Goal: Feedback & Contribution: Contribute content

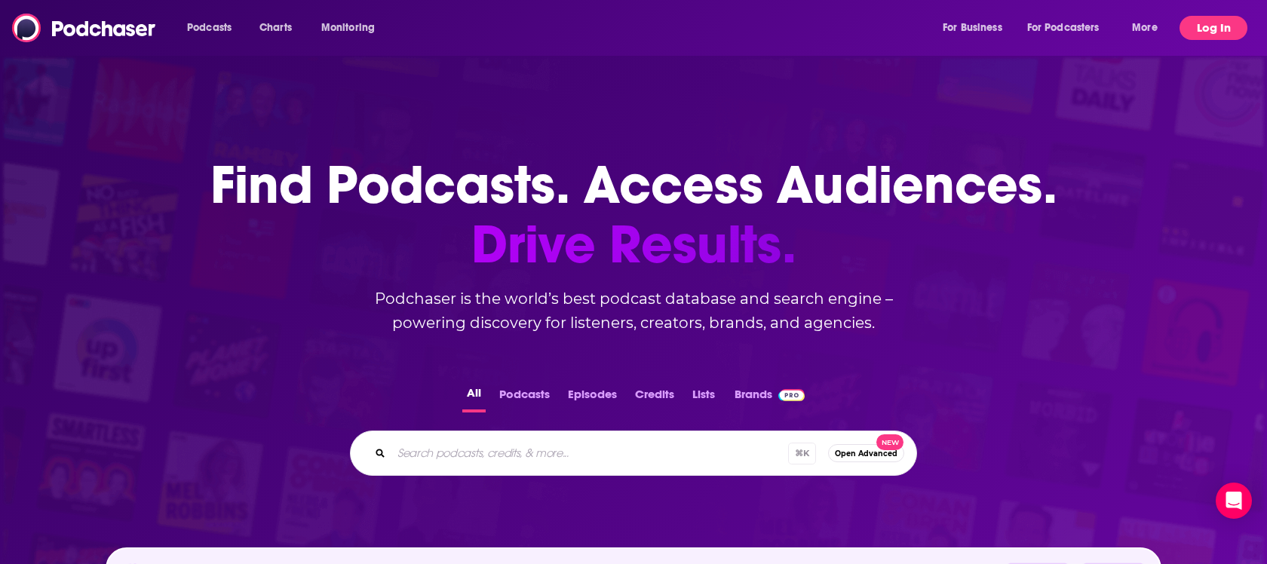
click at [1203, 25] on button "Log In" at bounding box center [1214, 28] width 68 height 24
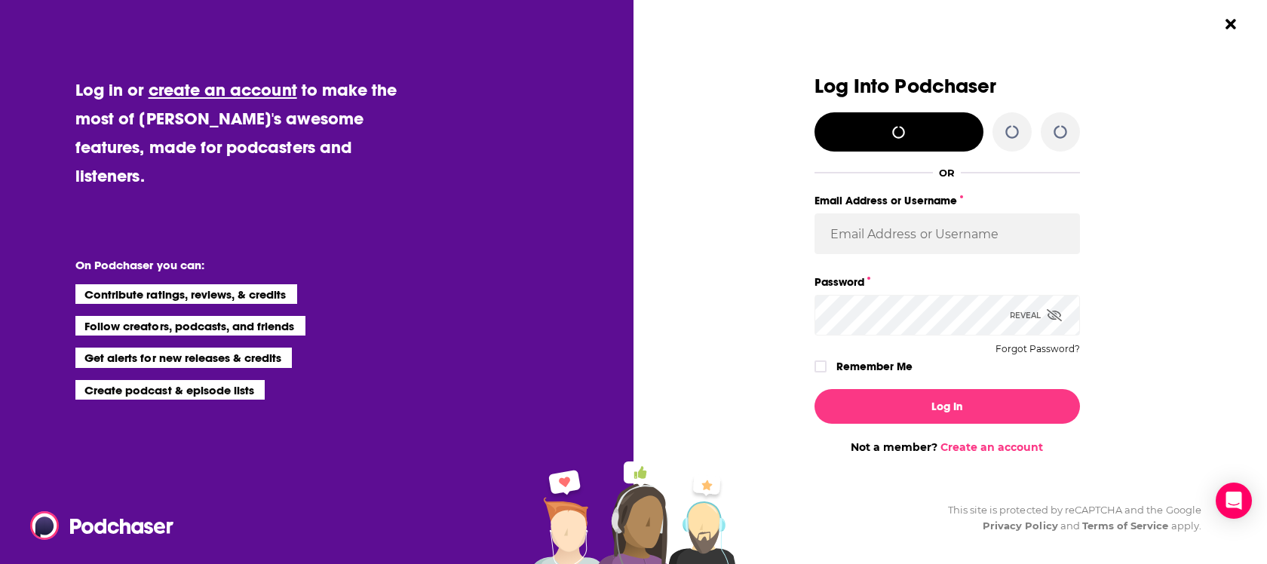
click at [1227, 22] on body "Podcasts Charts Monitoring For Business For Podcasters More Log In Podcasts Cha…" at bounding box center [633, 282] width 1267 height 564
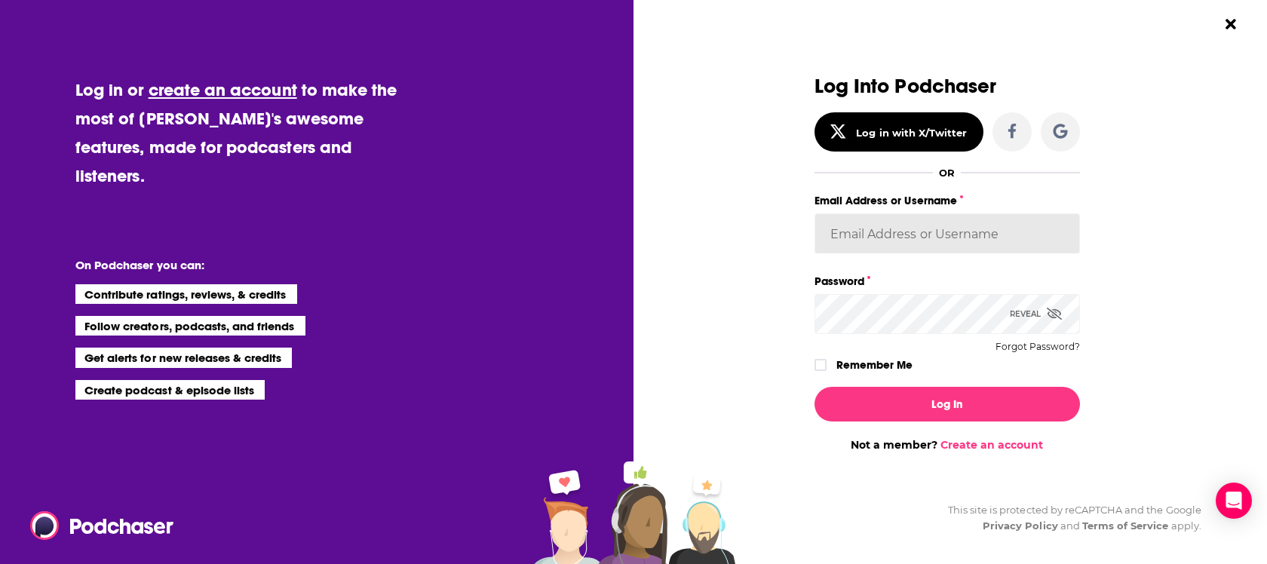
click at [902, 244] on input "Email Address or Username" at bounding box center [948, 233] width 266 height 41
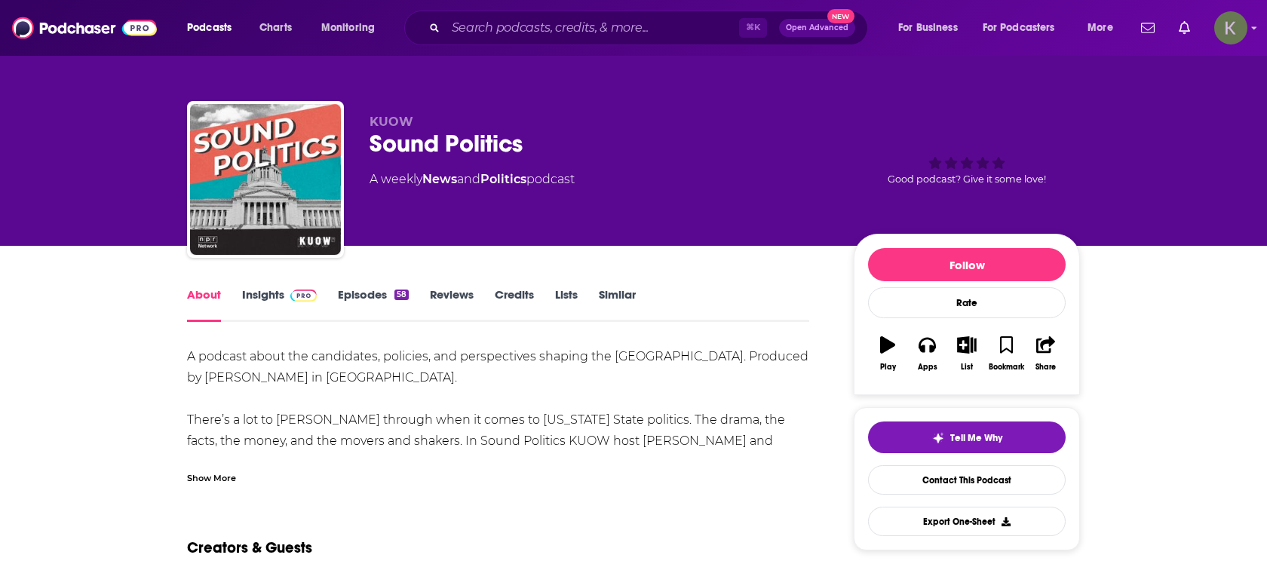
click at [1233, 32] on img "Logged in as kiana38691" at bounding box center [1231, 27] width 33 height 33
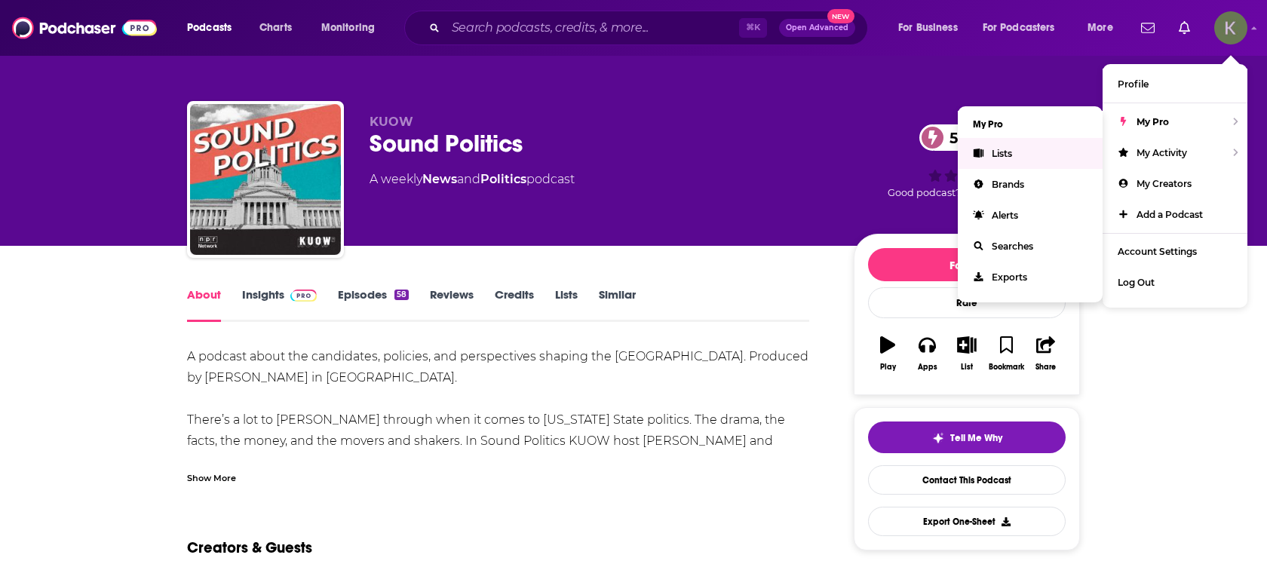
click at [1012, 148] on span "Lists" at bounding box center [1002, 153] width 20 height 11
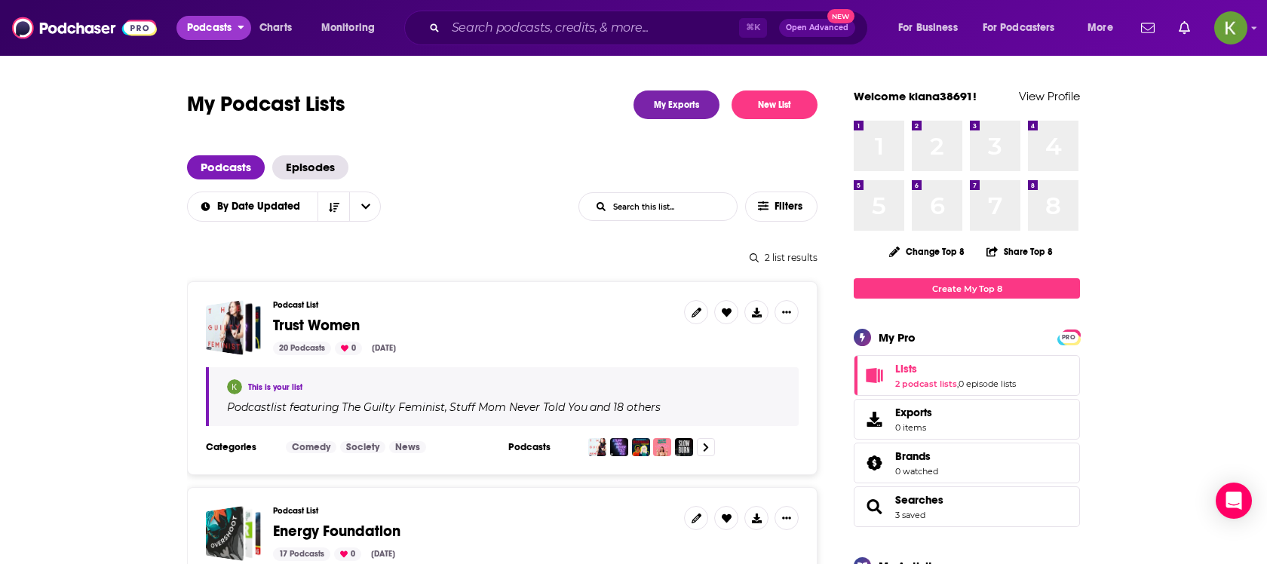
click at [229, 27] on span "Podcasts" at bounding box center [209, 27] width 45 height 21
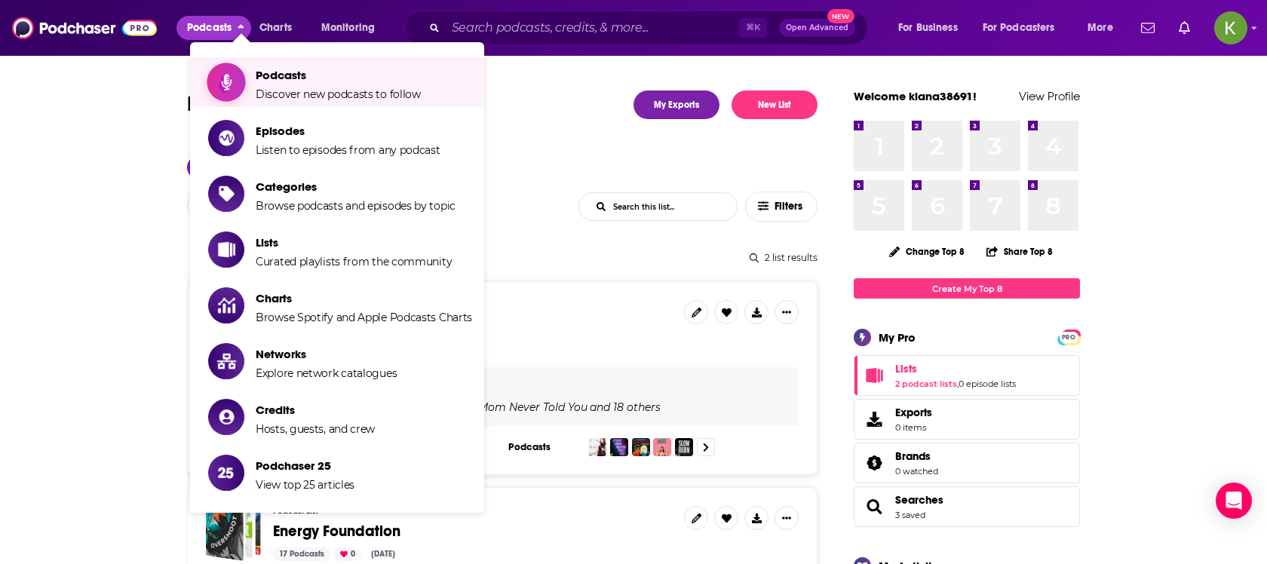
click at [262, 75] on span "Podcasts" at bounding box center [338, 75] width 165 height 14
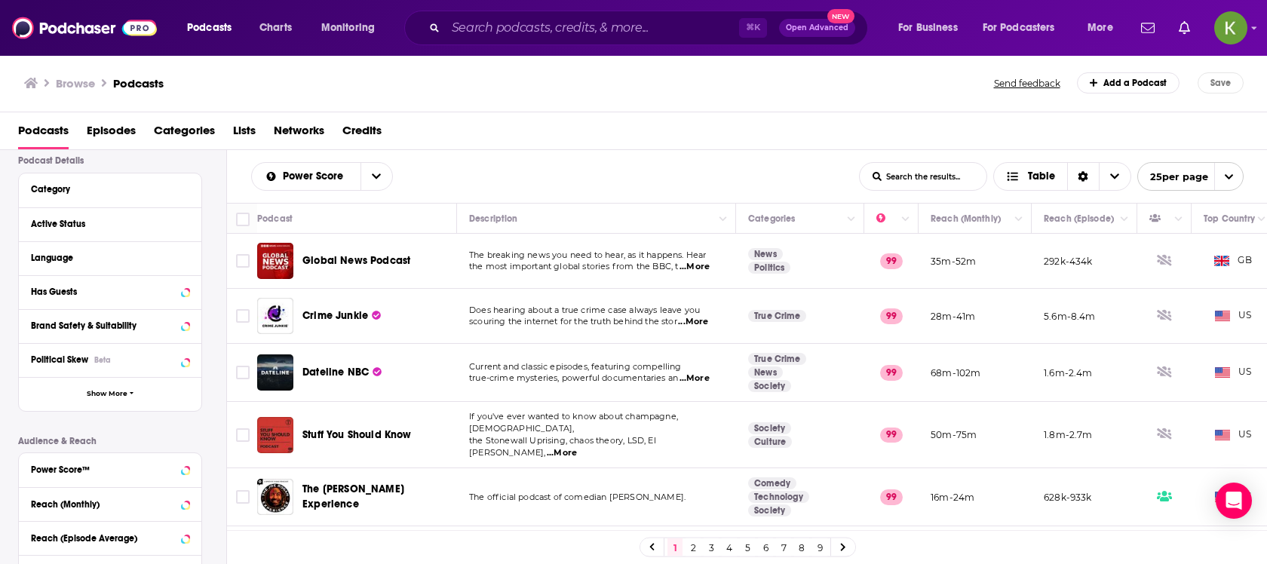
scroll to position [111, 0]
click at [190, 219] on div "Active Status" at bounding box center [110, 224] width 183 height 34
click at [184, 222] on icon at bounding box center [185, 223] width 7 height 4
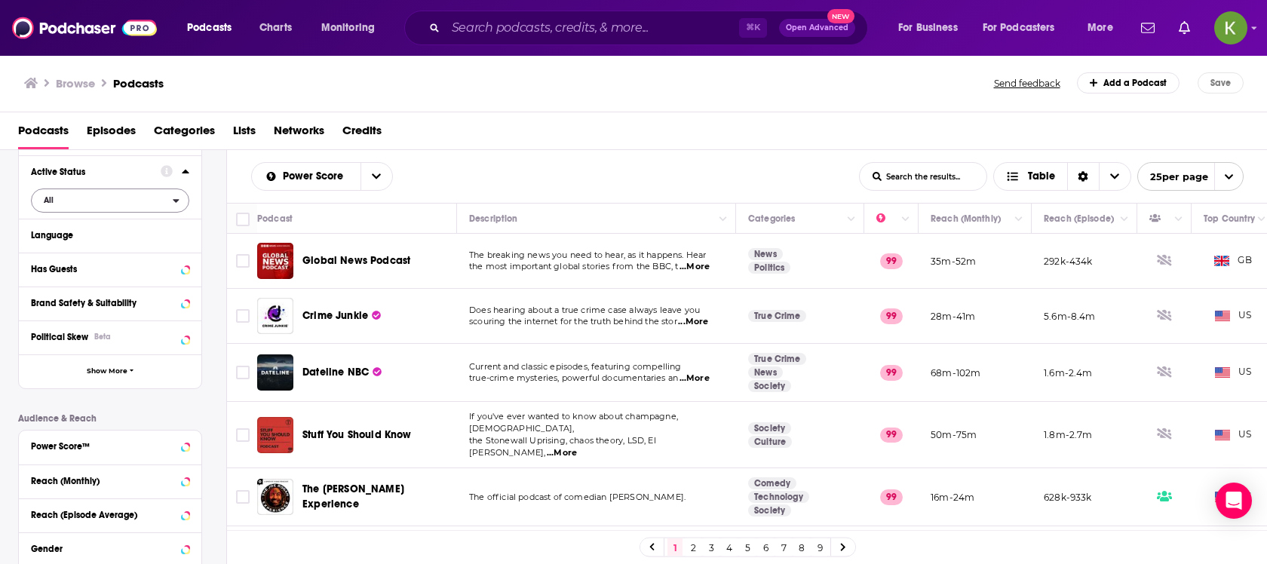
scroll to position [170, 0]
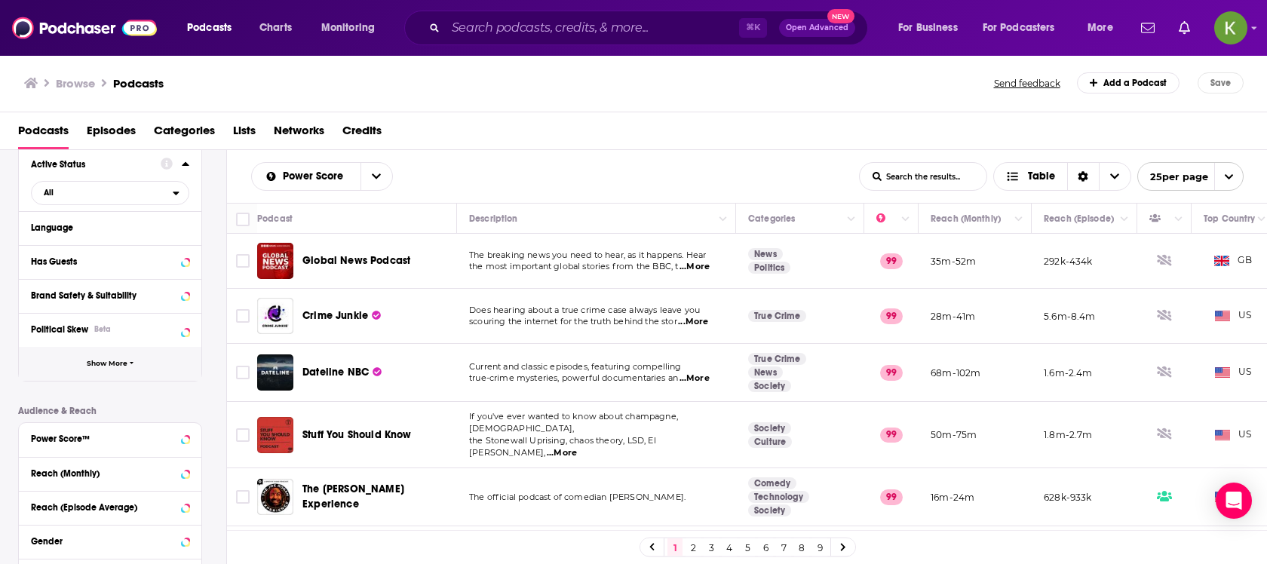
click at [113, 353] on button "Show More" at bounding box center [110, 364] width 183 height 34
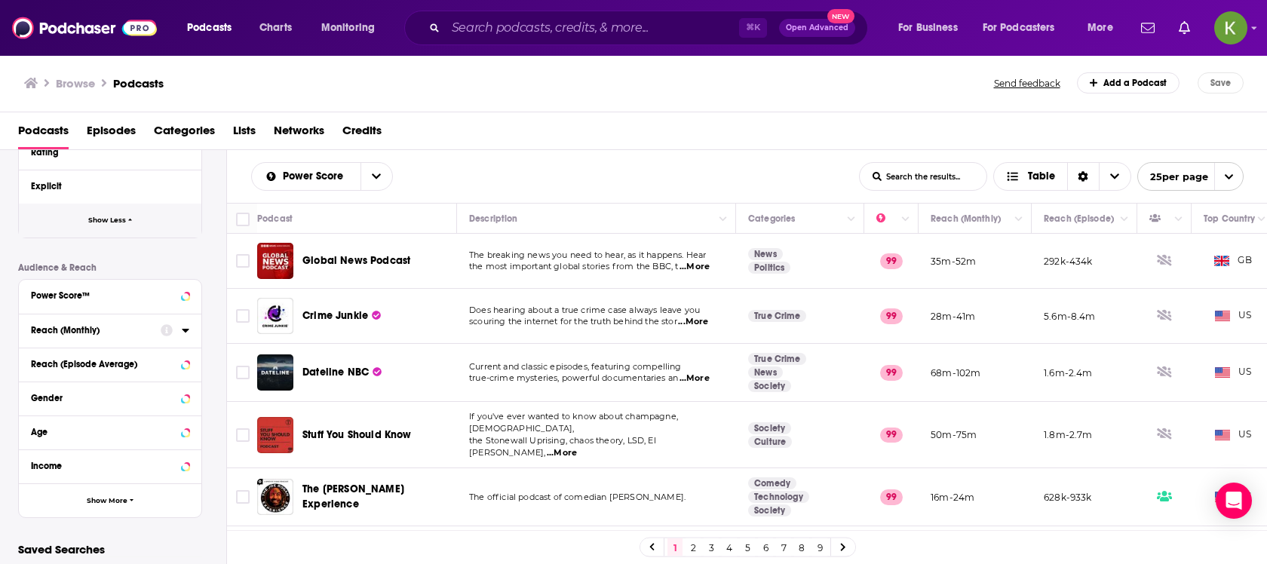
scroll to position [628, 0]
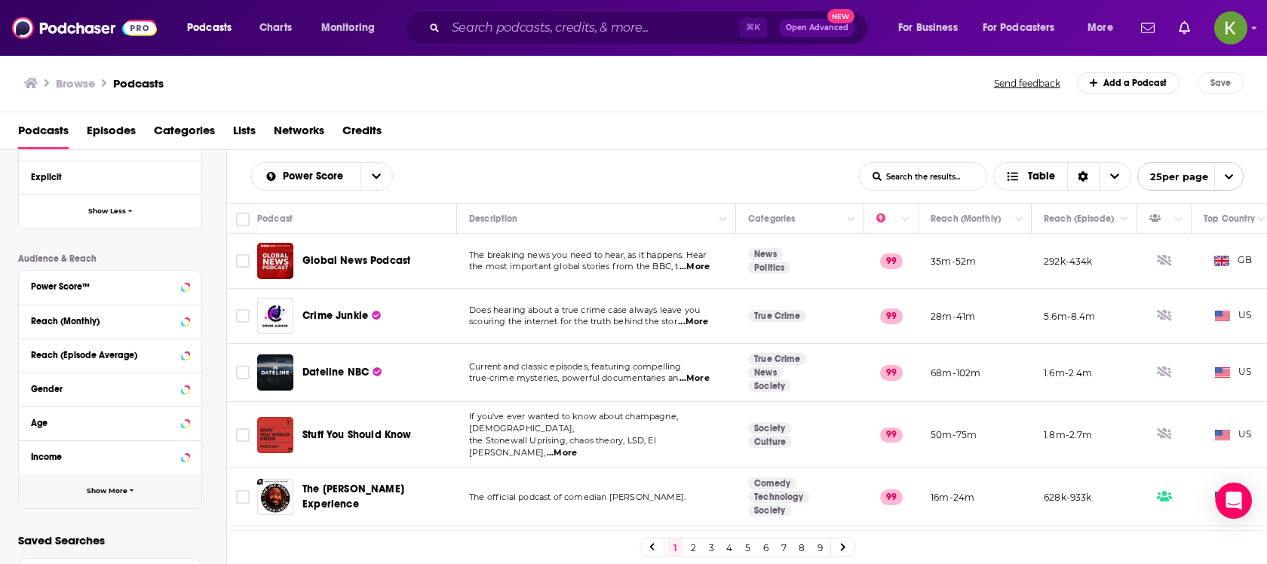
click at [92, 487] on span "Show More" at bounding box center [107, 491] width 41 height 8
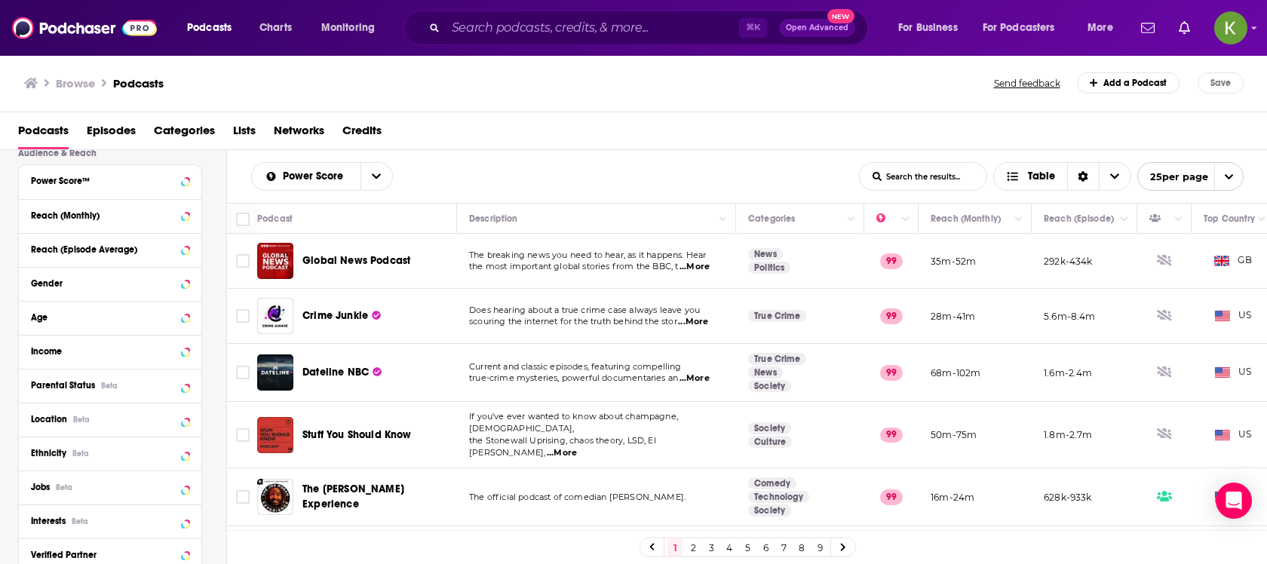
scroll to position [744, 0]
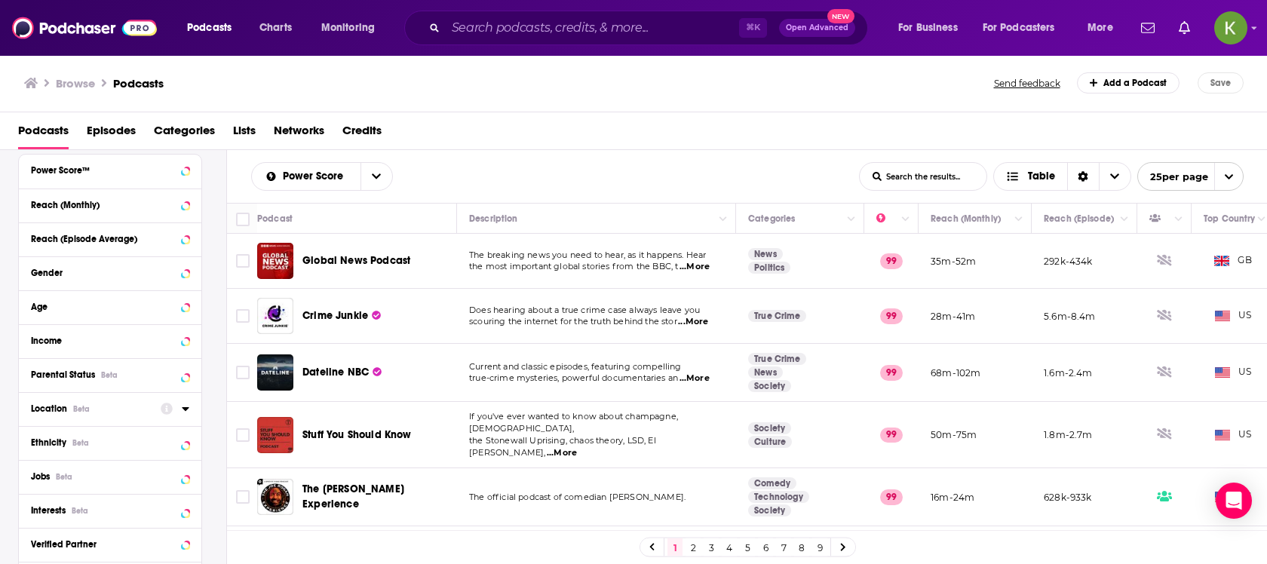
click at [134, 410] on div "Location Beta" at bounding box center [91, 409] width 120 height 11
click at [126, 432] on input at bounding box center [110, 435] width 158 height 20
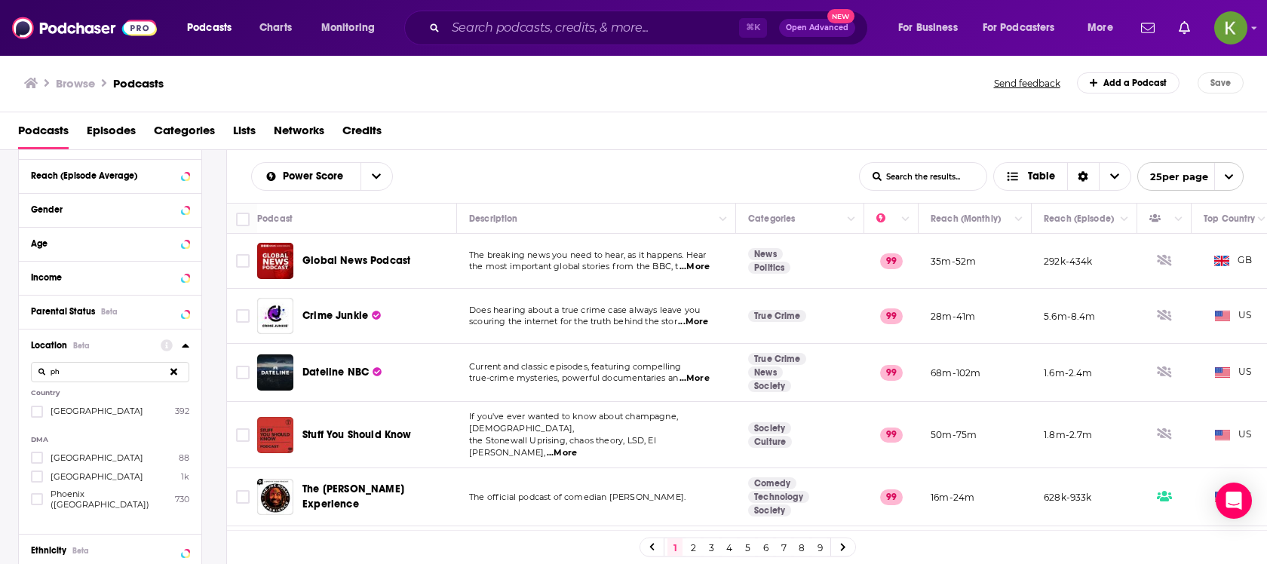
scroll to position [825, 0]
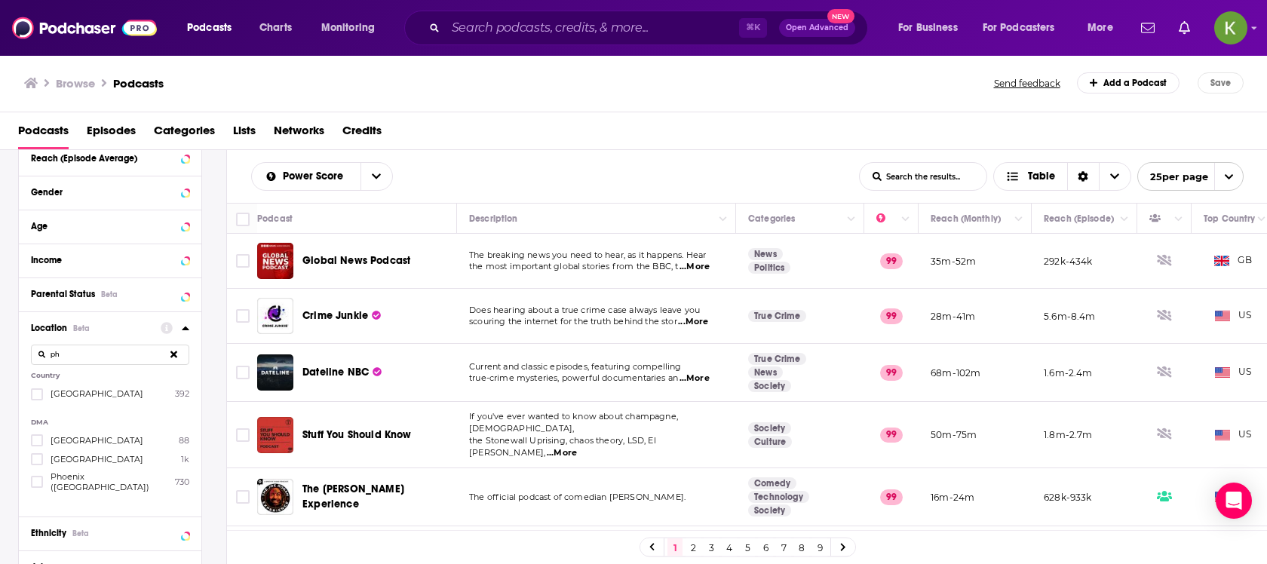
type input "ph"
click at [87, 457] on span "[GEOGRAPHIC_DATA]" at bounding box center [97, 459] width 93 height 11
click at [37, 464] on input "multiSelectOption-philadelphia-1" at bounding box center [37, 464] width 0 height 0
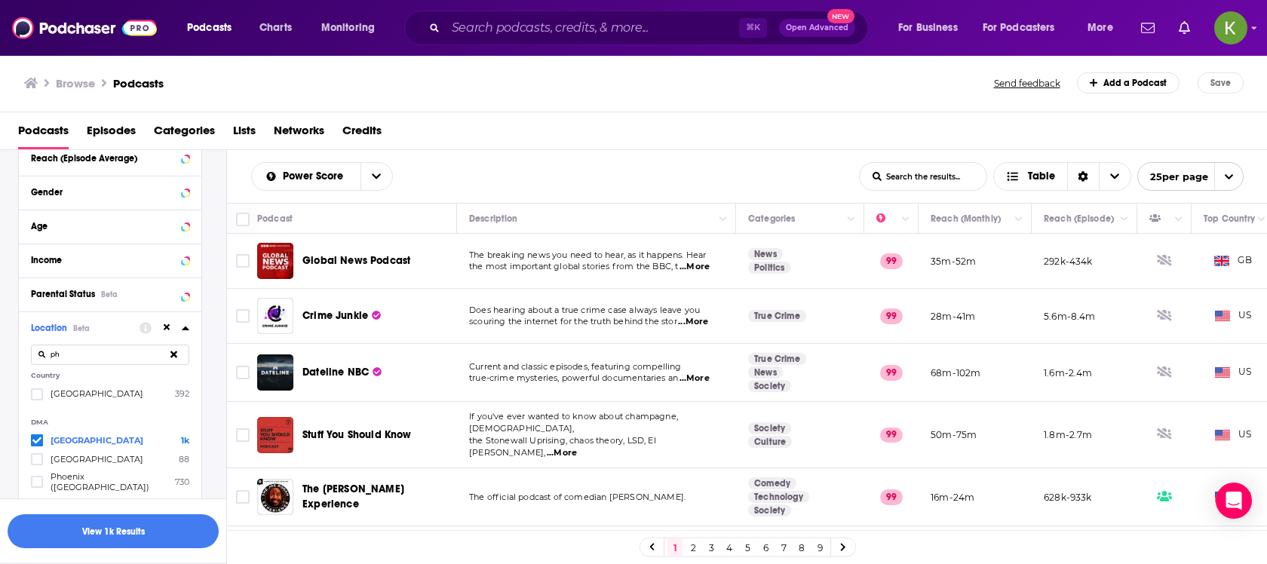
click at [178, 351] on button at bounding box center [173, 354] width 31 height 35
click at [178, 351] on input at bounding box center [110, 355] width 158 height 20
type input "penn"
click at [112, 389] on span "[US_STATE] ([GEOGRAPHIC_DATA])" at bounding box center [111, 398] width 121 height 21
click at [37, 403] on input "multiSelectOption-pennsylvania-0" at bounding box center [37, 403] width 0 height 0
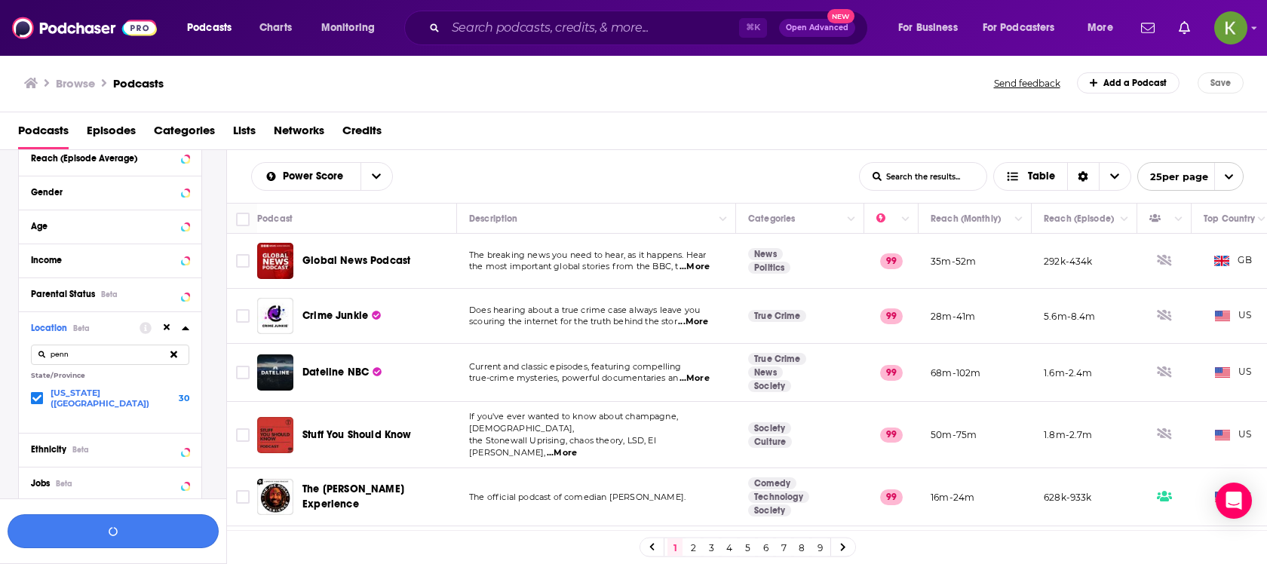
click at [140, 542] on button "button" at bounding box center [113, 531] width 211 height 34
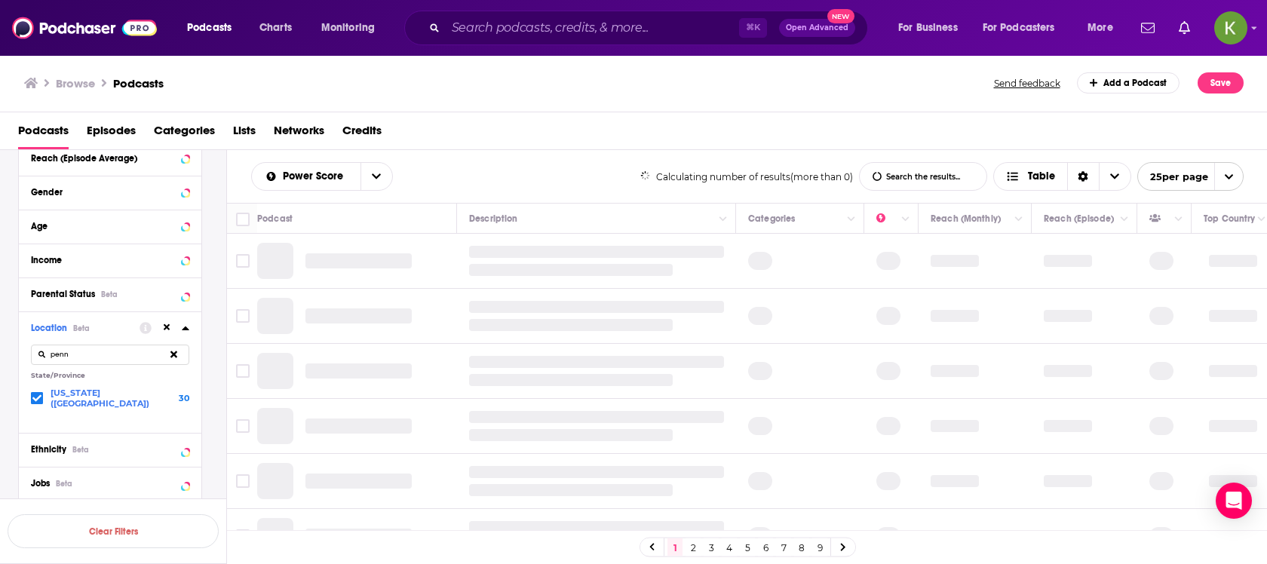
click at [164, 329] on icon at bounding box center [167, 328] width 7 height 10
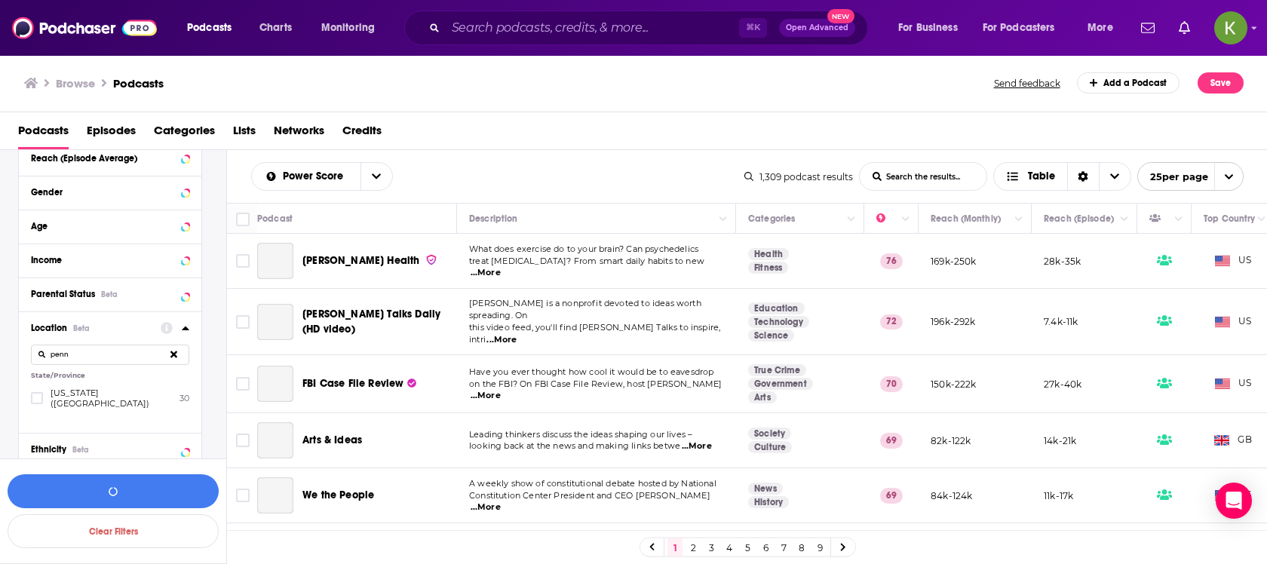
click at [116, 390] on span "[US_STATE] ([GEOGRAPHIC_DATA])" at bounding box center [111, 398] width 121 height 21
click at [37, 403] on input "multiSelectOption-pennsylvania-0" at bounding box center [37, 403] width 0 height 0
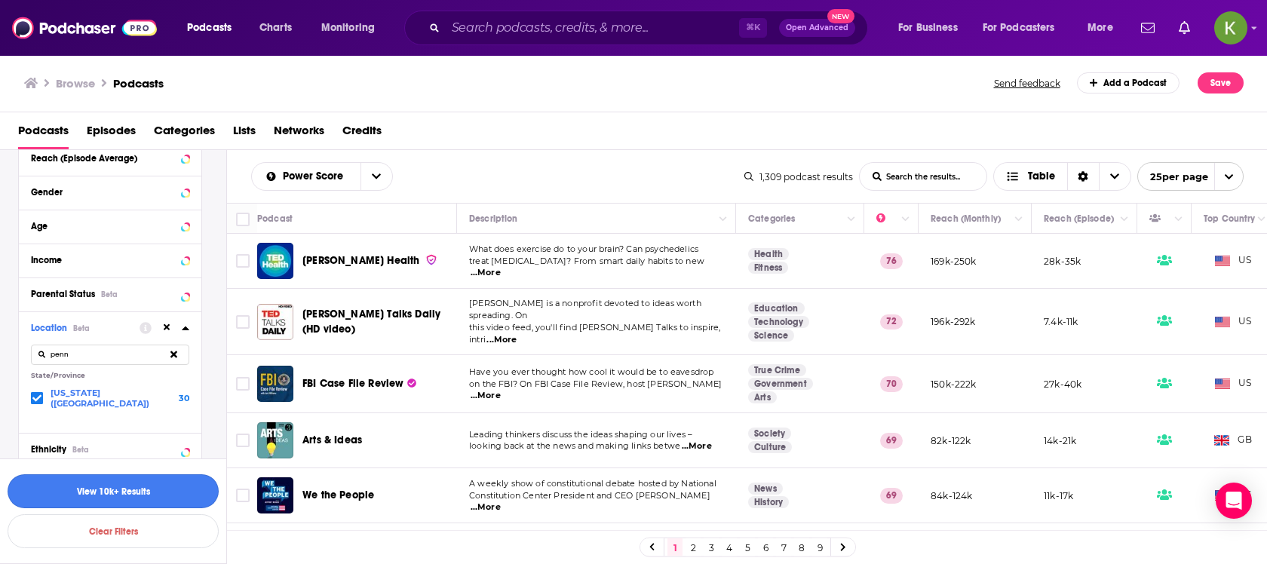
click at [143, 486] on button "View 10k+ Results" at bounding box center [113, 492] width 211 height 34
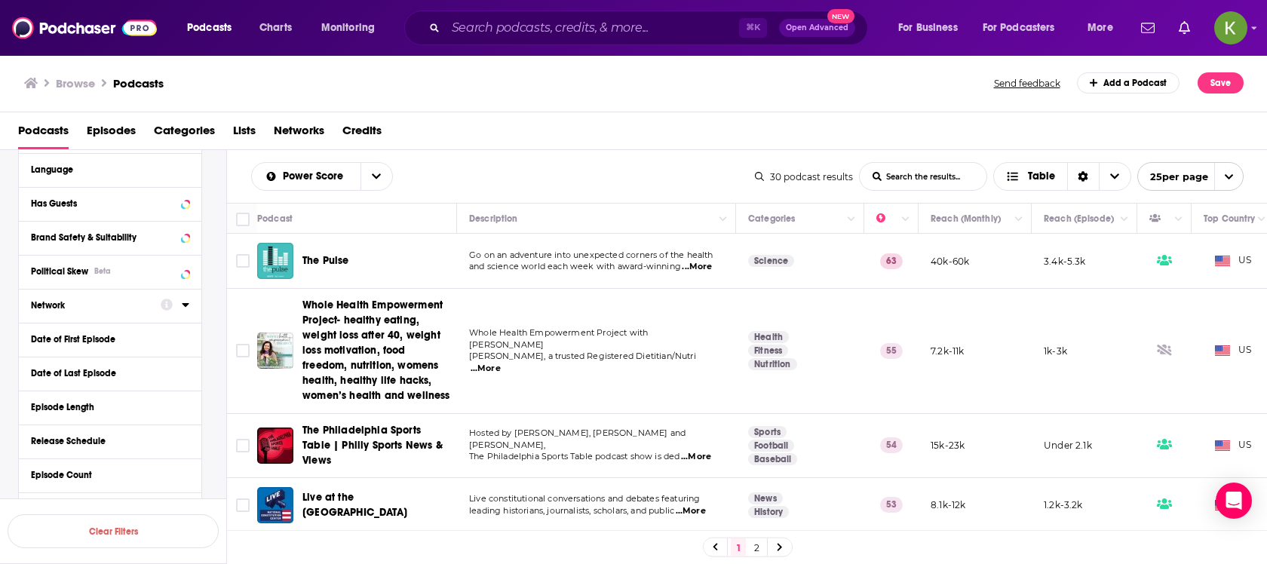
scroll to position [223, 0]
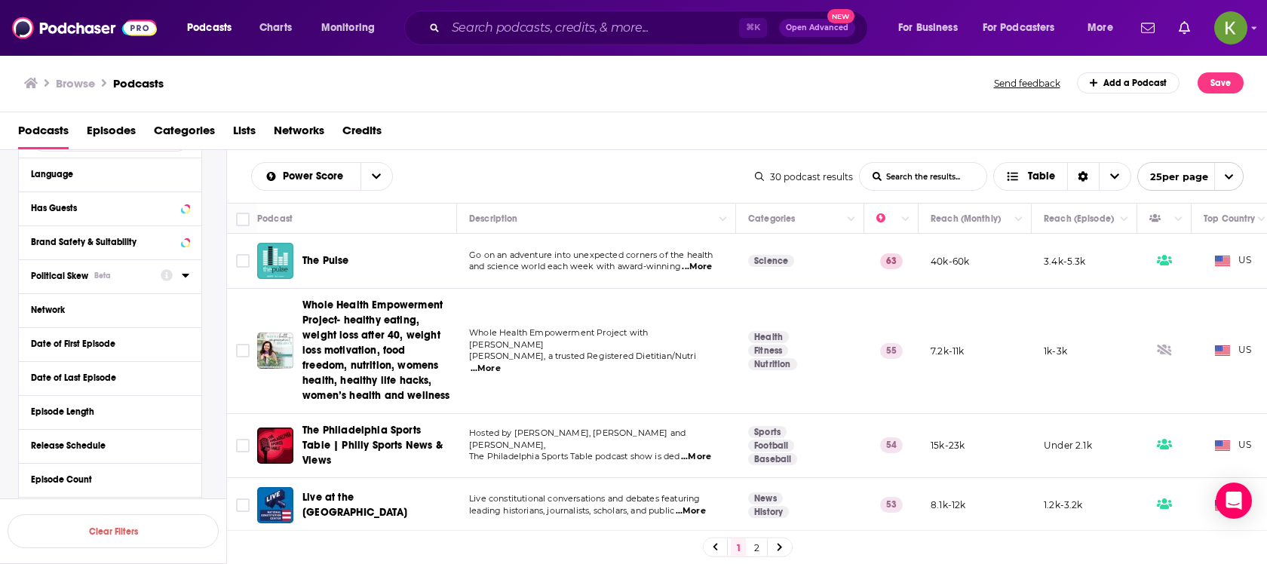
click at [188, 274] on icon at bounding box center [185, 276] width 7 height 4
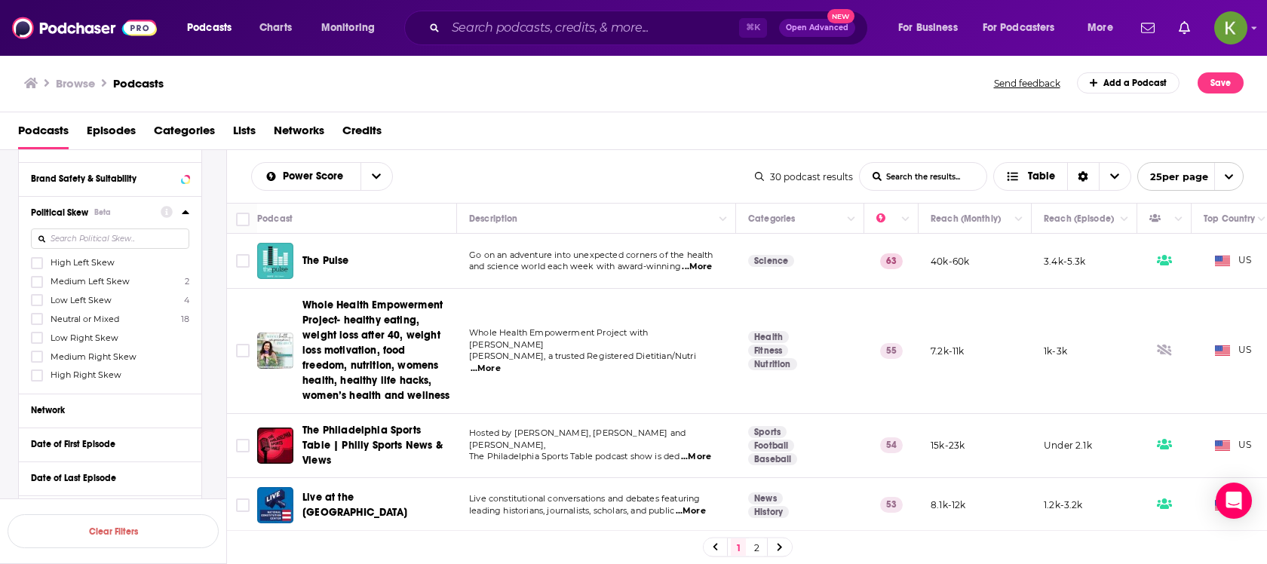
scroll to position [300, 0]
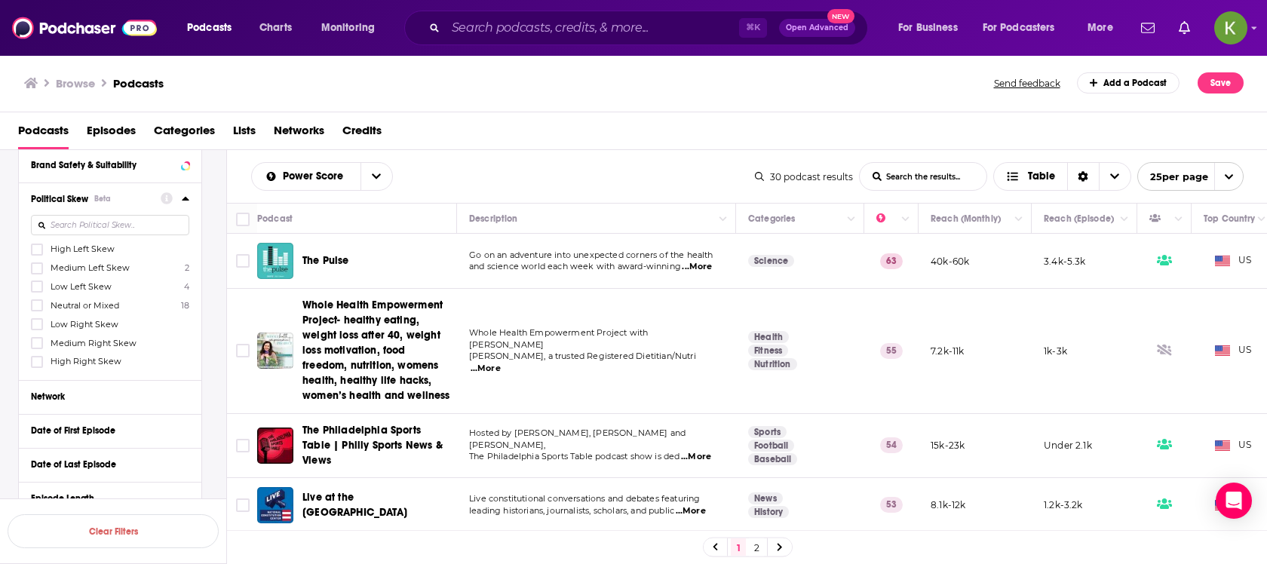
click at [98, 321] on span "Low Right Skew" at bounding box center [85, 324] width 68 height 11
click at [37, 329] on input "multiSelectOption-Low_Right-4" at bounding box center [37, 329] width 0 height 0
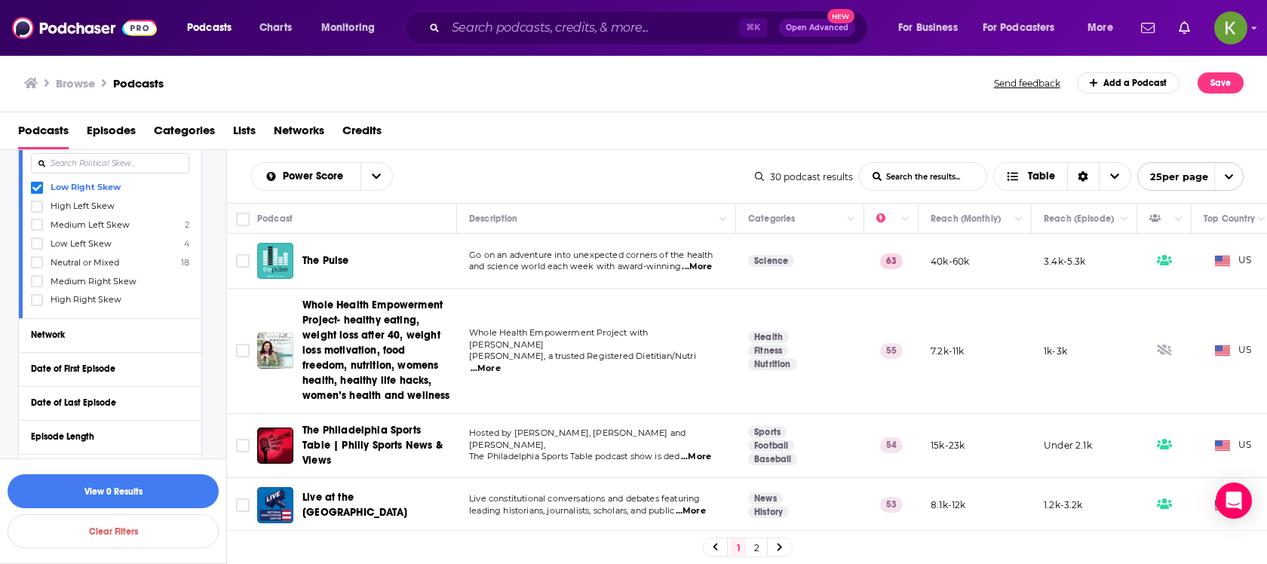
scroll to position [417, 0]
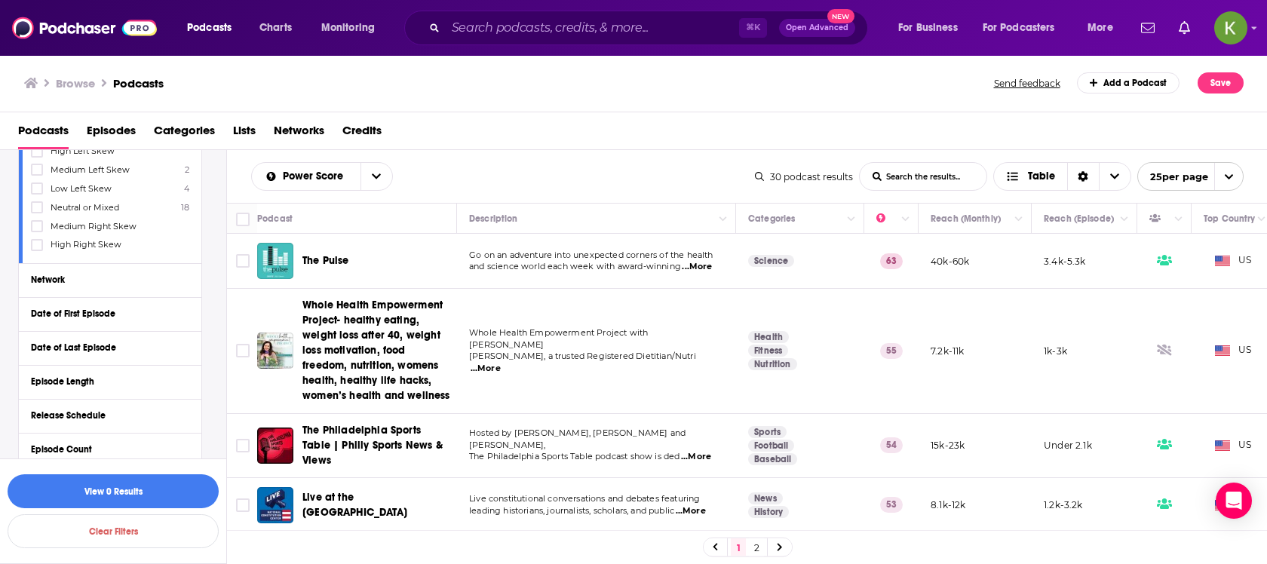
click at [100, 226] on span "Medium Right Skew" at bounding box center [94, 226] width 86 height 11
click at [37, 231] on input "multiSelectOption-Right-5" at bounding box center [37, 231] width 0 height 0
click at [100, 241] on span "High Right Skew" at bounding box center [86, 244] width 71 height 11
click at [37, 250] on input "multiSelectOption-Strong_Right-6" at bounding box center [37, 250] width 0 height 0
click at [146, 494] on button "View 12 Results" at bounding box center [113, 492] width 211 height 34
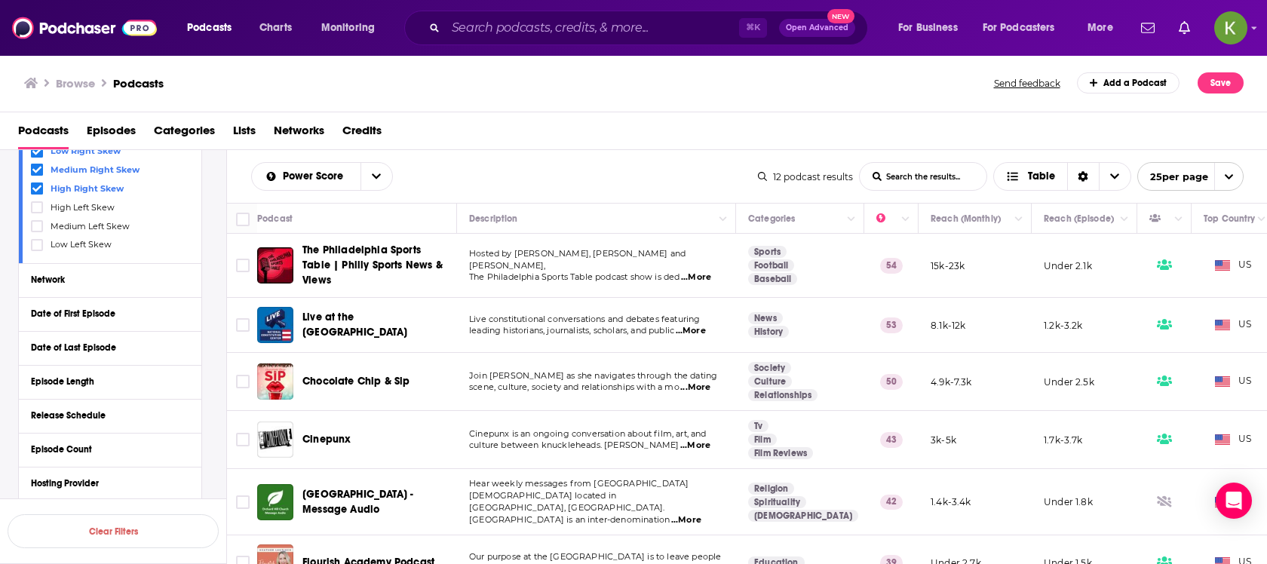
click at [702, 272] on span "...More" at bounding box center [696, 278] width 30 height 12
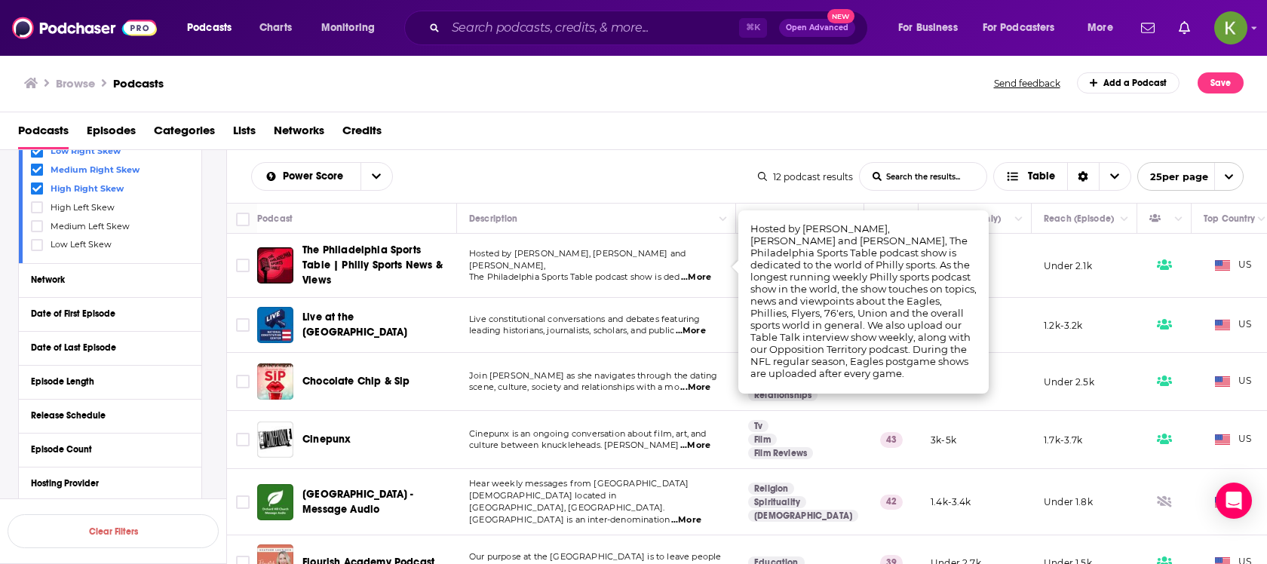
click at [697, 272] on span "...More" at bounding box center [696, 278] width 30 height 12
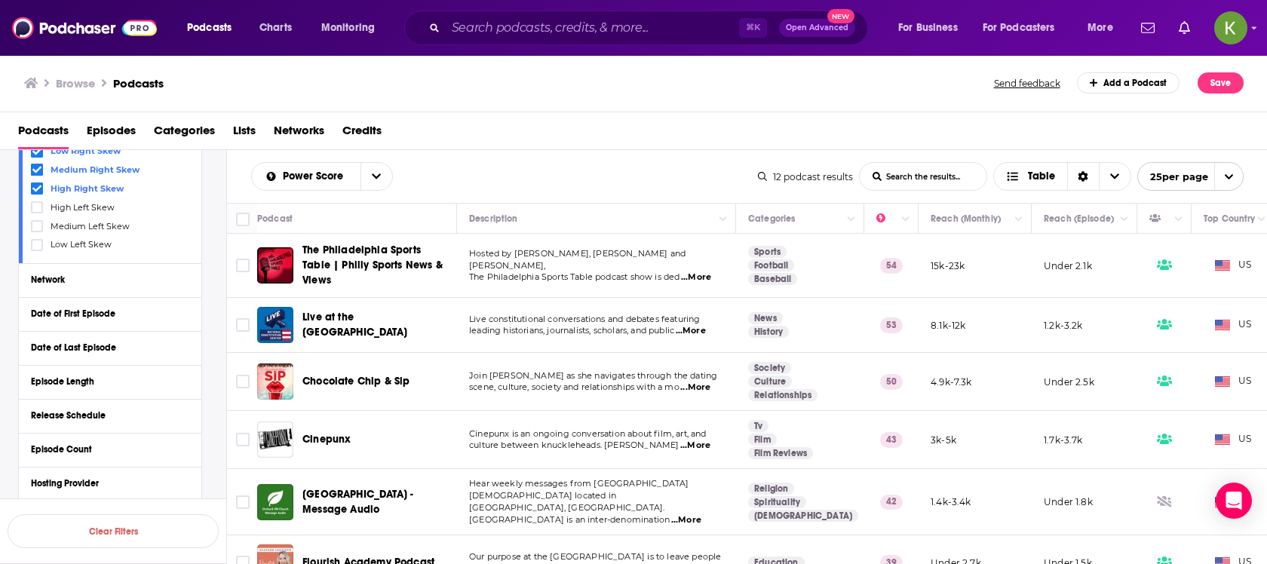
click at [669, 250] on span "Hosted by [PERSON_NAME], [PERSON_NAME] and [PERSON_NAME]," at bounding box center [577, 259] width 217 height 23
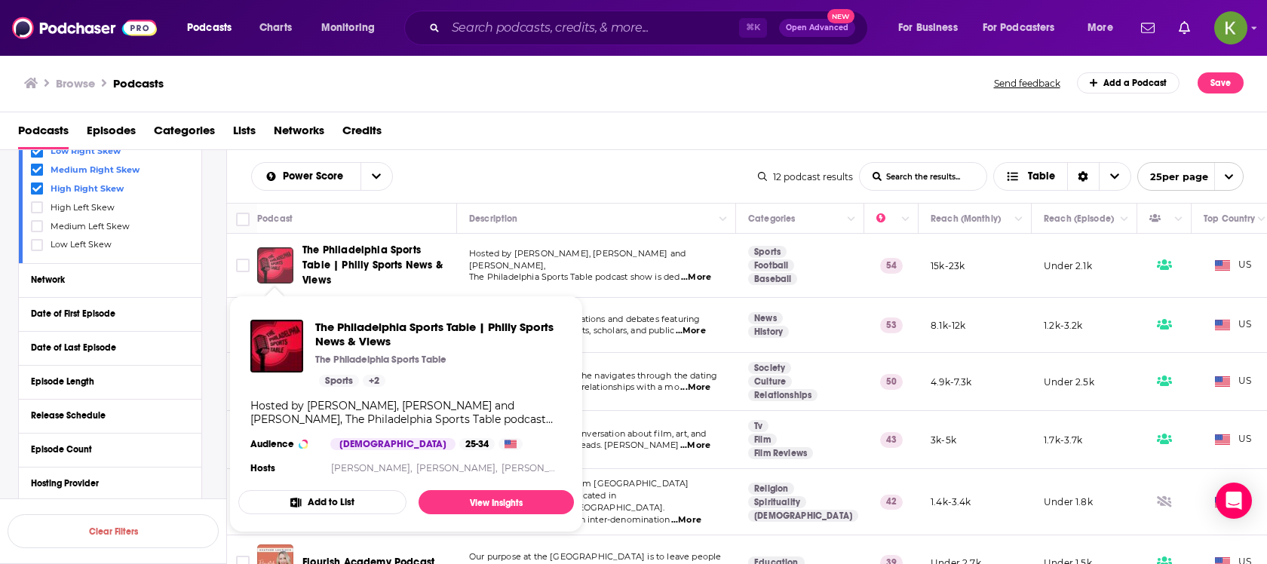
click at [273, 251] on img "The Philadelphia Sports Table | Philly Sports News & Views" at bounding box center [275, 265] width 36 height 36
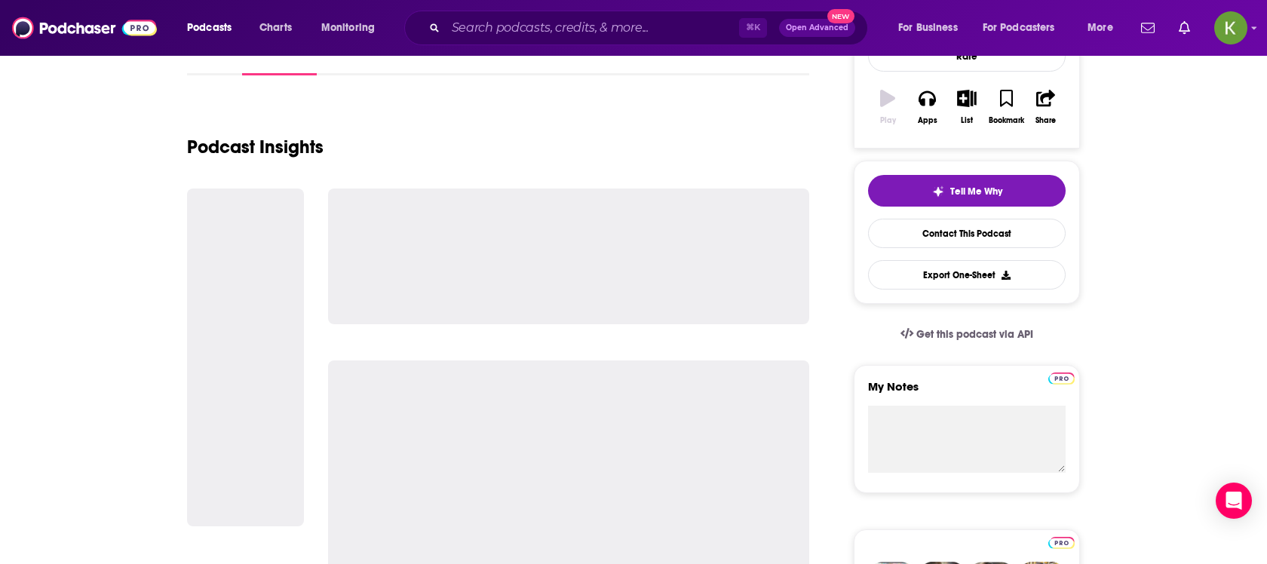
scroll to position [163, 0]
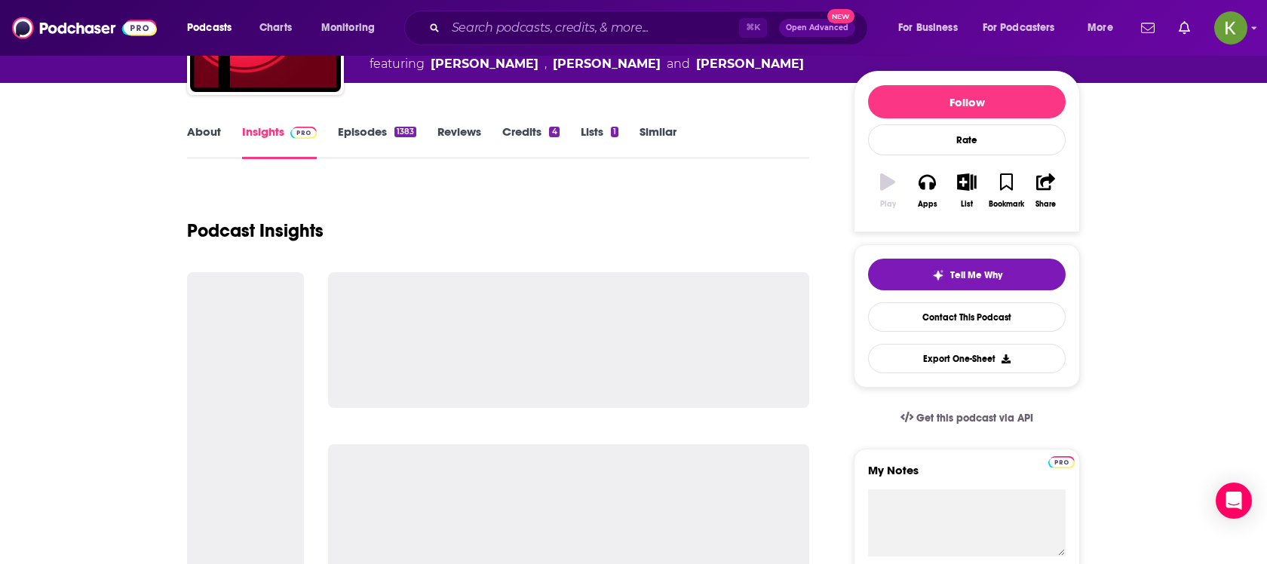
click at [212, 139] on link "About" at bounding box center [204, 141] width 34 height 35
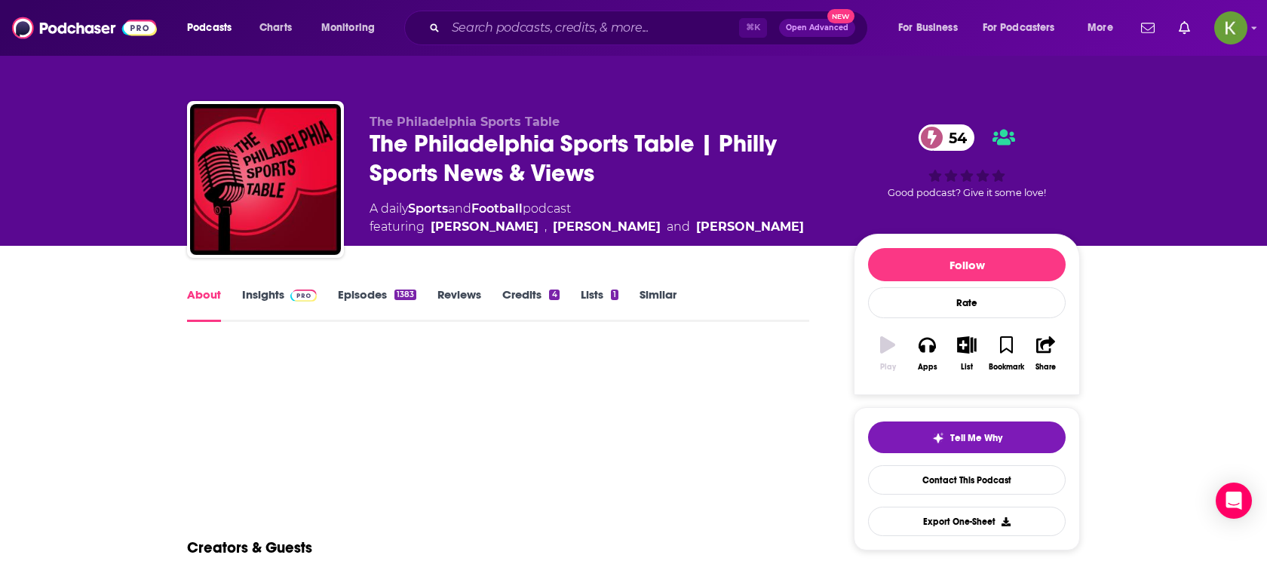
click at [251, 306] on link "Insights" at bounding box center [279, 304] width 75 height 35
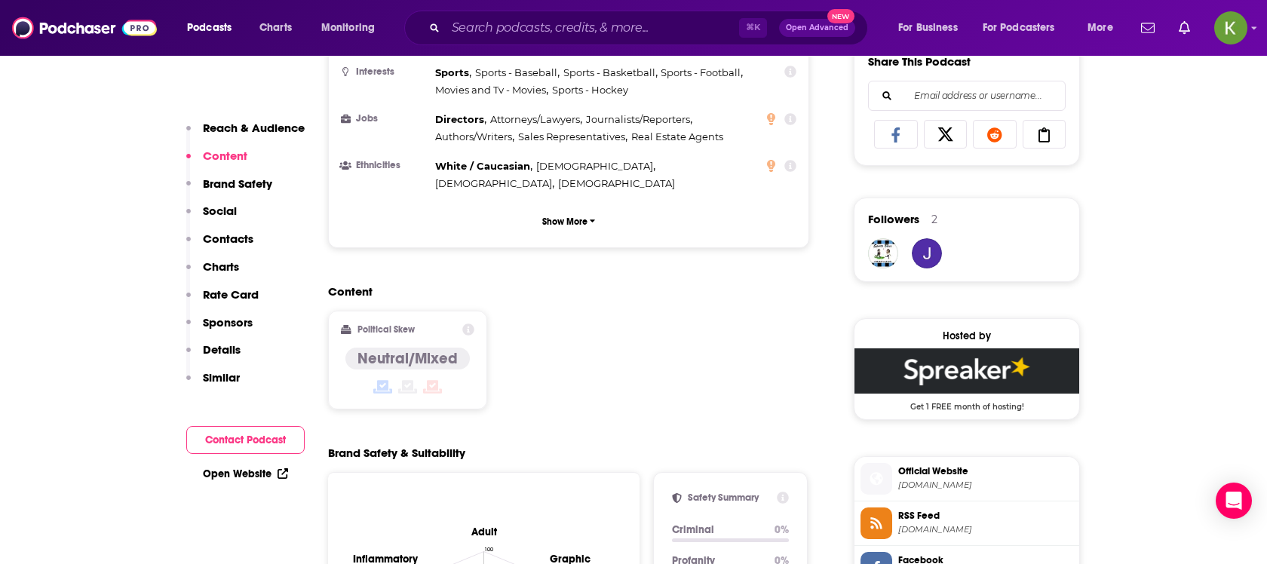
scroll to position [963, 0]
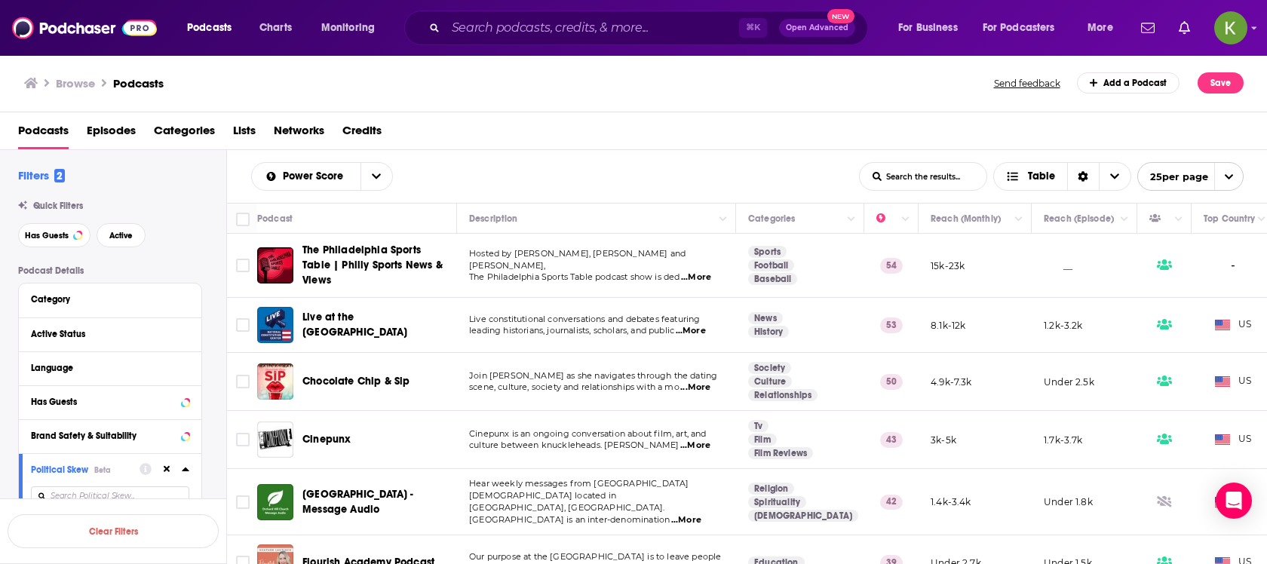
click at [339, 312] on span "Live at the [GEOGRAPHIC_DATA]" at bounding box center [355, 325] width 105 height 28
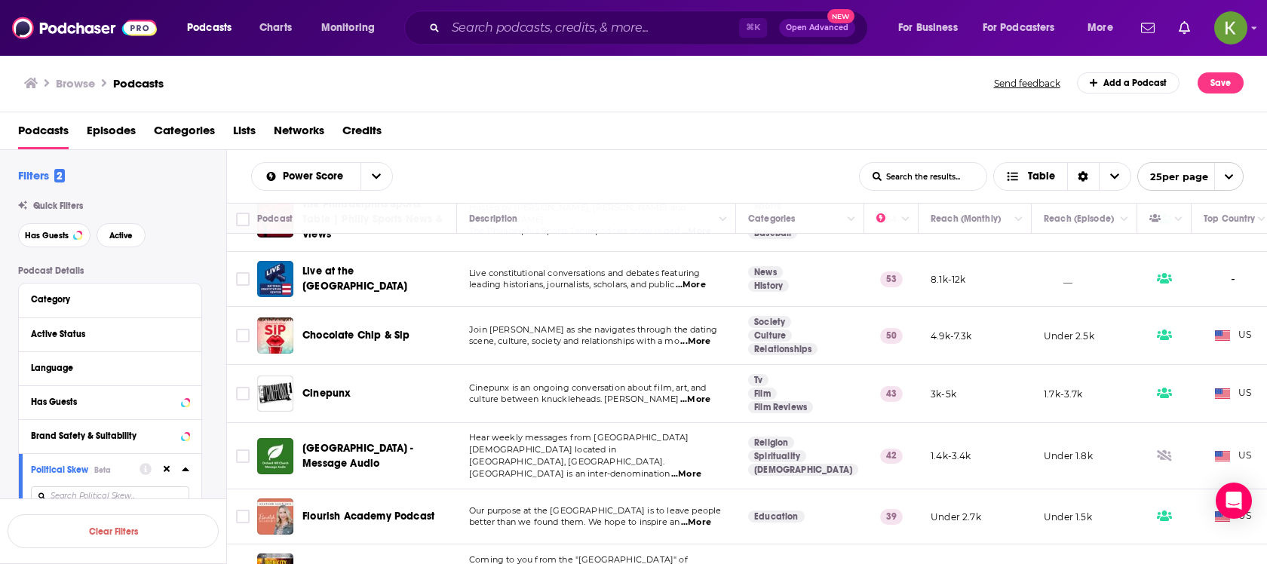
scroll to position [50, 0]
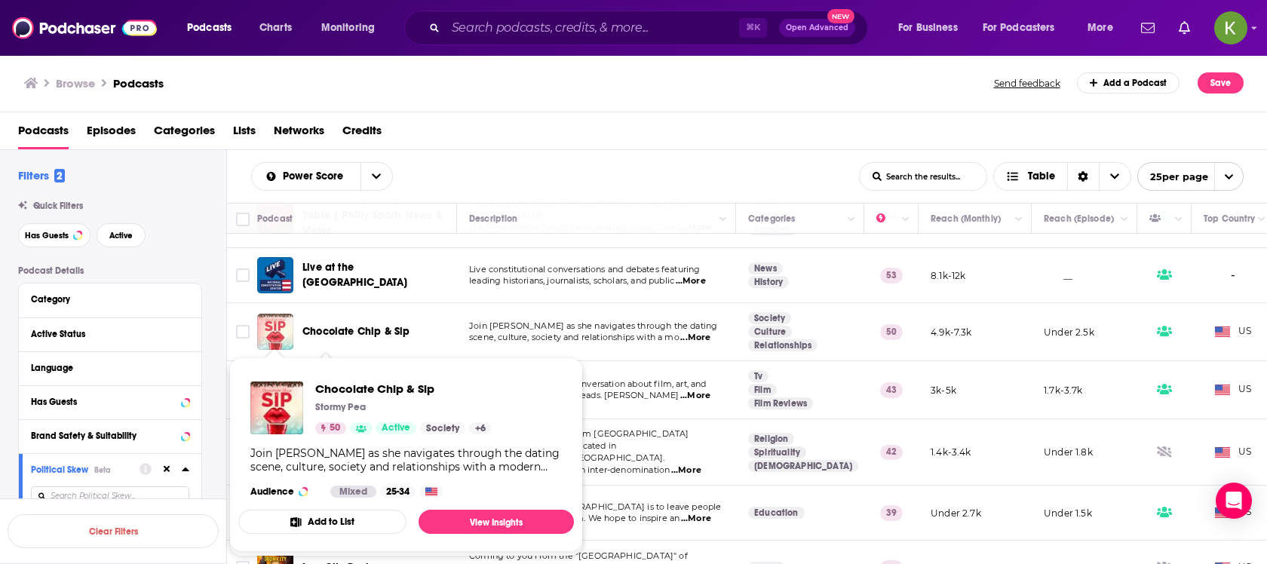
click at [275, 328] on img "Chocolate Chip & Sip" at bounding box center [275, 332] width 36 height 36
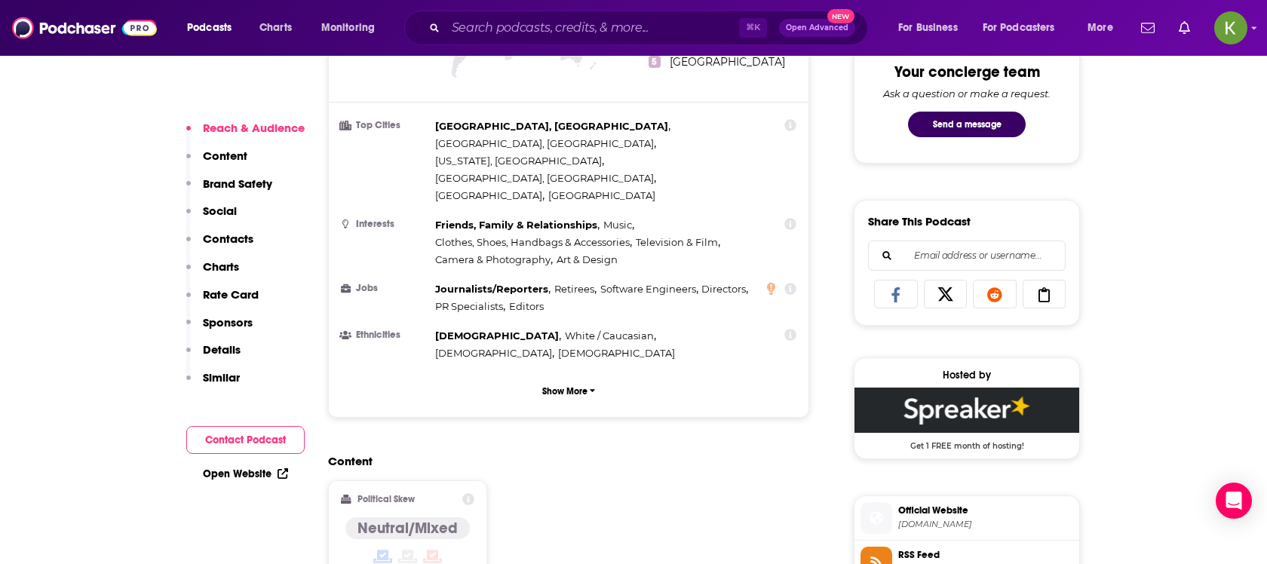
scroll to position [904, 0]
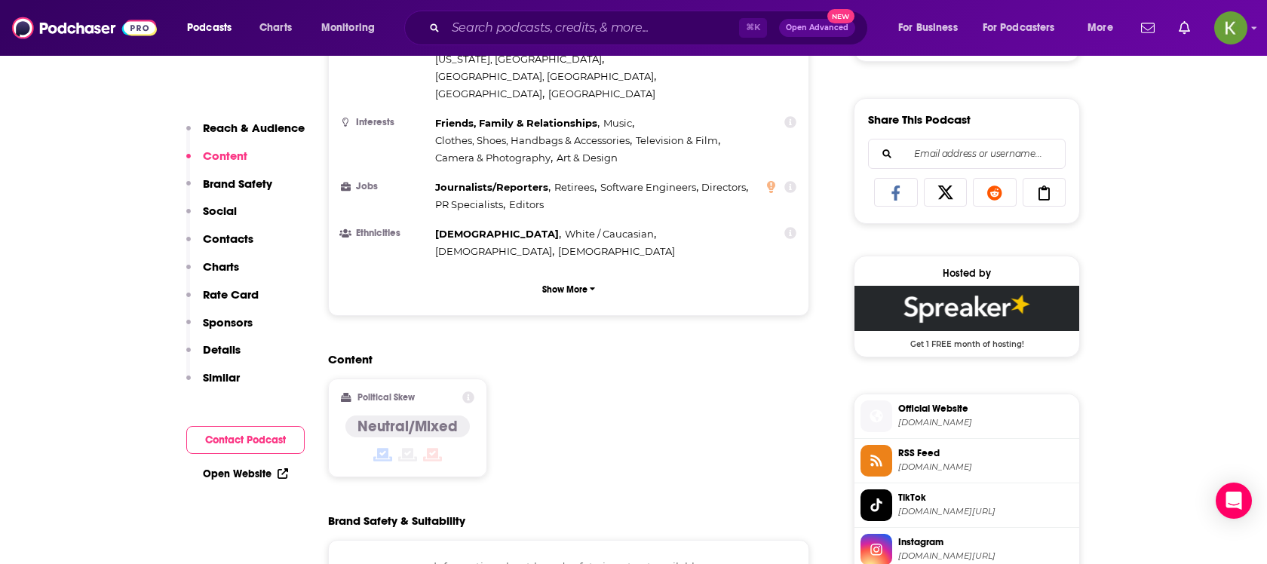
click at [471, 392] on icon at bounding box center [468, 398] width 12 height 12
click at [468, 392] on icon at bounding box center [468, 398] width 12 height 12
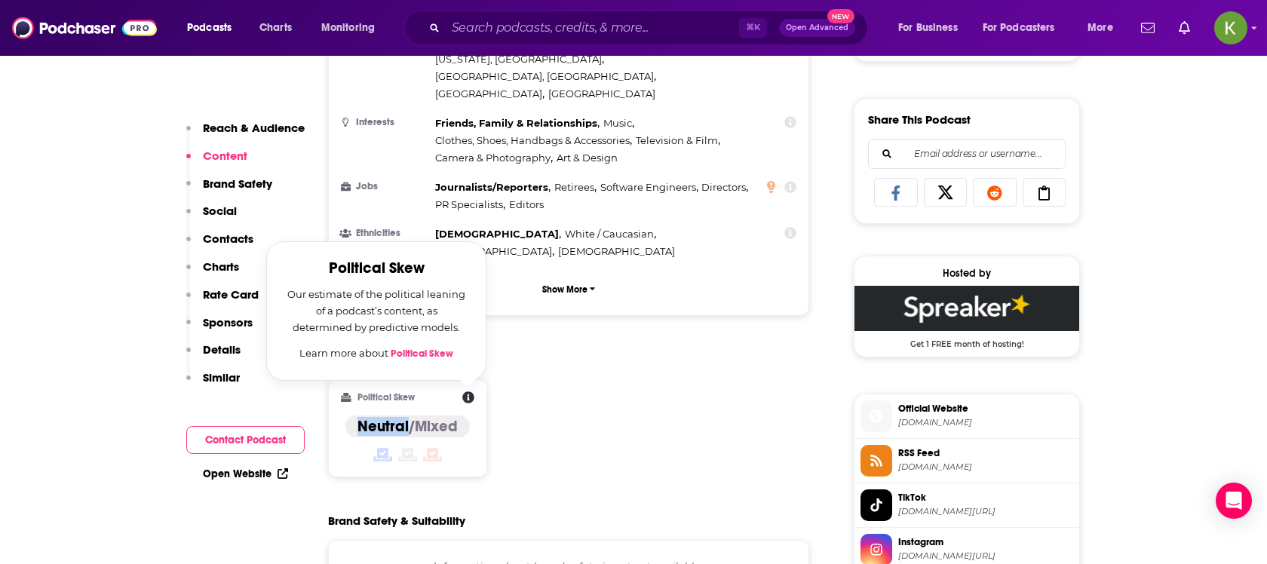
click at [428, 348] on link "Political Skew" at bounding box center [422, 354] width 63 height 12
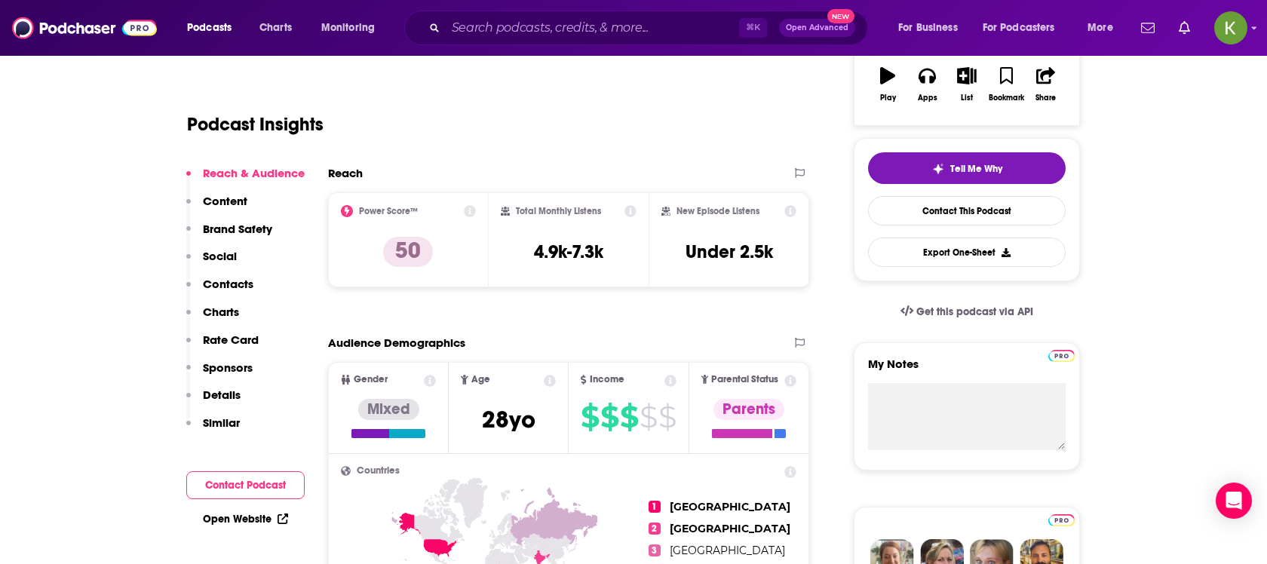
scroll to position [178, 0]
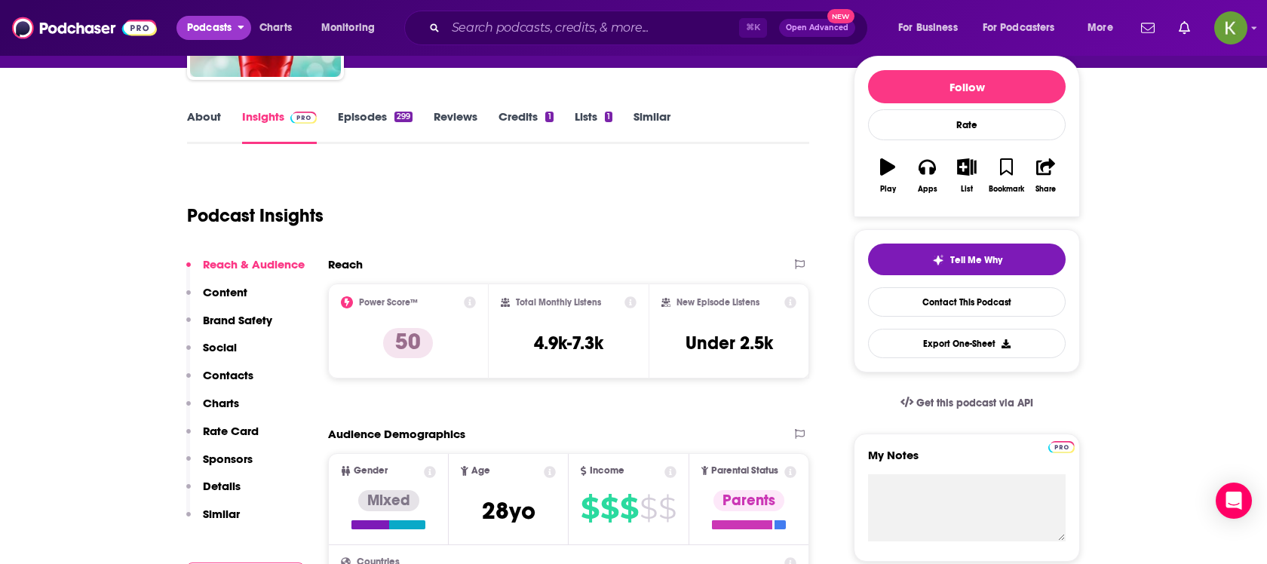
click at [213, 35] on span "Podcasts" at bounding box center [209, 27] width 45 height 21
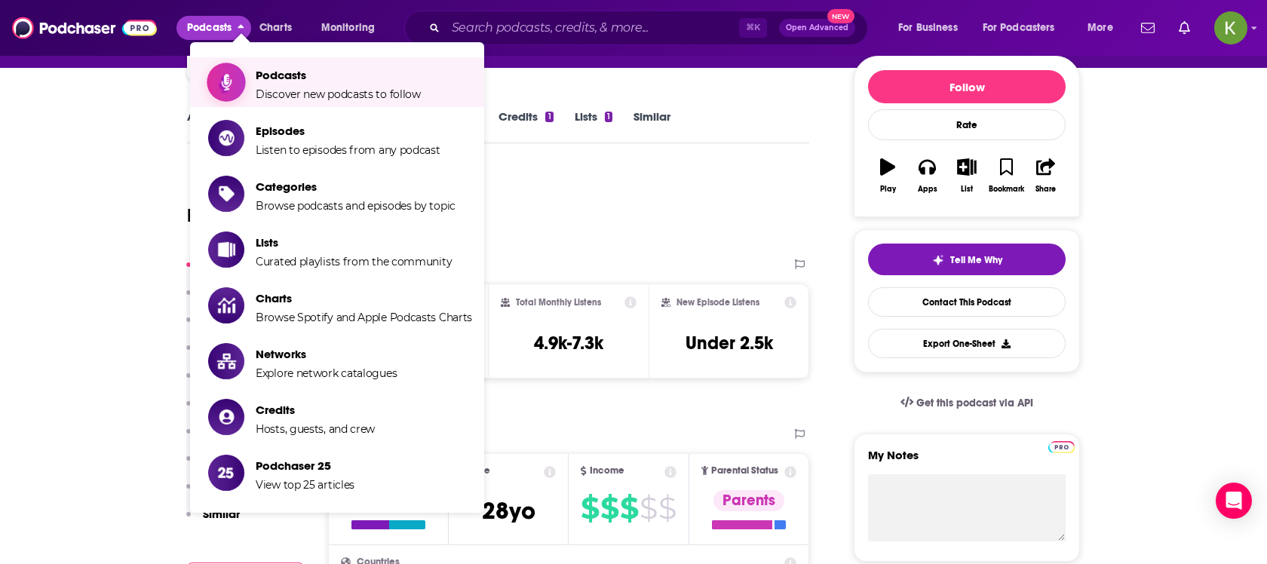
click at [260, 68] on span "Podcasts" at bounding box center [338, 75] width 165 height 14
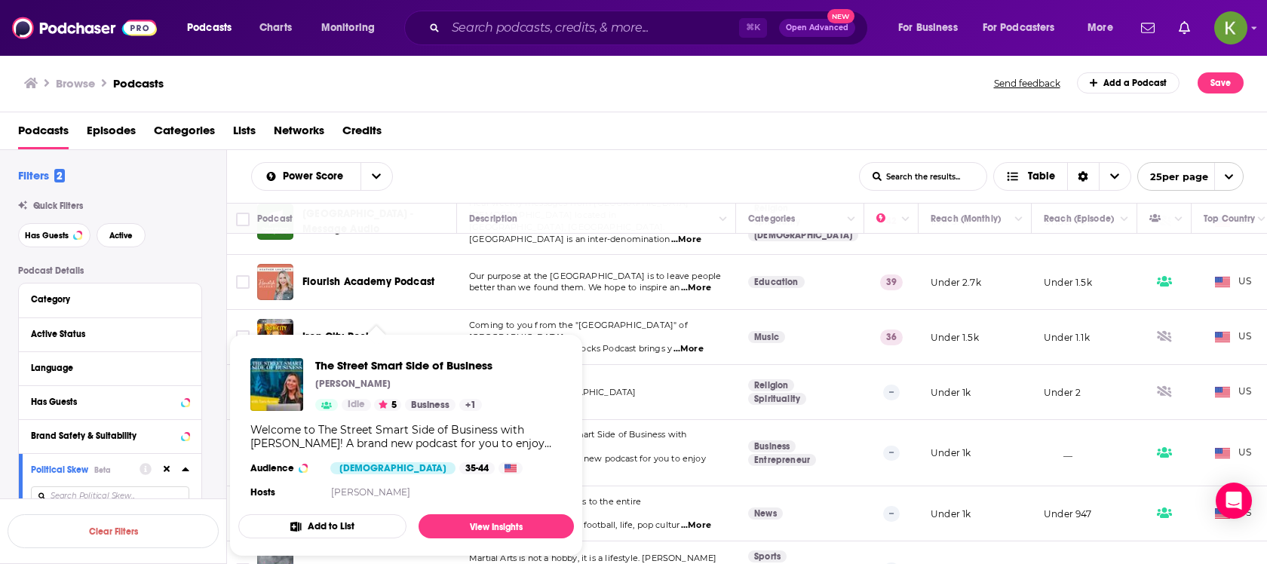
scroll to position [341, 0]
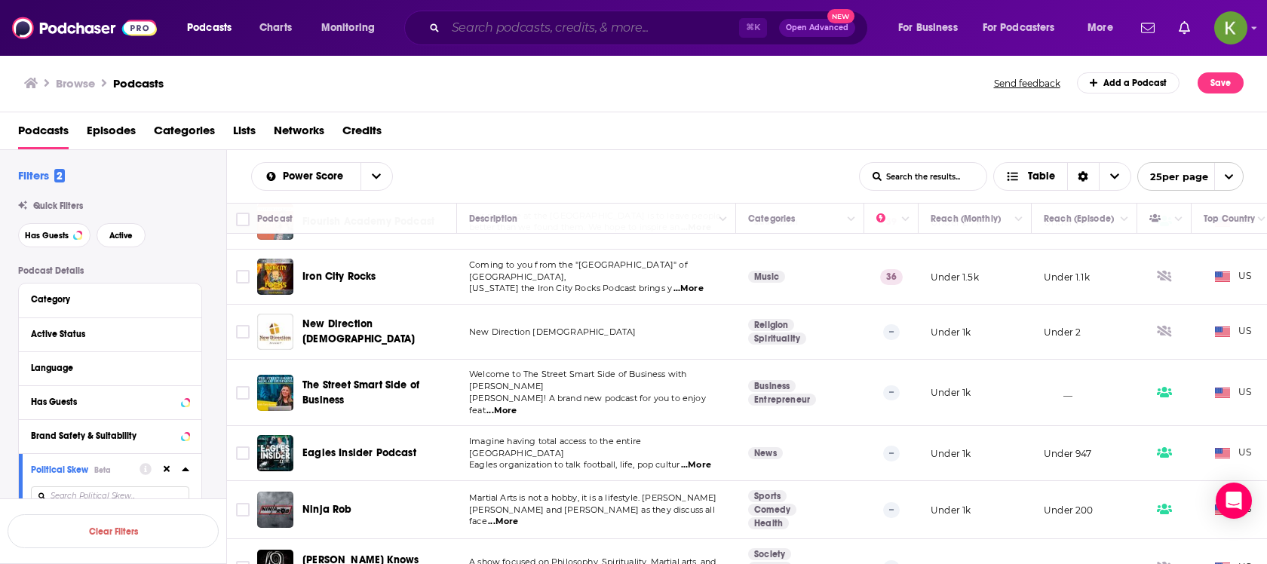
click at [510, 26] on input "Search podcasts, credits, & more..." at bounding box center [592, 28] width 293 height 24
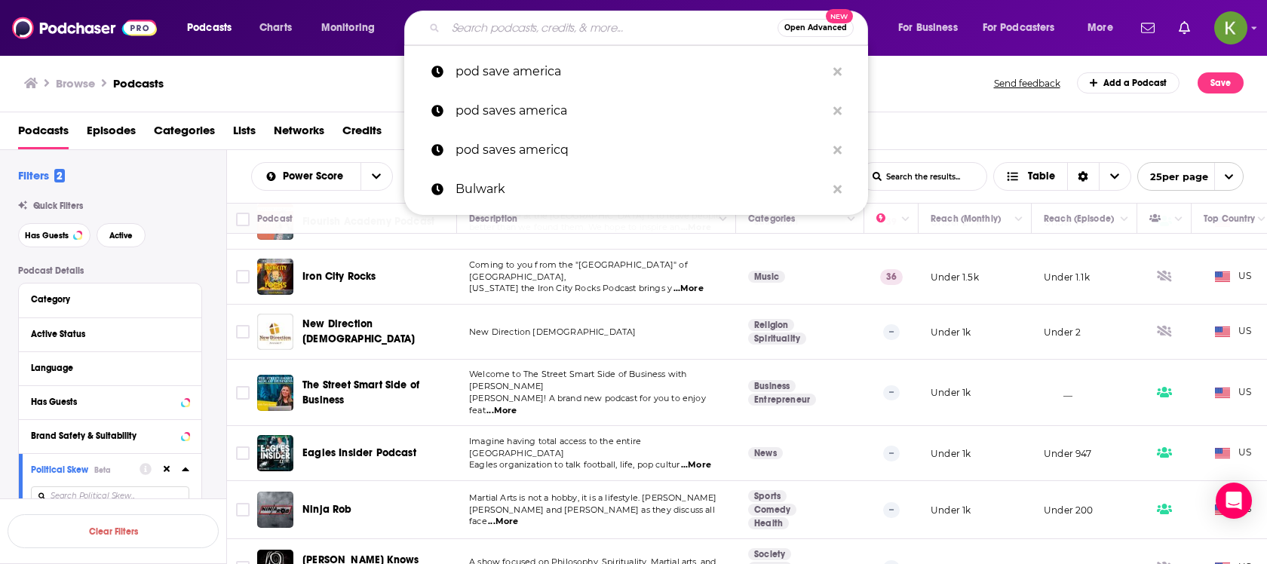
paste input "Special Briefing"
type input "Special Briefing"
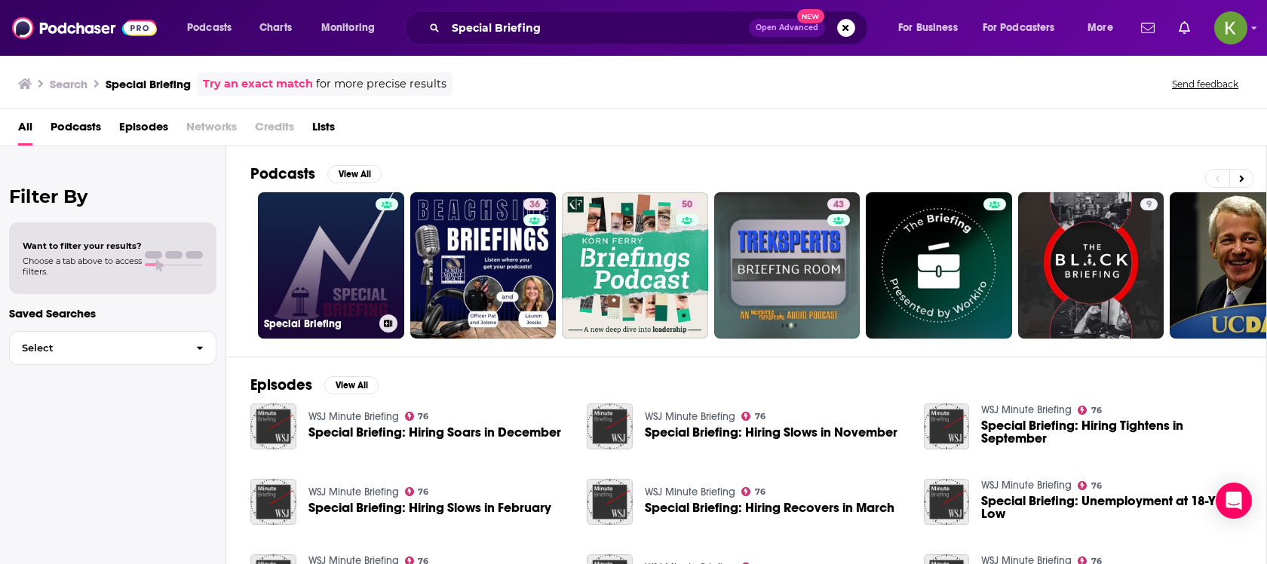
click at [342, 266] on link "Special Briefing" at bounding box center [331, 265] width 146 height 146
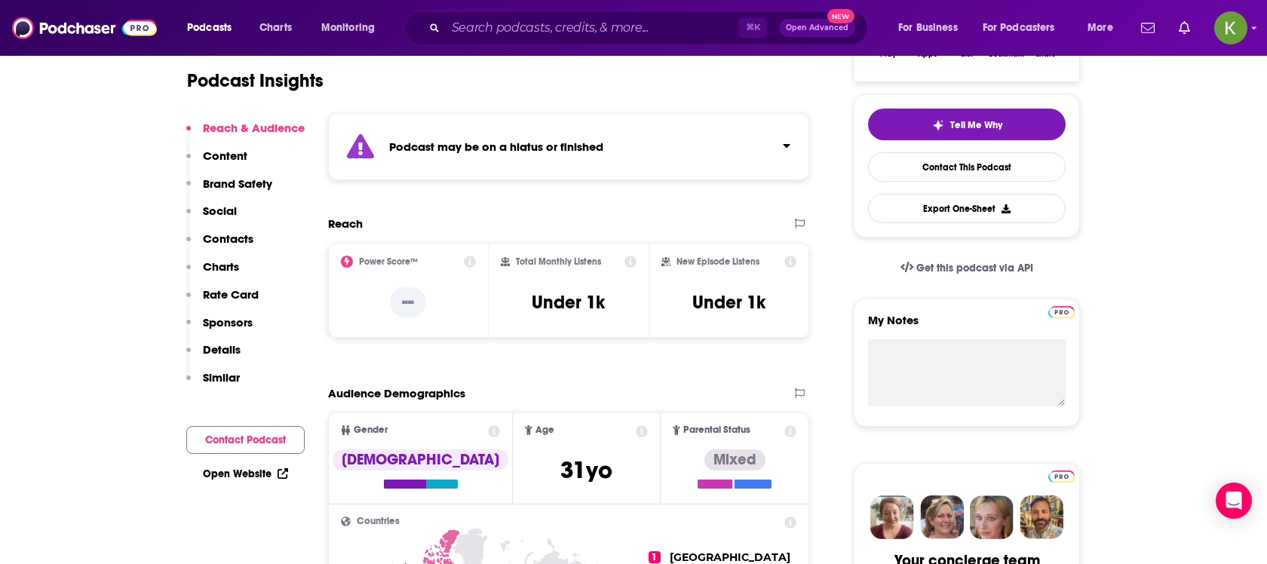
scroll to position [317, 0]
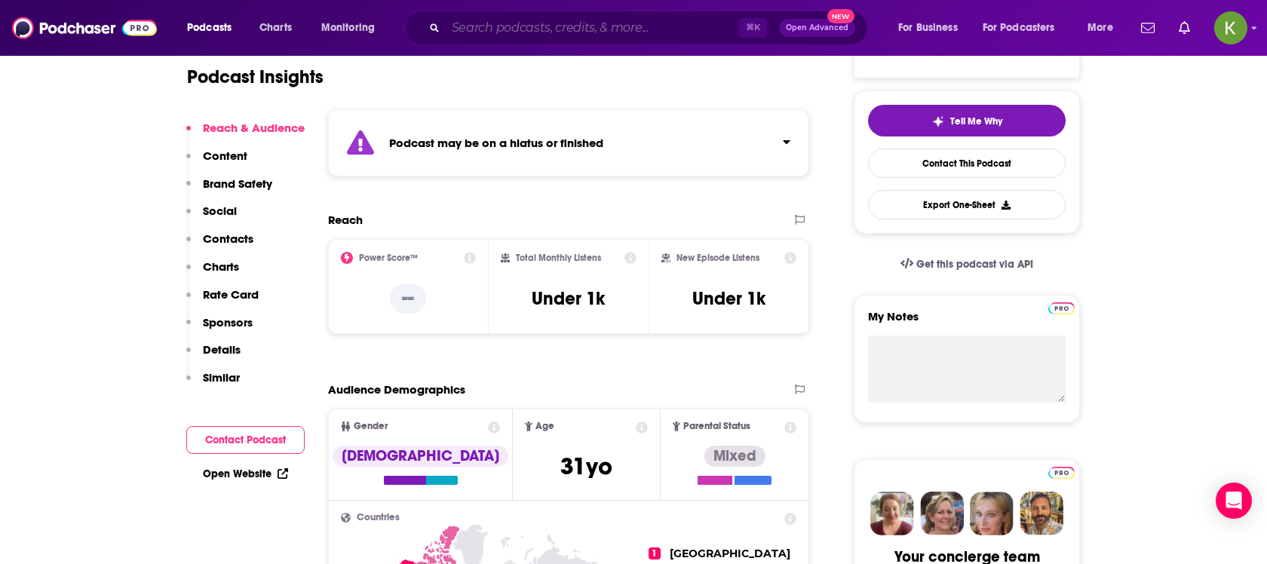
click at [497, 34] on input "Search podcasts, credits, & more..." at bounding box center [592, 28] width 293 height 24
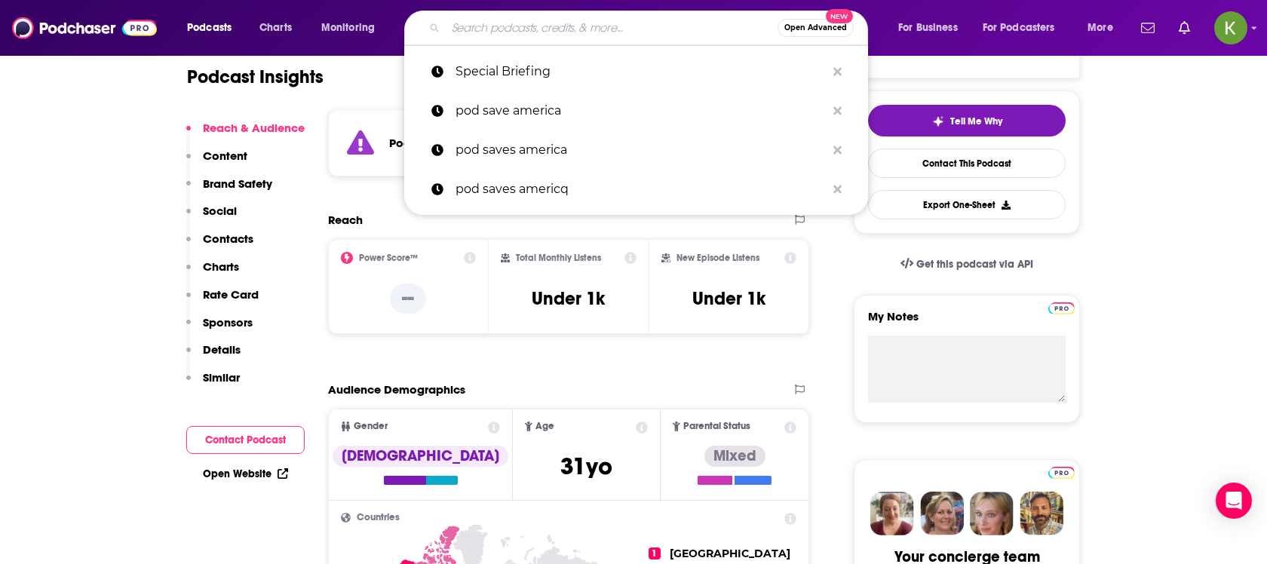
paste input "The Elephant in the Room"
type input "The Elephant in the Room"
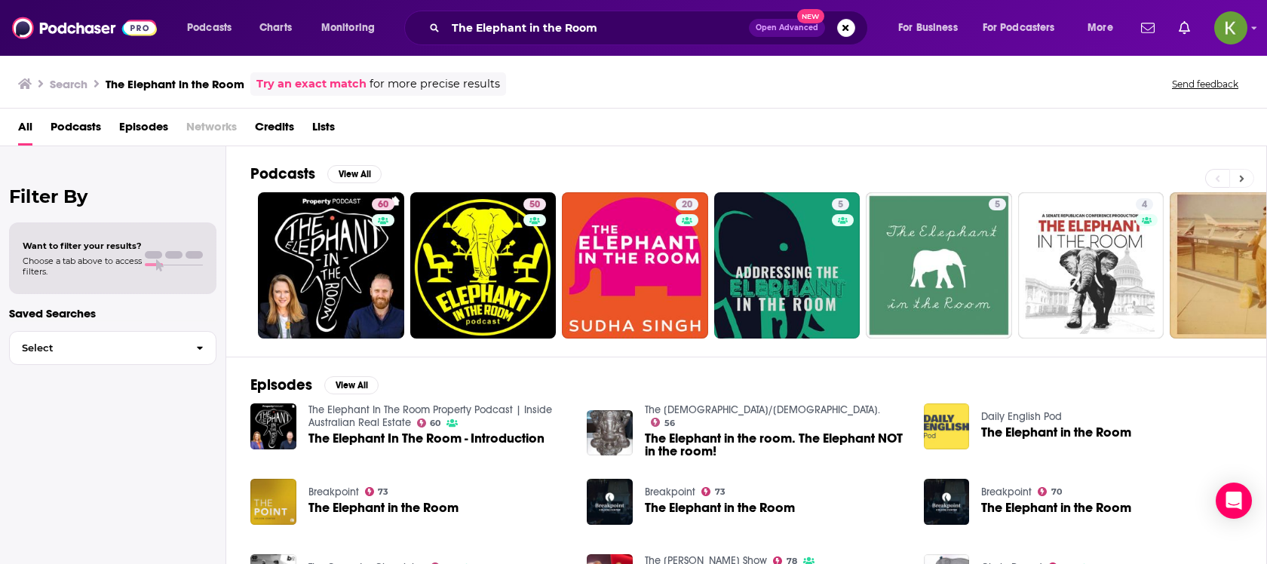
click at [1246, 169] on button at bounding box center [1242, 178] width 25 height 19
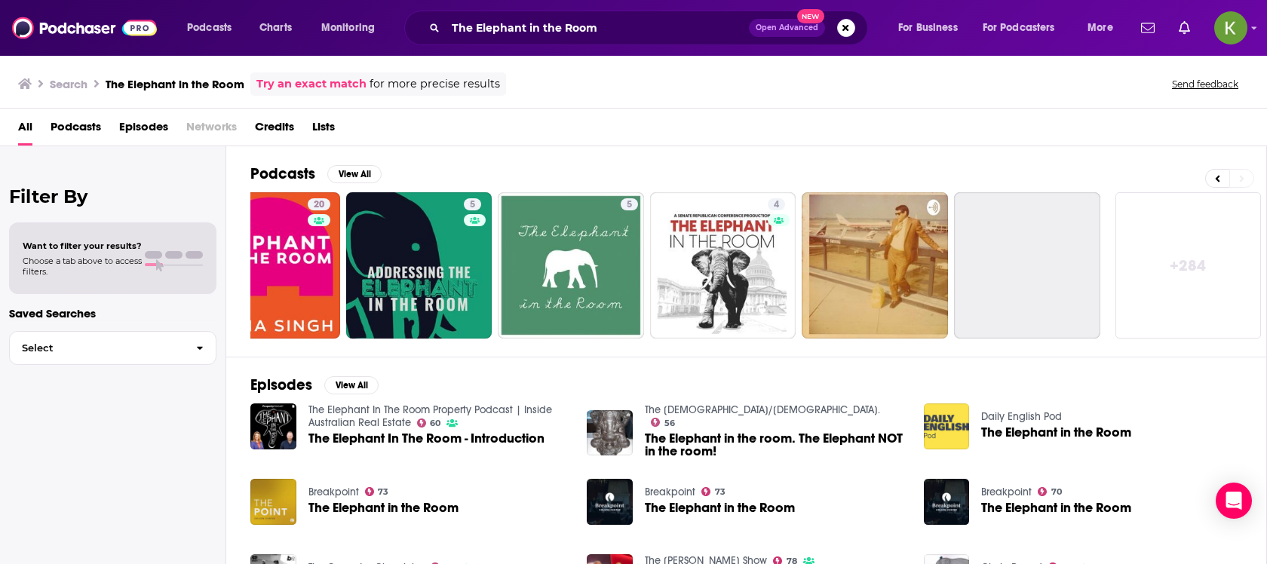
scroll to position [0, 368]
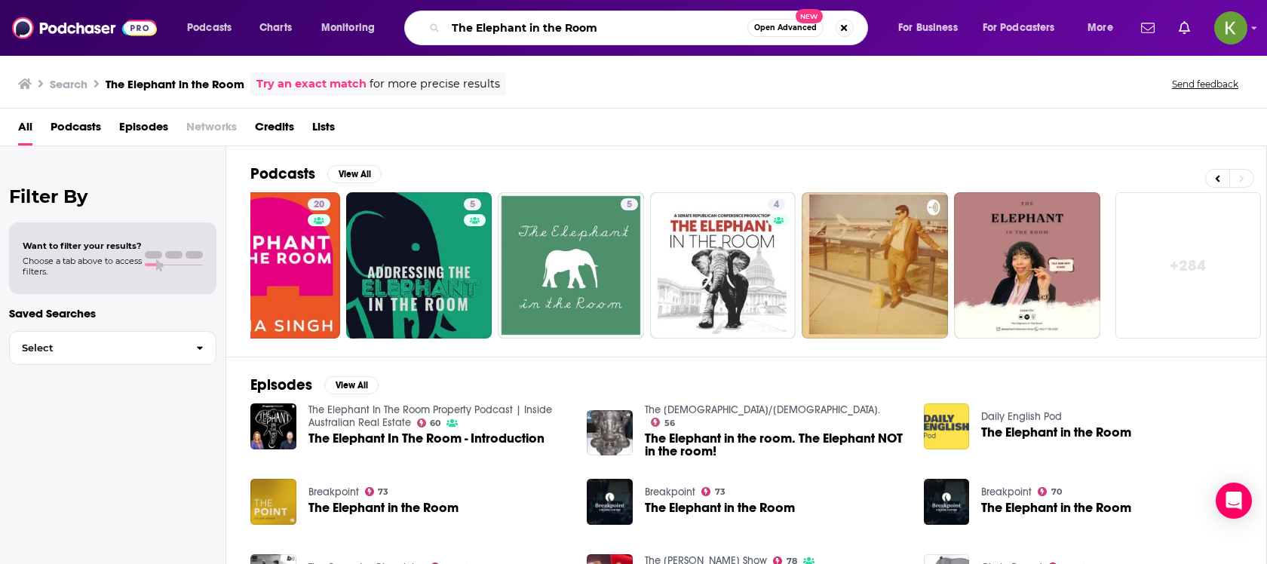
click at [610, 31] on input "The Elephant in the Room" at bounding box center [597, 28] width 302 height 24
paste input "[PERSON_NAME]"
type input "The Elephant in the Room [PERSON_NAME]"
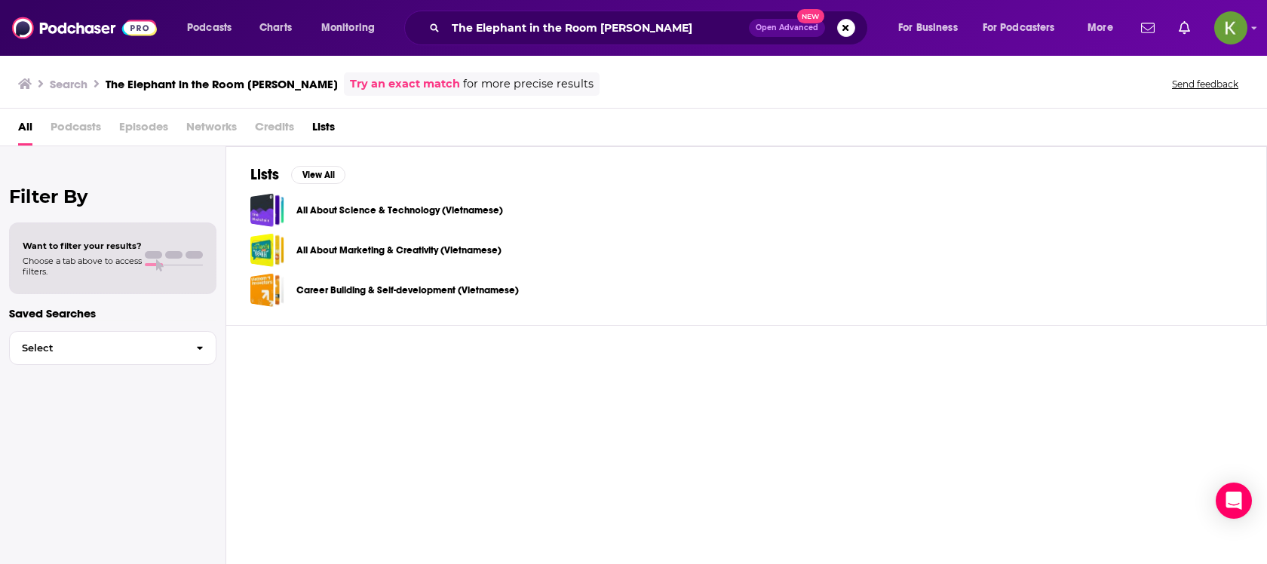
click at [805, 29] on span "Open Advanced" at bounding box center [787, 28] width 63 height 8
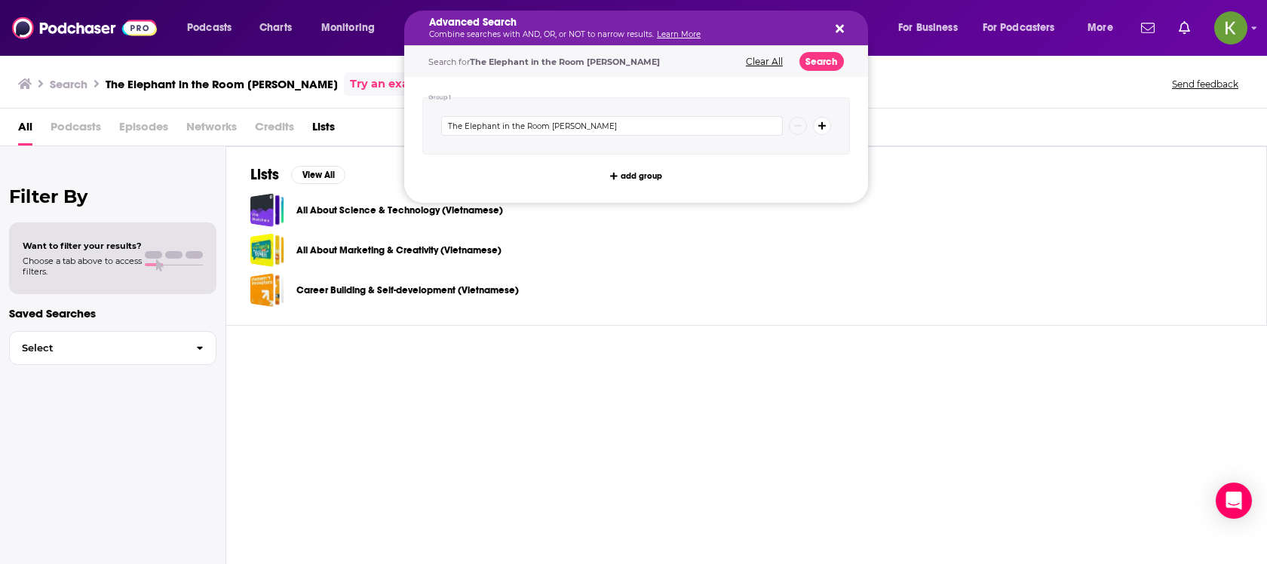
click at [846, 33] on div "Advanced Search Combine searches with AND, OR, or NOT to narrow results. Learn …" at bounding box center [636, 28] width 464 height 35
click at [857, 28] on div "Advanced Search Combine searches with AND, OR, or NOT to narrow results. Learn …" at bounding box center [636, 28] width 464 height 35
click at [846, 28] on div "Advanced Search Combine searches with AND, OR, or NOT to narrow results. Learn …" at bounding box center [636, 28] width 464 height 35
click at [852, 26] on div "Advanced Search Combine searches with AND, OR, or NOT to narrow results. Learn …" at bounding box center [636, 28] width 464 height 35
click at [839, 26] on icon "Search podcasts, credits, & more..." at bounding box center [840, 29] width 8 height 12
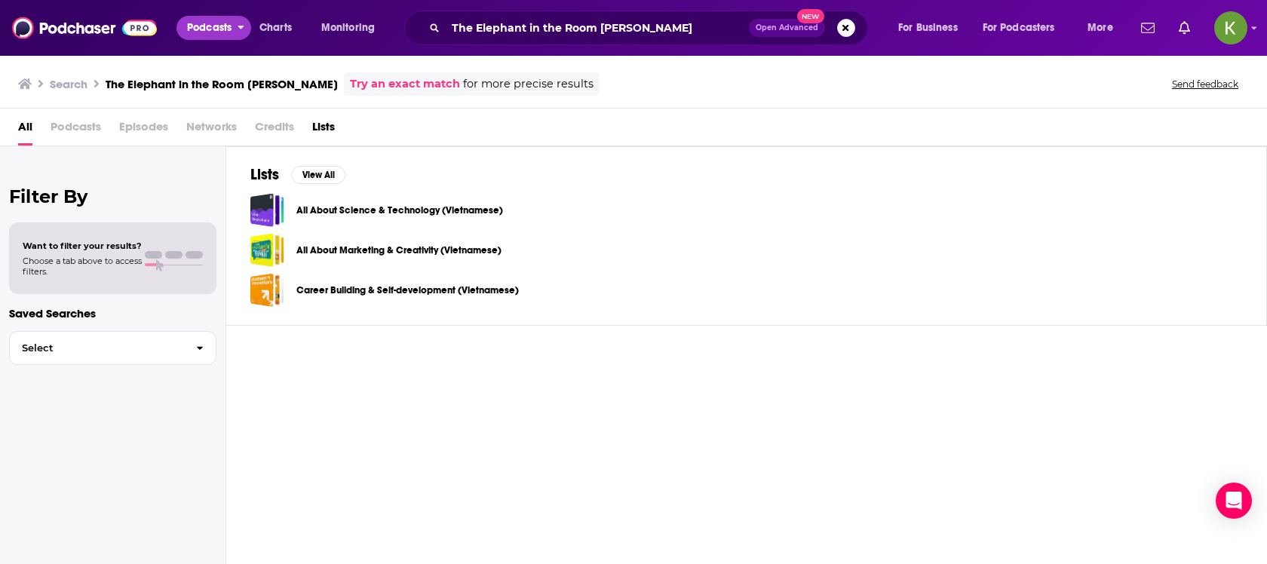
click at [219, 26] on span "Podcasts" at bounding box center [209, 27] width 45 height 21
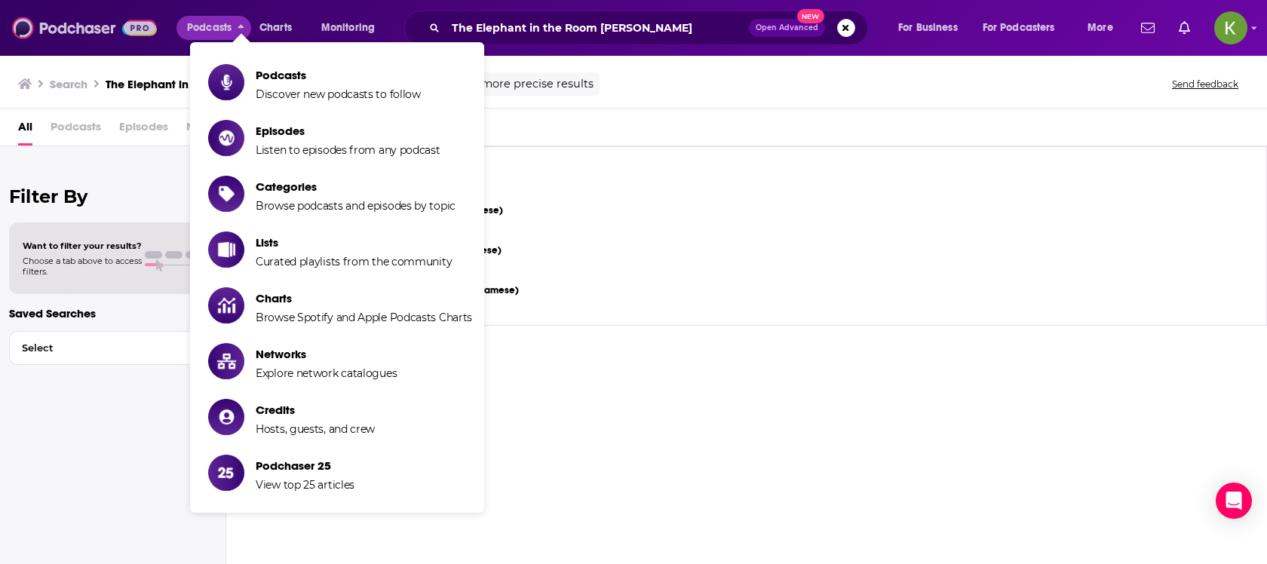
click at [126, 26] on img at bounding box center [84, 28] width 145 height 29
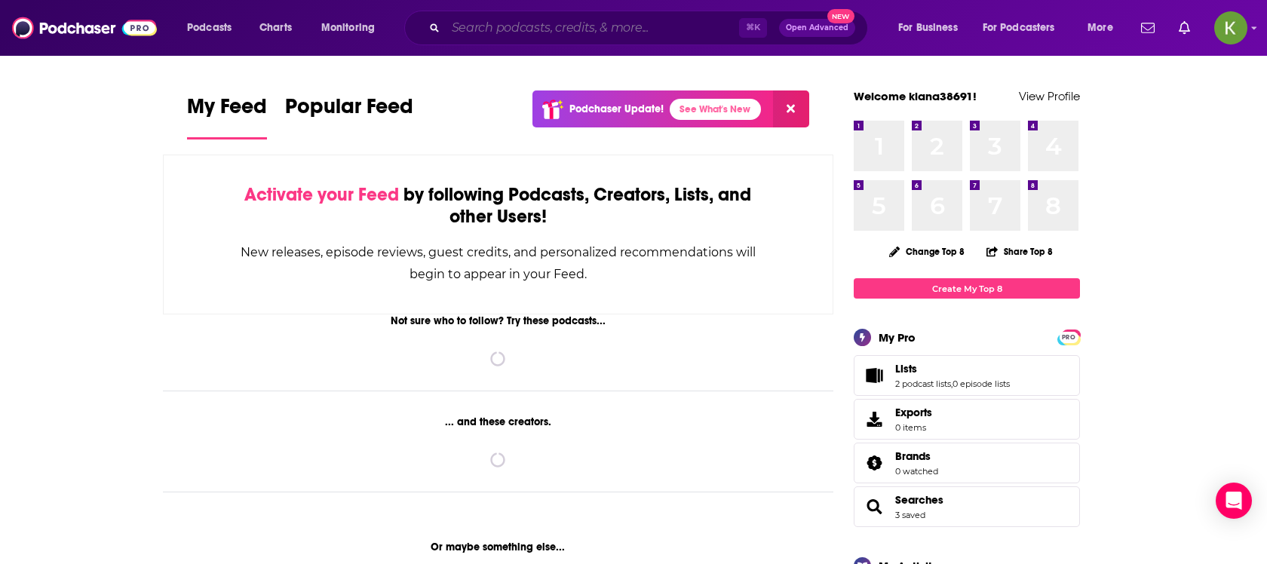
click at [616, 17] on input "Search podcasts, credits, & more..." at bounding box center [592, 28] width 293 height 24
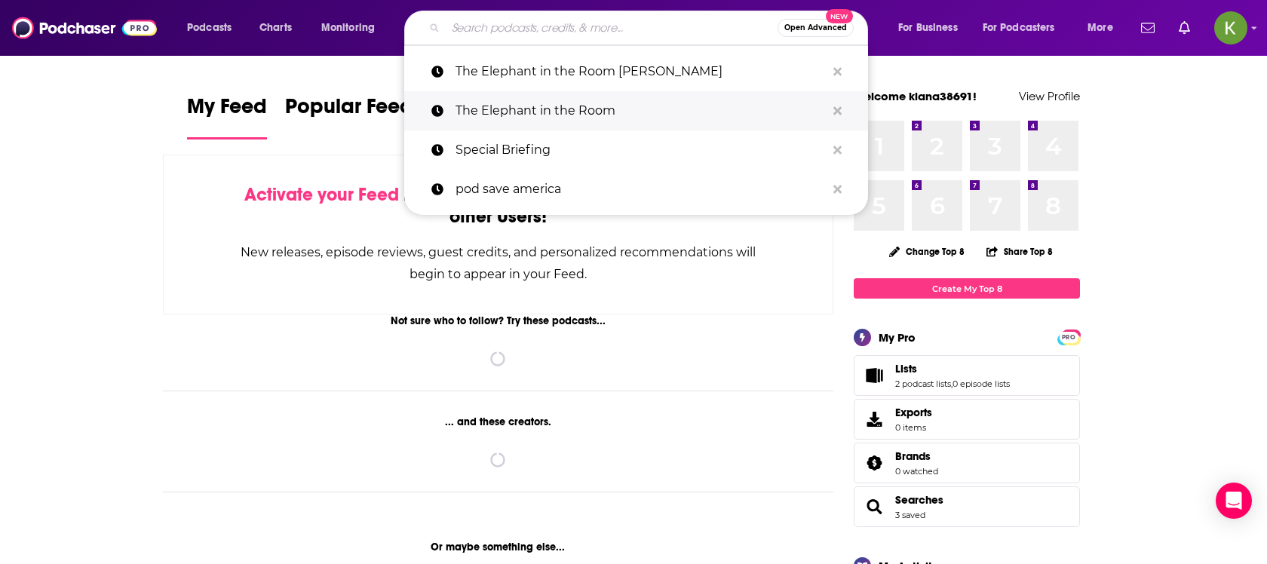
click at [582, 109] on p "The Elephant in the Room" at bounding box center [641, 110] width 370 height 39
type input "The Elephant in the Room"
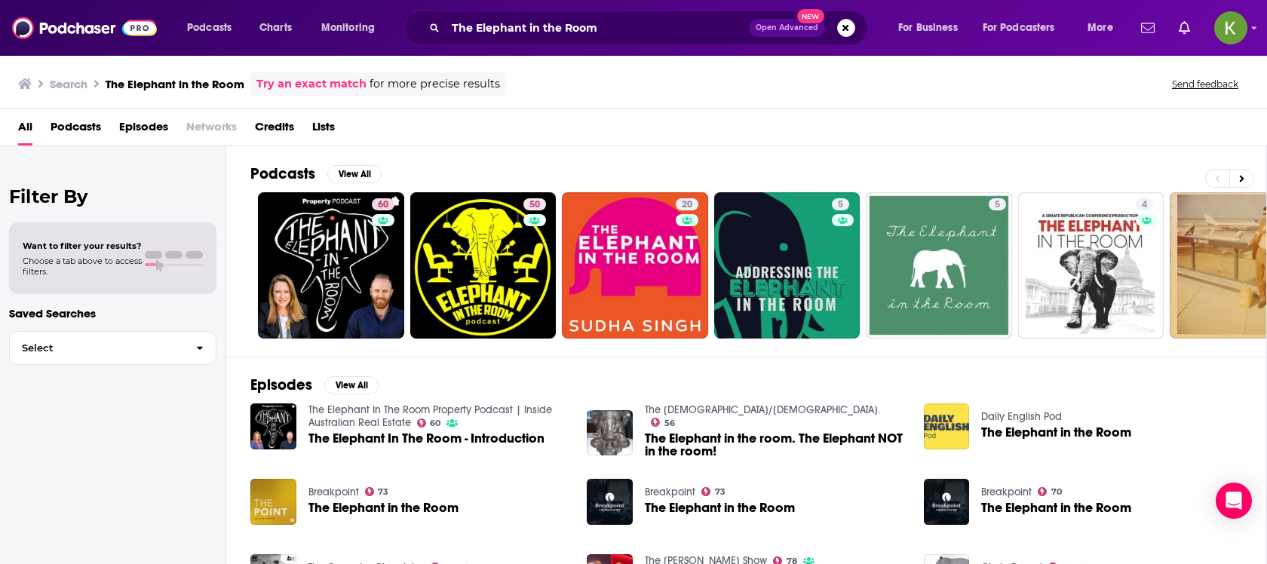
click at [365, 160] on div "Podcasts View All 60 50 20 5 5 4" at bounding box center [758, 251] width 1017 height 210
click at [365, 166] on button "View All" at bounding box center [354, 174] width 54 height 18
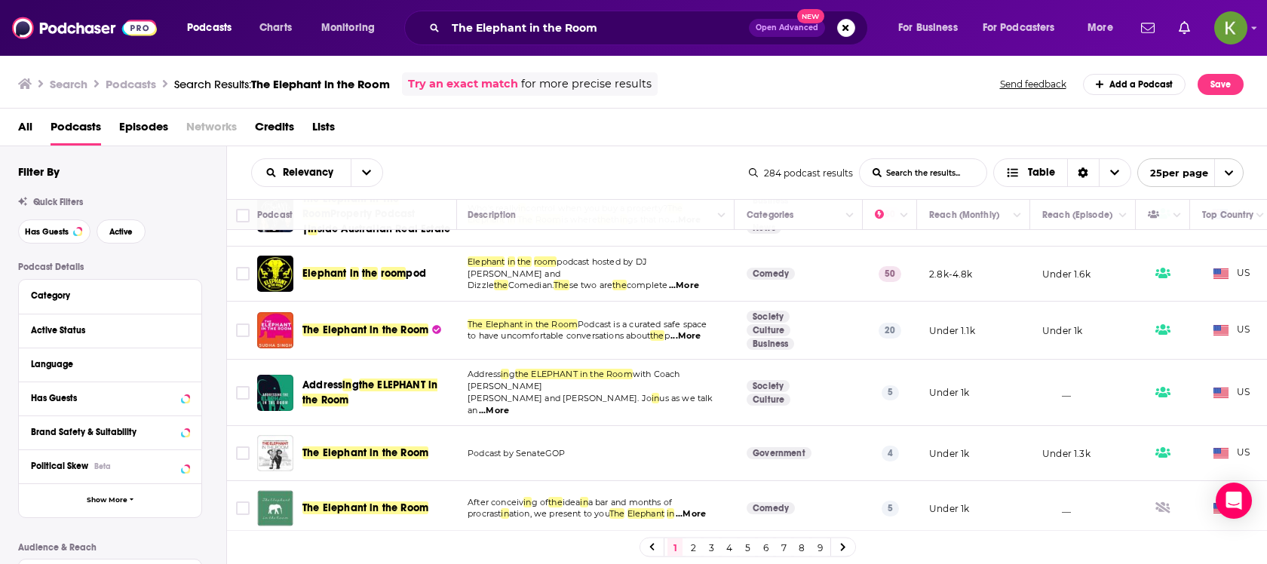
scroll to position [0, 2]
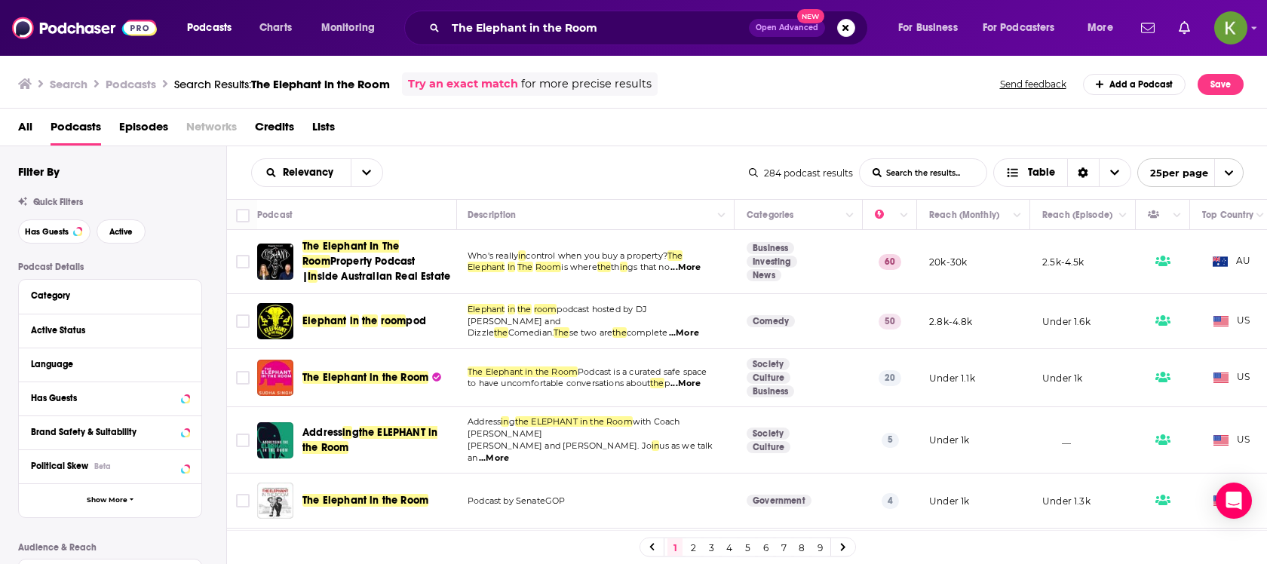
click at [1122, 85] on link "Add a Podcast" at bounding box center [1134, 84] width 103 height 21
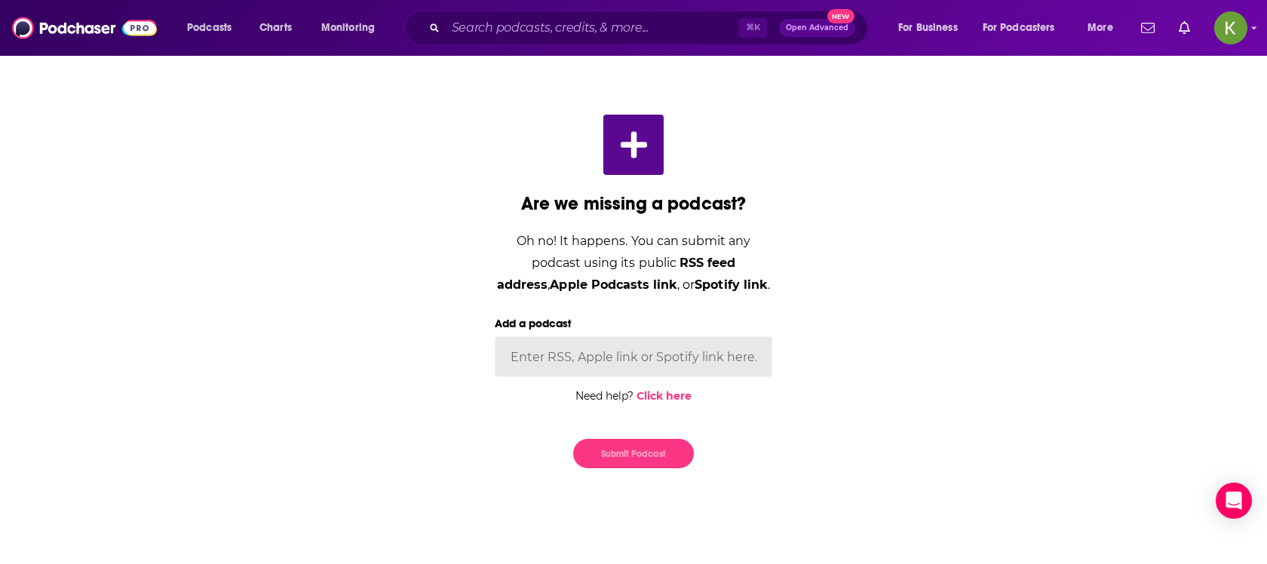
click at [588, 352] on input "Add a podcast" at bounding box center [634, 356] width 278 height 41
paste input "[URL][DOMAIN_NAME]"
type input "[URL][DOMAIN_NAME]"
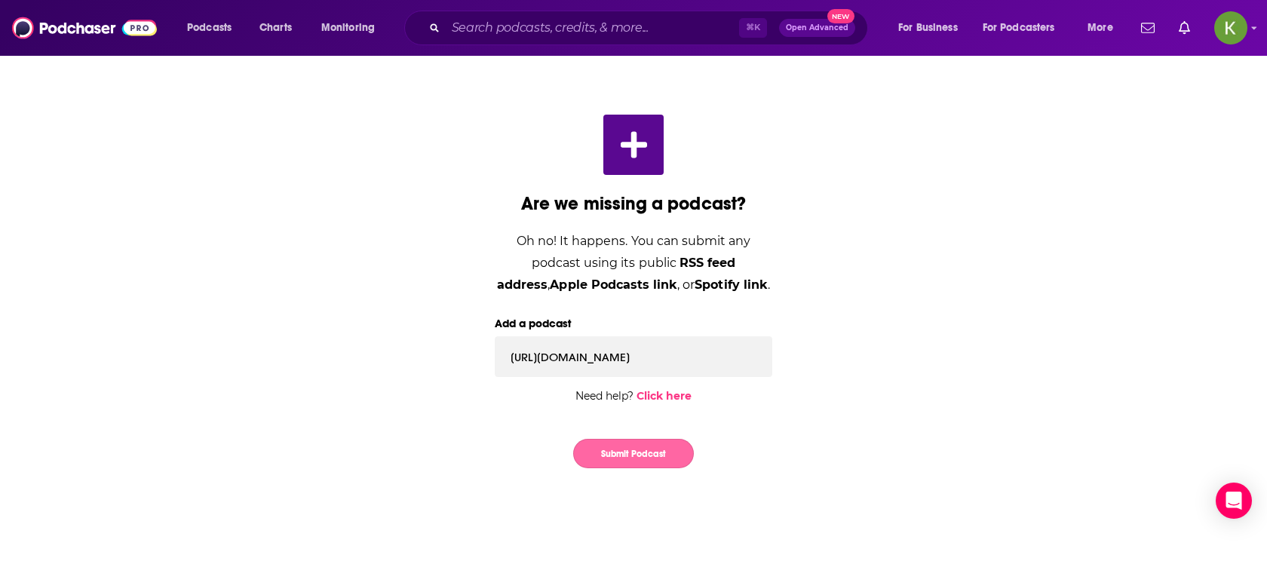
click at [607, 464] on button "Submit Podcast" at bounding box center [633, 453] width 121 height 29
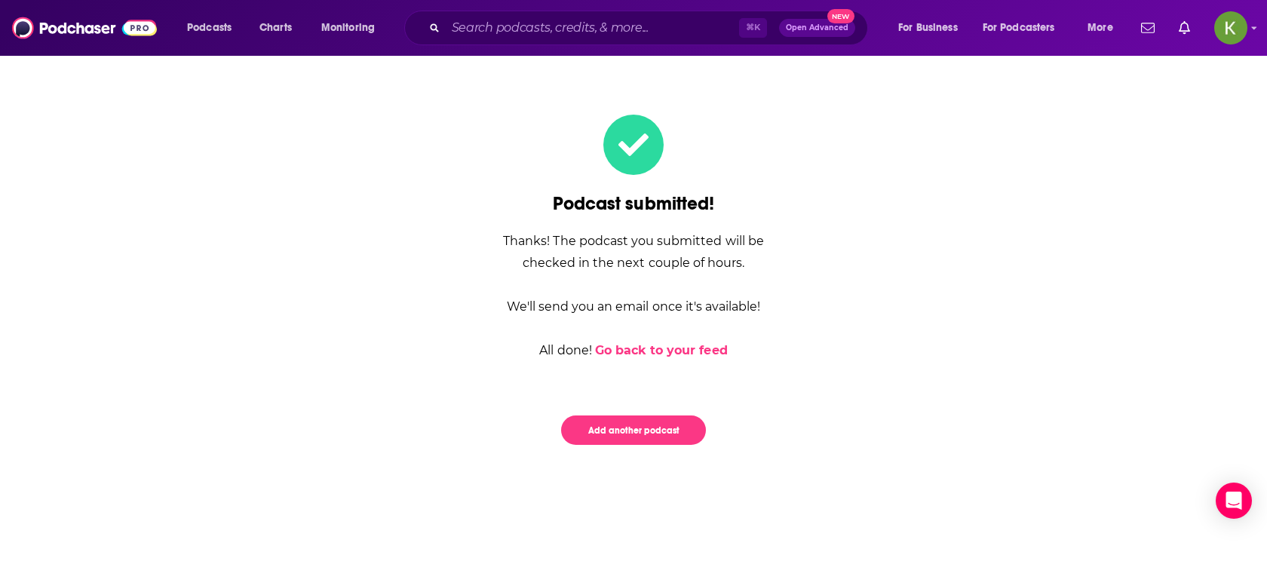
click at [631, 247] on div "Thanks! The podcast you submitted will be checked in the next couple of hours. …" at bounding box center [634, 295] width 278 height 131
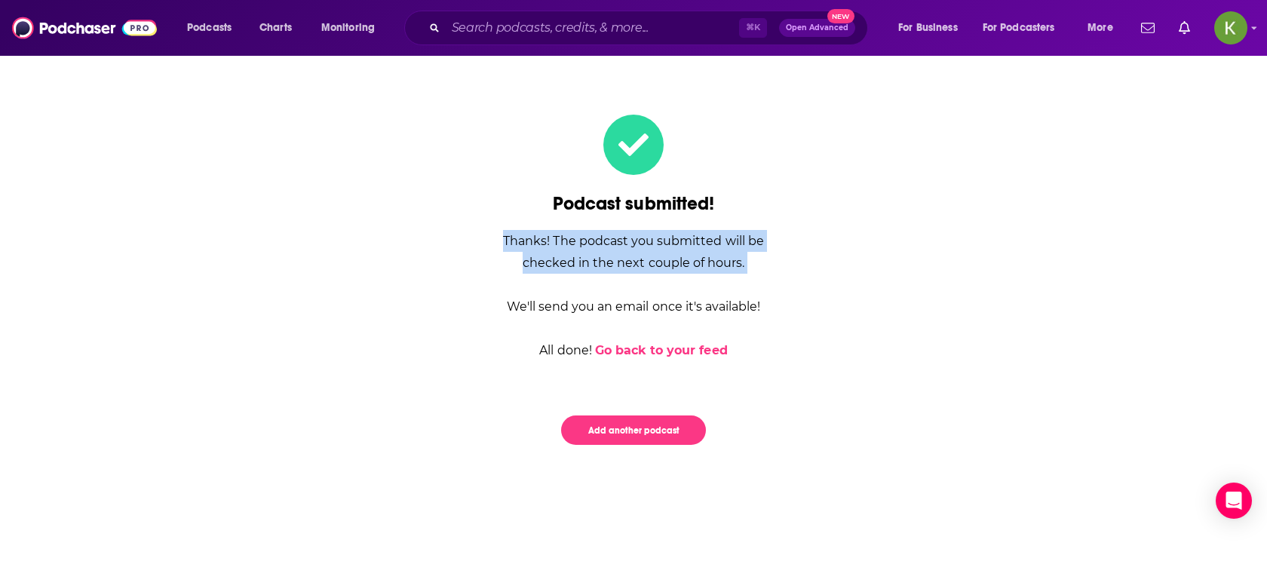
click at [631, 247] on div "Thanks! The podcast you submitted will be checked in the next couple of hours. …" at bounding box center [634, 295] width 278 height 131
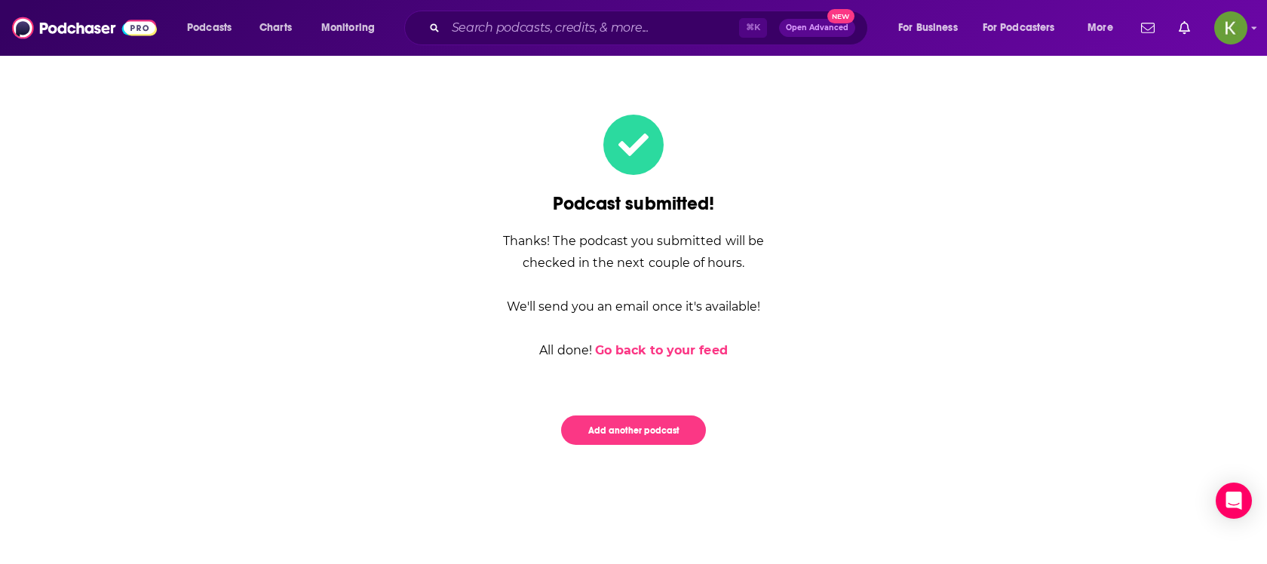
click at [641, 260] on div "Thanks! The podcast you submitted will be checked in the next couple of hours. …" at bounding box center [634, 295] width 278 height 131
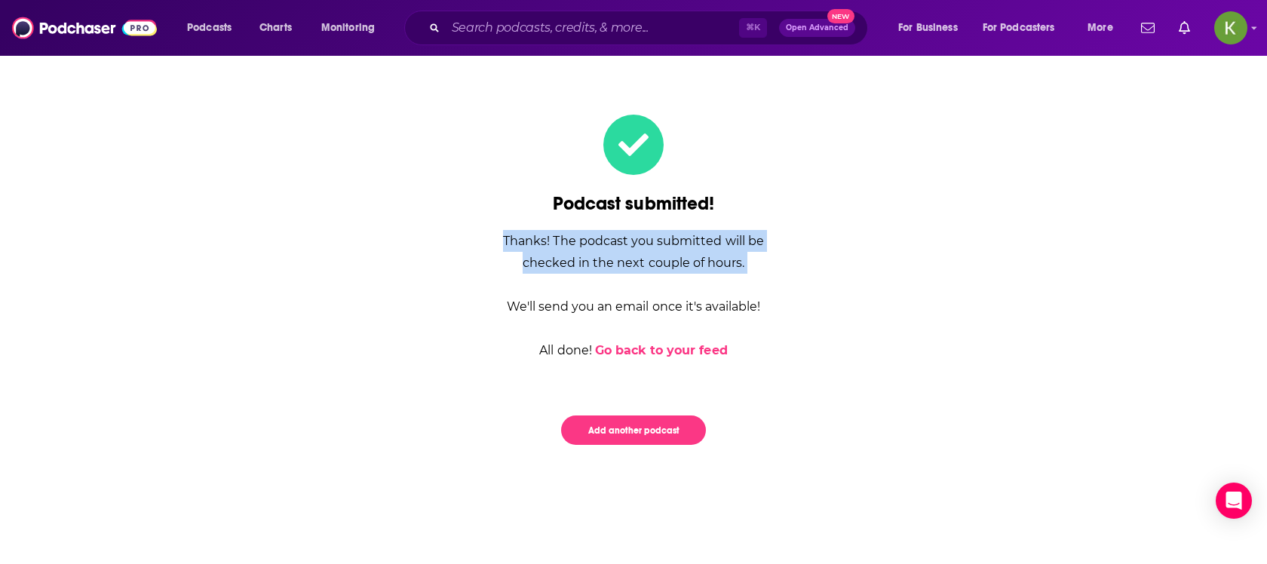
click at [641, 260] on div "Thanks! The podcast you submitted will be checked in the next couple of hours. …" at bounding box center [634, 295] width 278 height 131
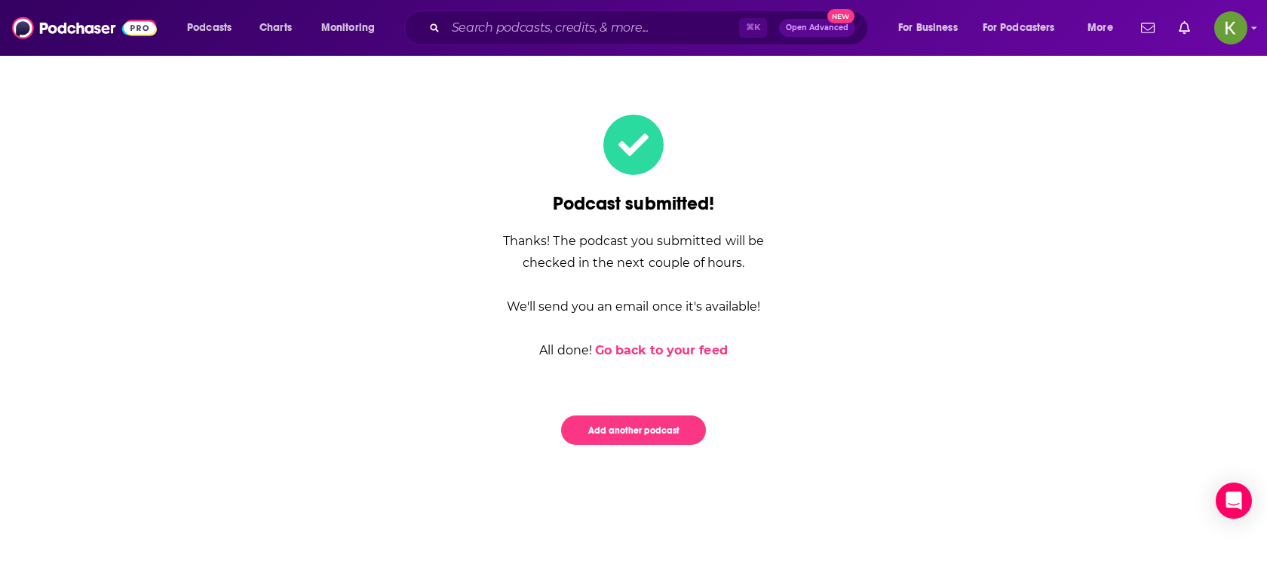
click at [637, 307] on div "Thanks! The podcast you submitted will be checked in the next couple of hours. …" at bounding box center [634, 295] width 278 height 131
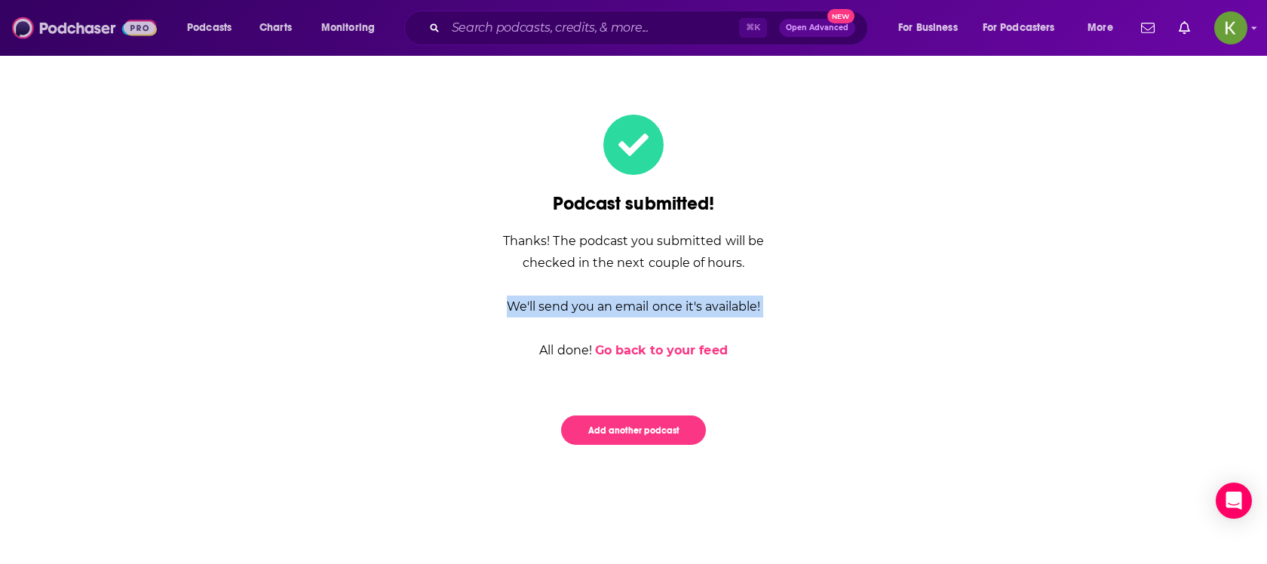
click at [109, 24] on img at bounding box center [84, 28] width 145 height 29
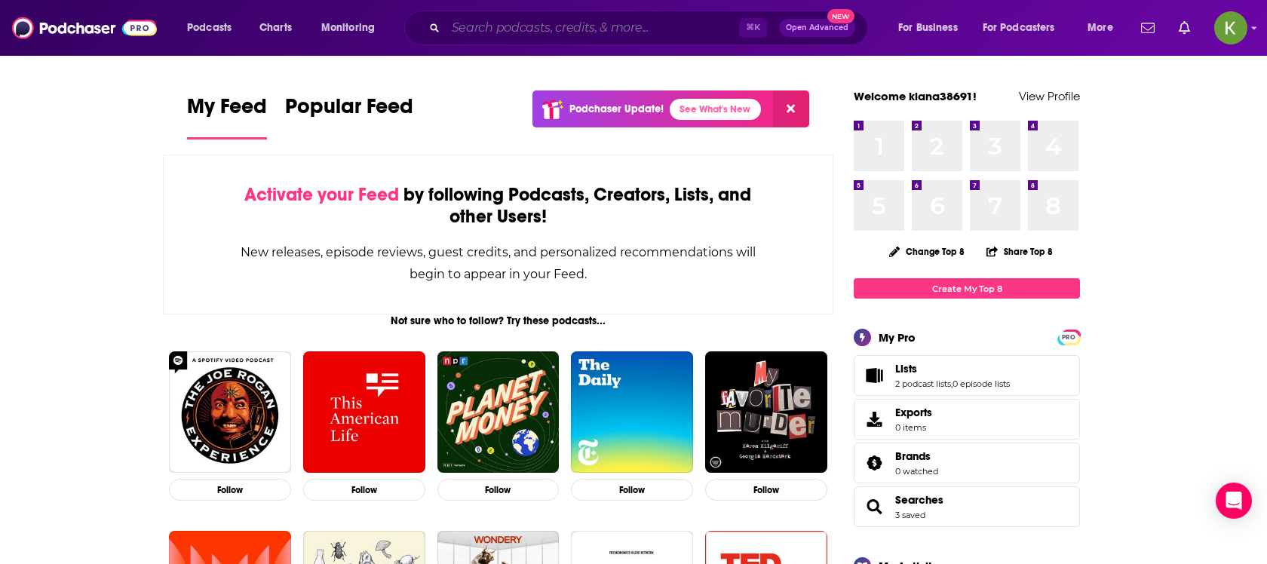
click at [517, 24] on input "Search podcasts, credits, & more..." at bounding box center [592, 28] width 293 height 24
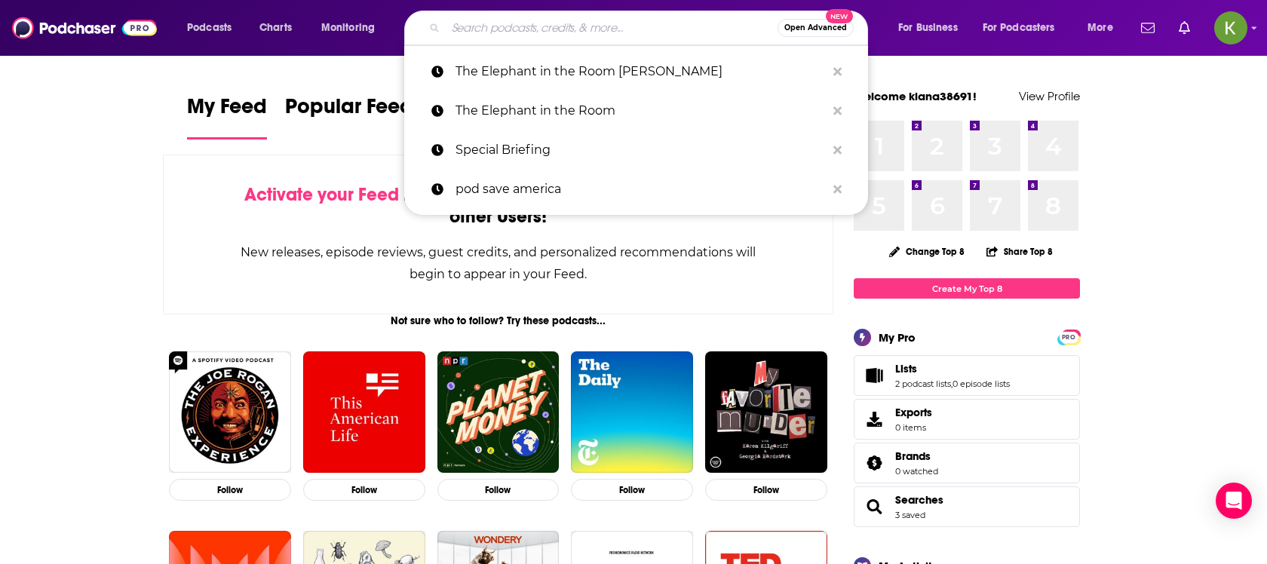
paste input "[PERSON_NAME]'s Corner"
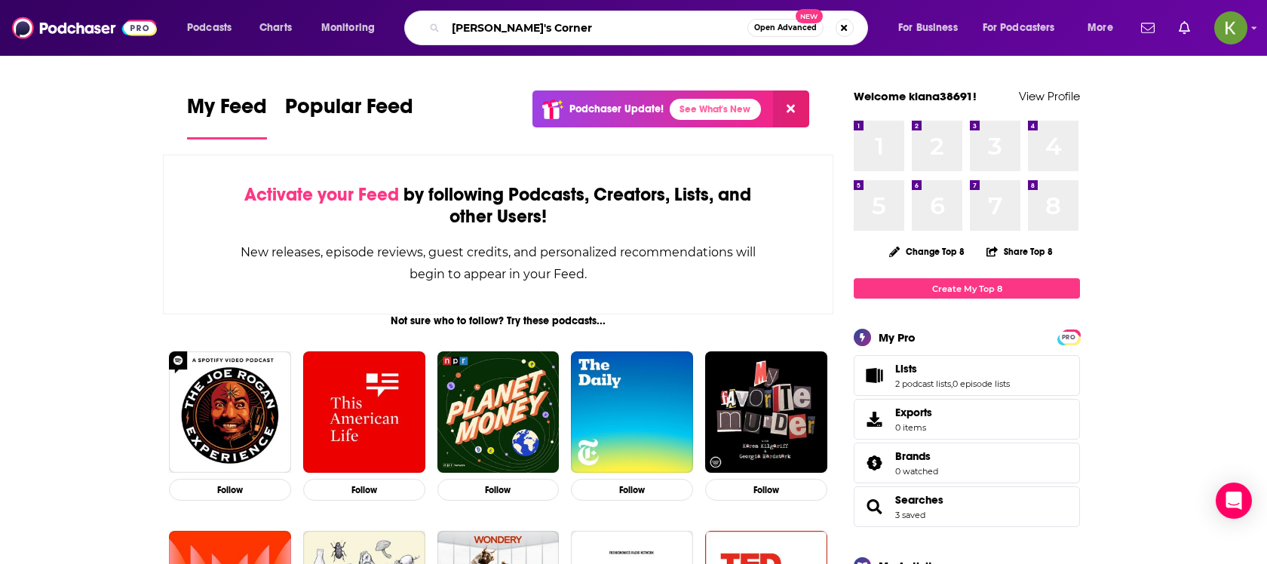
type input "[PERSON_NAME]'s Corner"
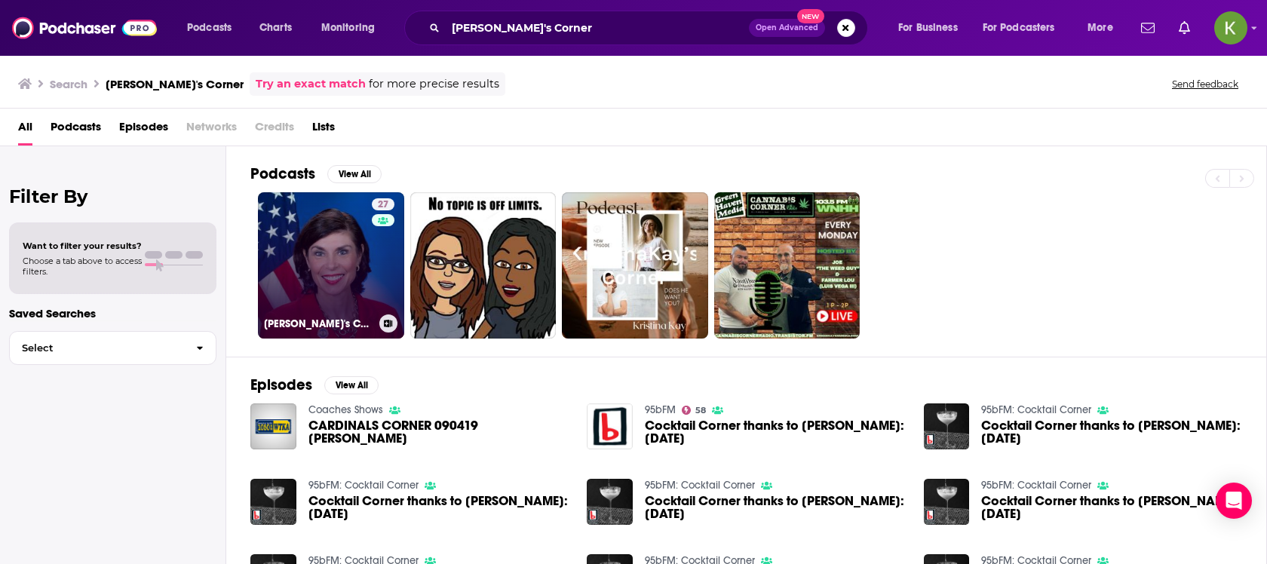
click at [324, 251] on link "27 [PERSON_NAME]'s Corner" at bounding box center [331, 265] width 146 height 146
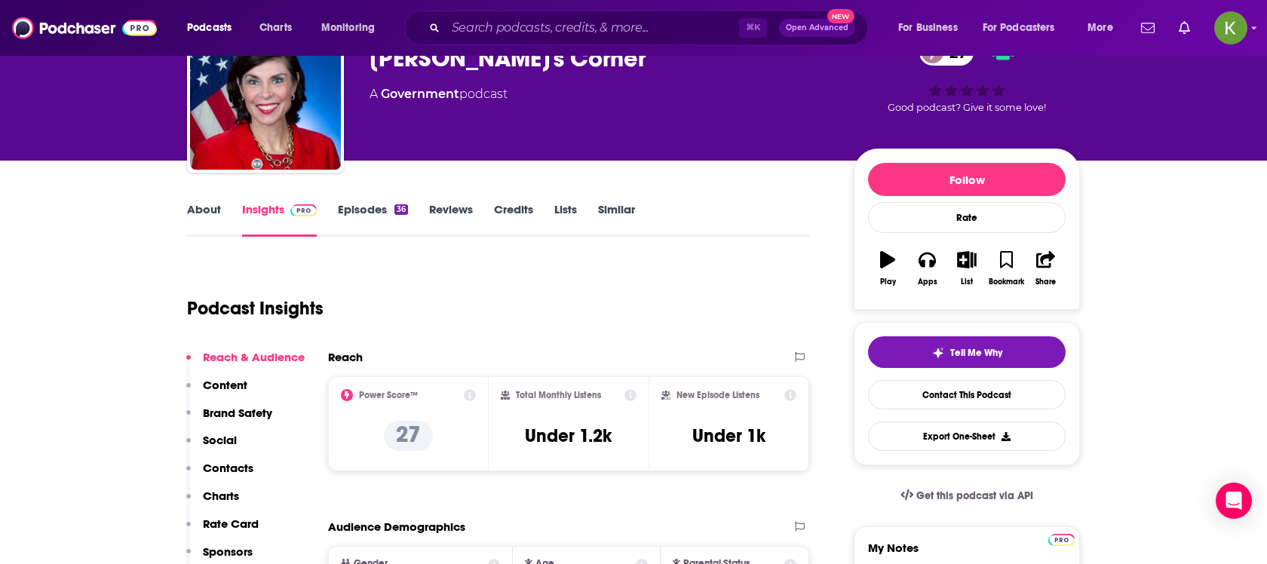
scroll to position [24, 0]
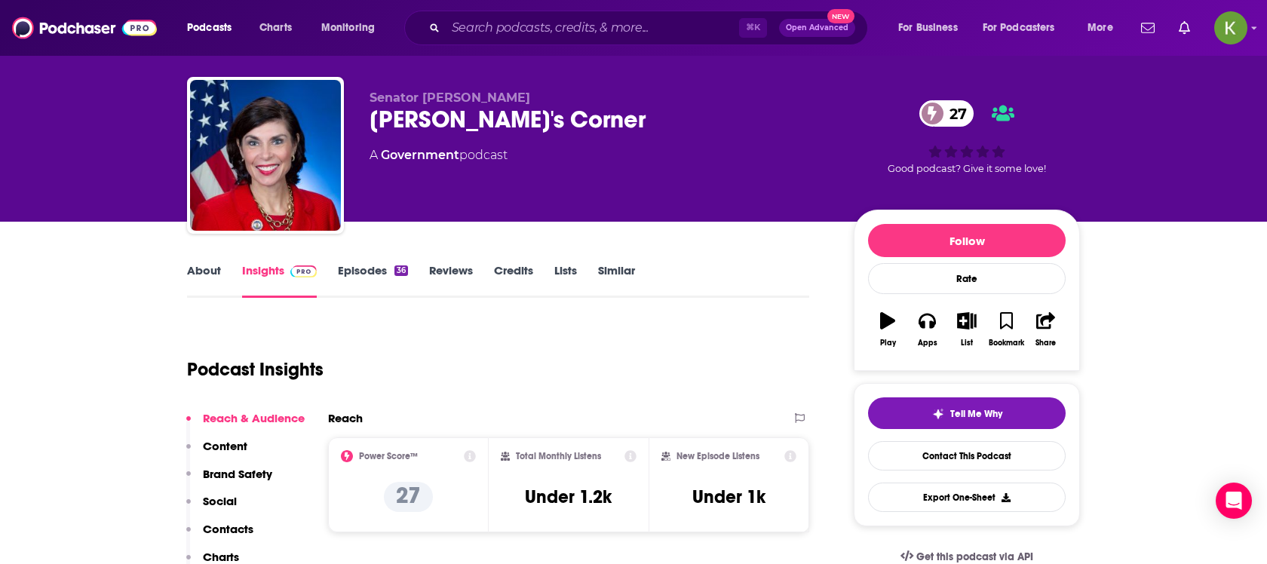
click at [203, 279] on link "About" at bounding box center [204, 280] width 34 height 35
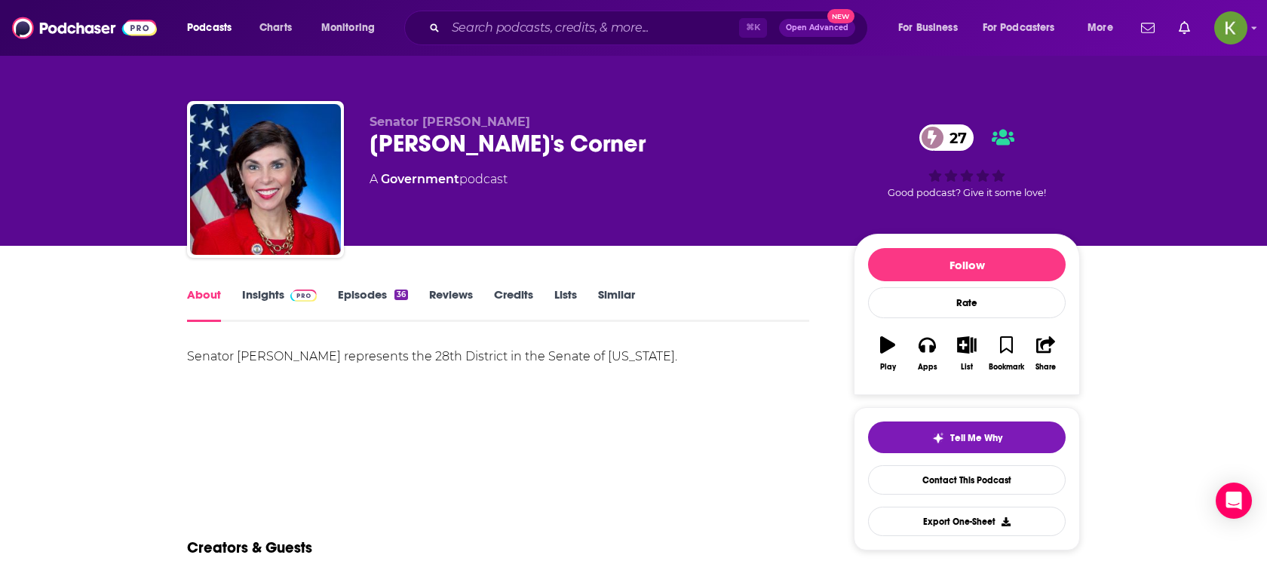
click at [290, 296] on span at bounding box center [303, 294] width 26 height 14
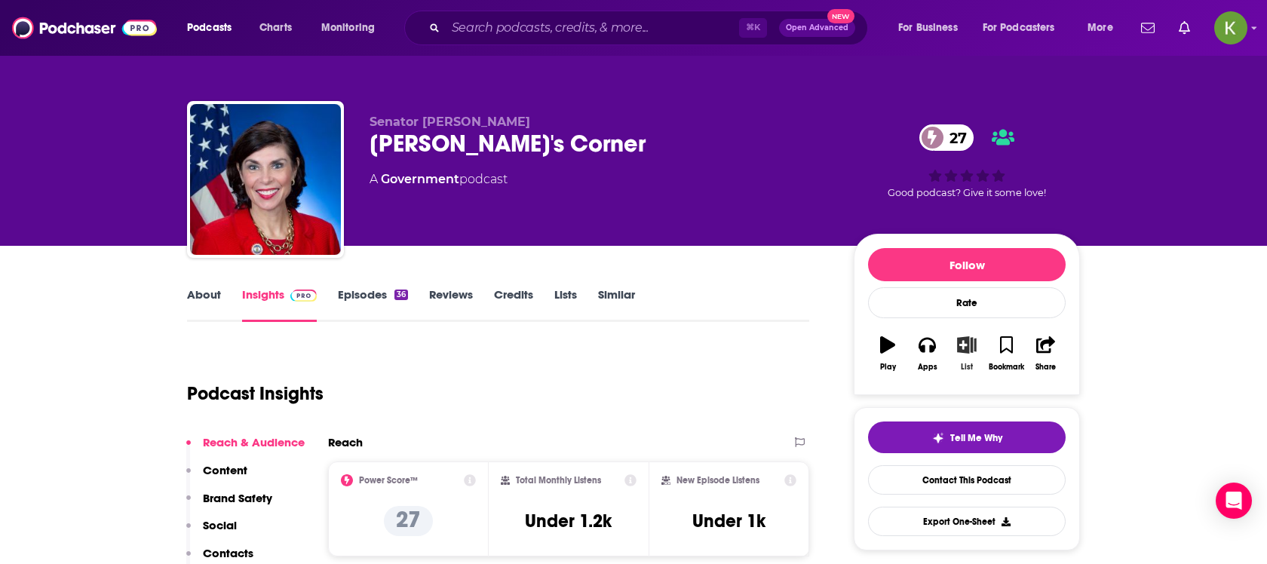
click at [965, 346] on icon "button" at bounding box center [967, 344] width 19 height 17
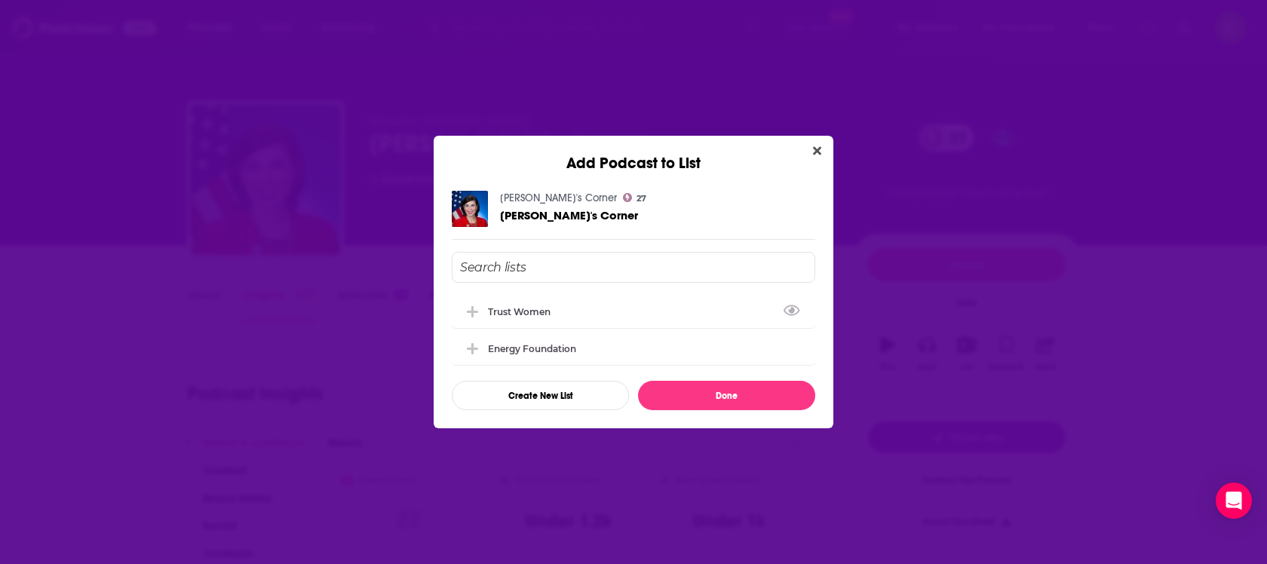
click at [668, 264] on input "Add Podcast To List" at bounding box center [634, 267] width 364 height 31
click at [605, 390] on button "Create New List" at bounding box center [540, 395] width 177 height 29
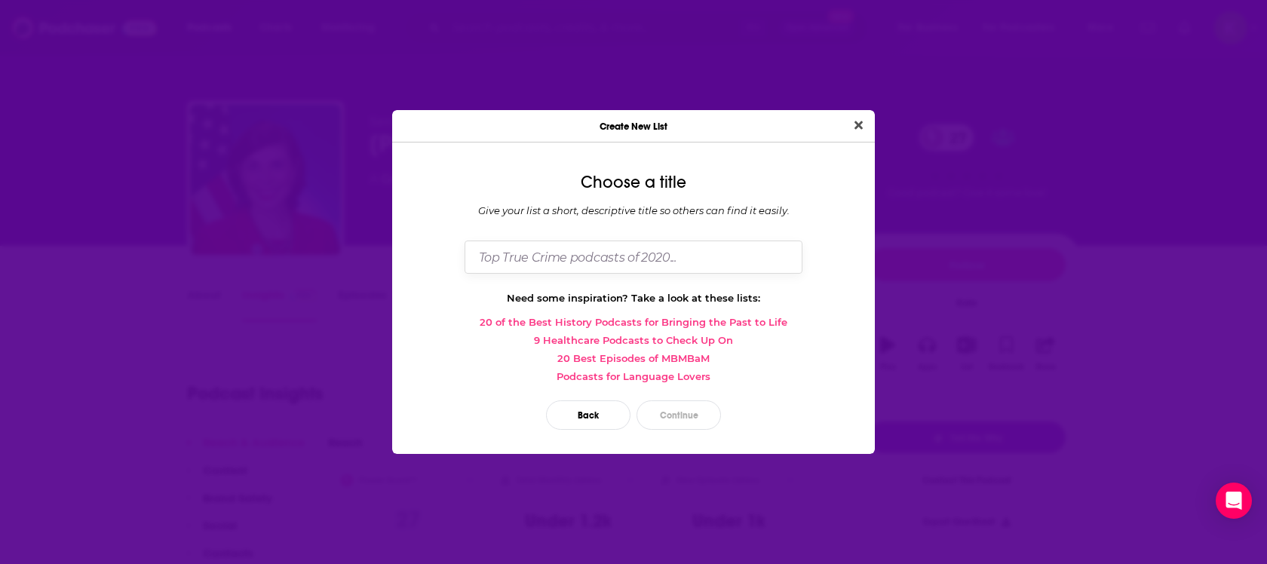
click at [646, 253] on input "Dialog" at bounding box center [634, 257] width 338 height 32
type input "right leaning pa"
click at [672, 395] on div "Back Continue" at bounding box center [633, 416] width 459 height 54
click at [672, 410] on button "Continue" at bounding box center [679, 415] width 84 height 29
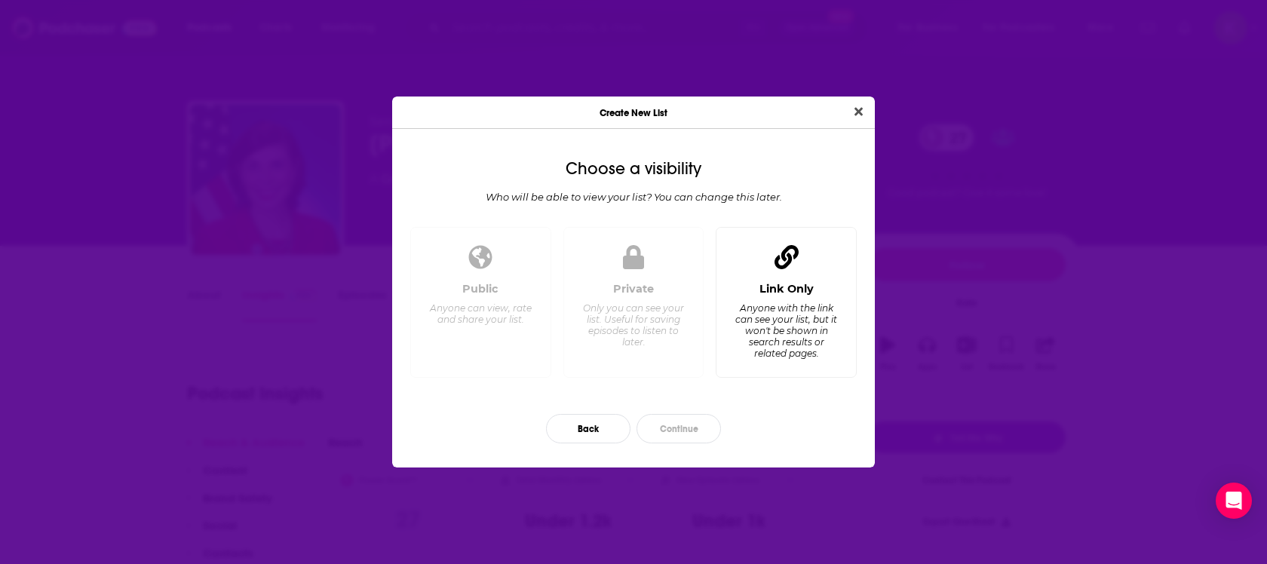
click at [758, 294] on div "Link Only Anyone with the link can see your list, but it won't be shown in sear…" at bounding box center [786, 324] width 115 height 84
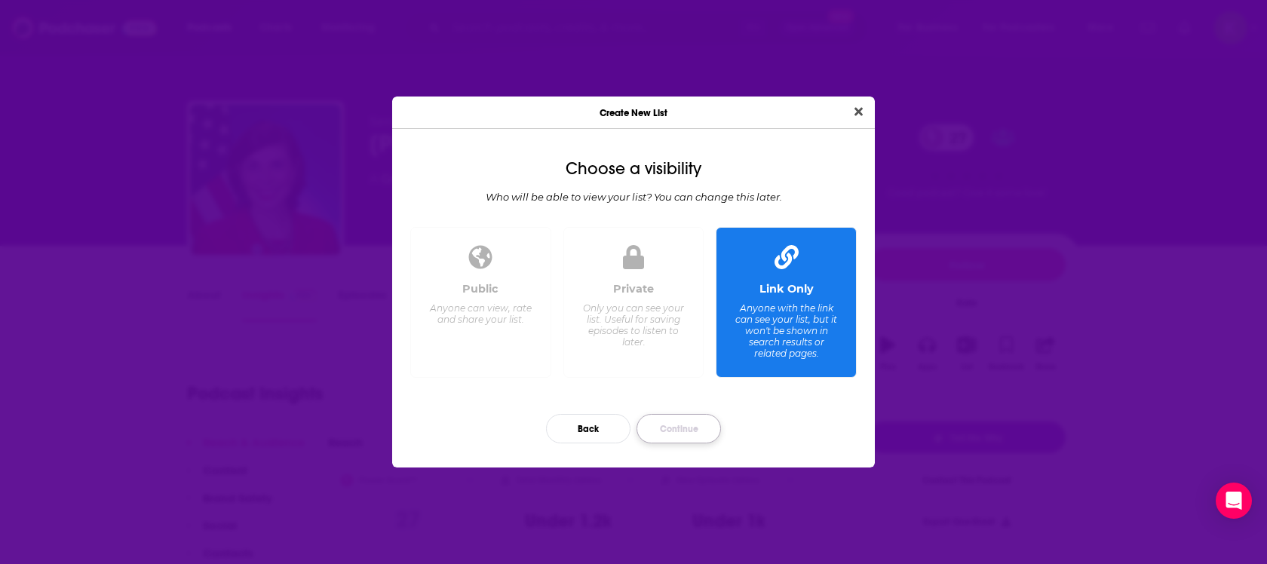
click at [668, 435] on button "Continue" at bounding box center [679, 428] width 84 height 29
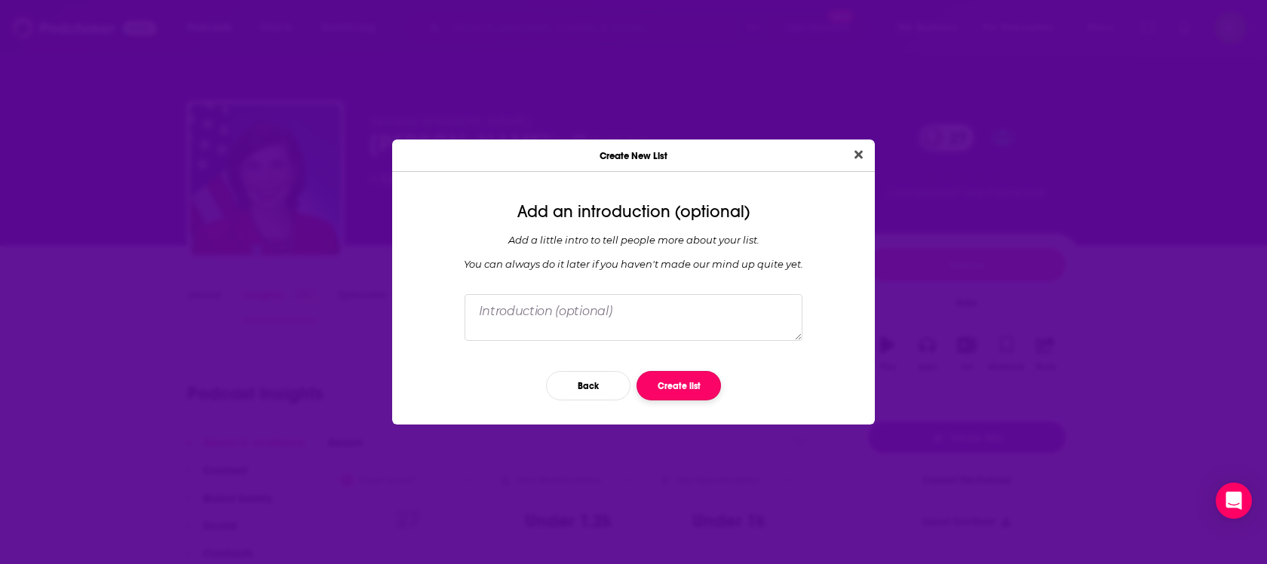
click at [668, 383] on button "Create list" at bounding box center [679, 385] width 84 height 29
click at [665, 386] on button "Create list" at bounding box center [679, 385] width 84 height 29
click at [659, 396] on button "Create list" at bounding box center [679, 385] width 84 height 29
click at [663, 374] on button "Create list" at bounding box center [679, 385] width 84 height 29
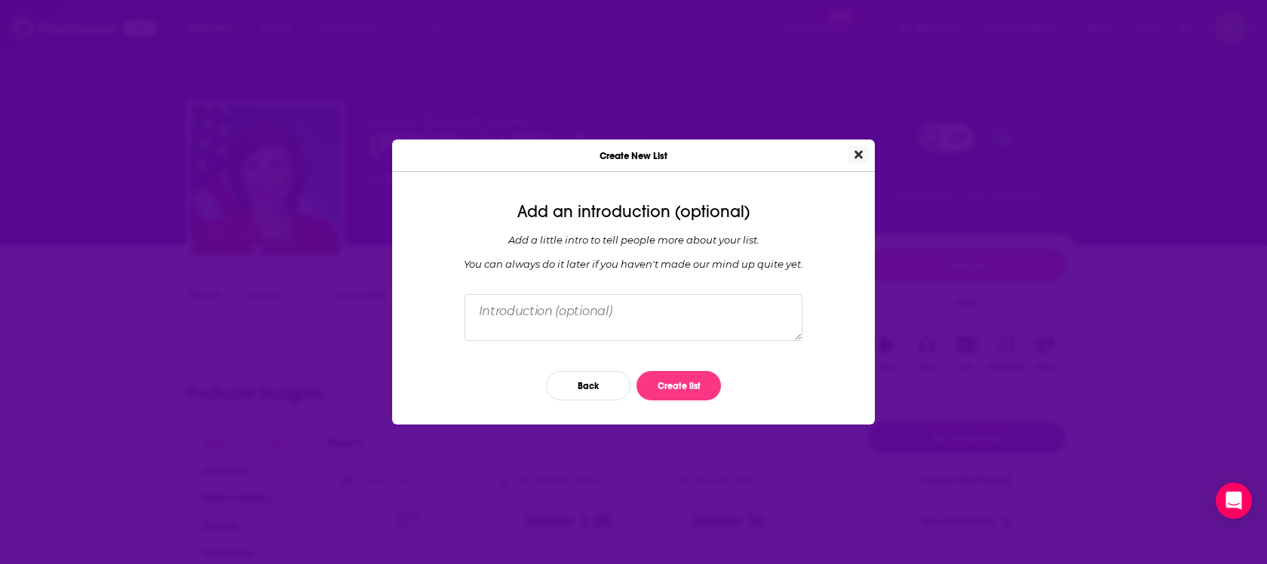
click at [869, 150] on div "Create New List Add an introduction (optional) Add a little intro to tell peopl…" at bounding box center [633, 282] width 483 height 285
click at [855, 150] on icon "Close" at bounding box center [859, 155] width 8 height 12
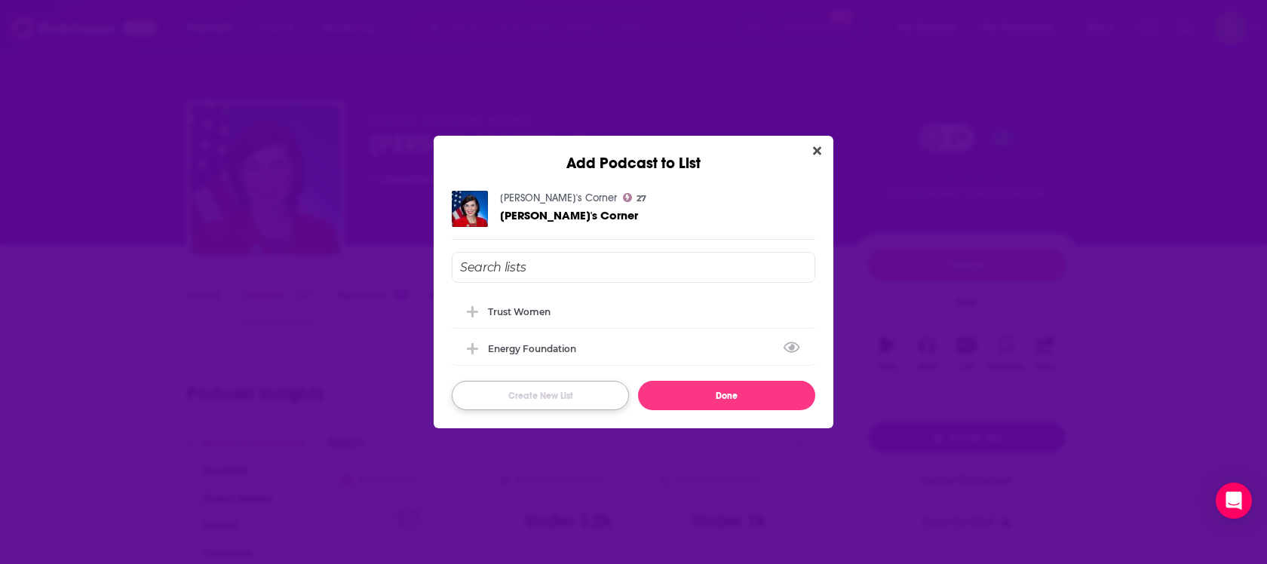
click at [580, 387] on button "Create New List" at bounding box center [540, 395] width 177 height 29
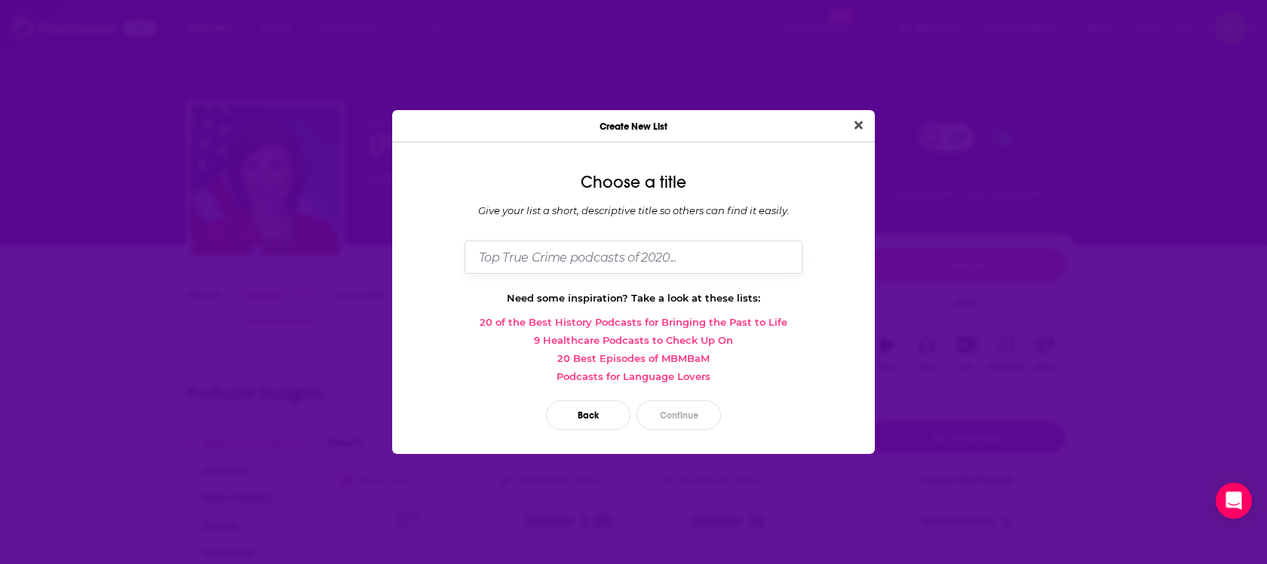
click at [621, 249] on input "Dialog" at bounding box center [634, 257] width 338 height 32
click at [618, 253] on input "Dialog" at bounding box center [634, 257] width 338 height 32
click at [613, 255] on input "Dialog" at bounding box center [634, 257] width 338 height 32
click at [612, 256] on input "pa" at bounding box center [634, 257] width 338 height 32
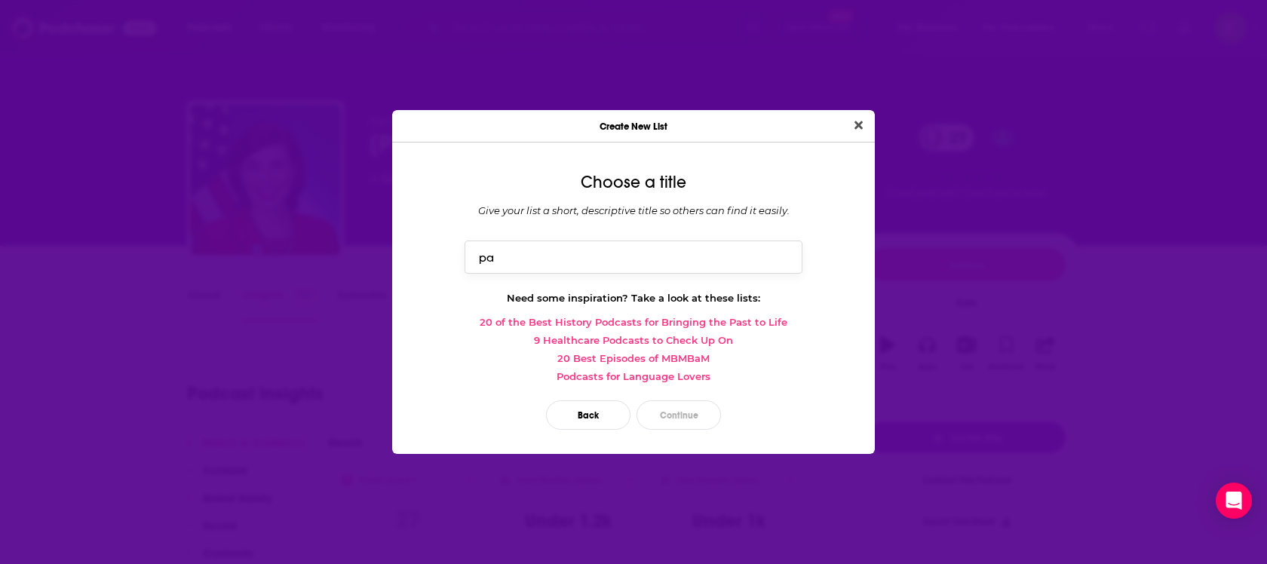
type input "p"
type input "pa right wing podcast"
click at [680, 415] on button "Continue" at bounding box center [679, 415] width 84 height 29
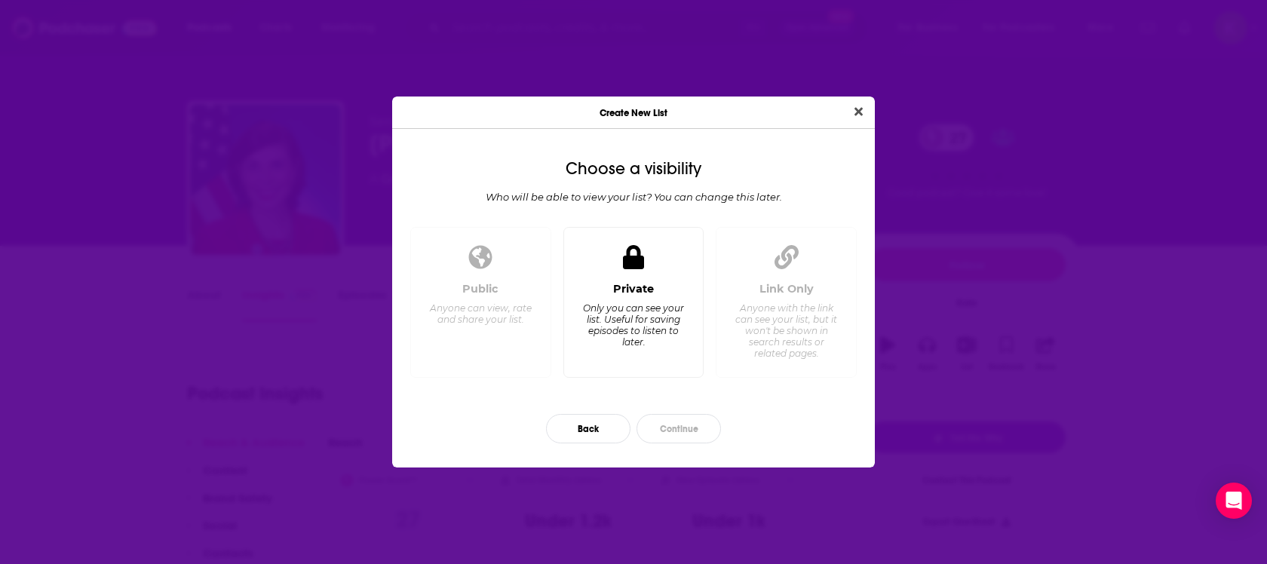
click at [659, 324] on div "Only you can see your list. Useful for saving episodes to listen to later." at bounding box center [633, 325] width 103 height 45
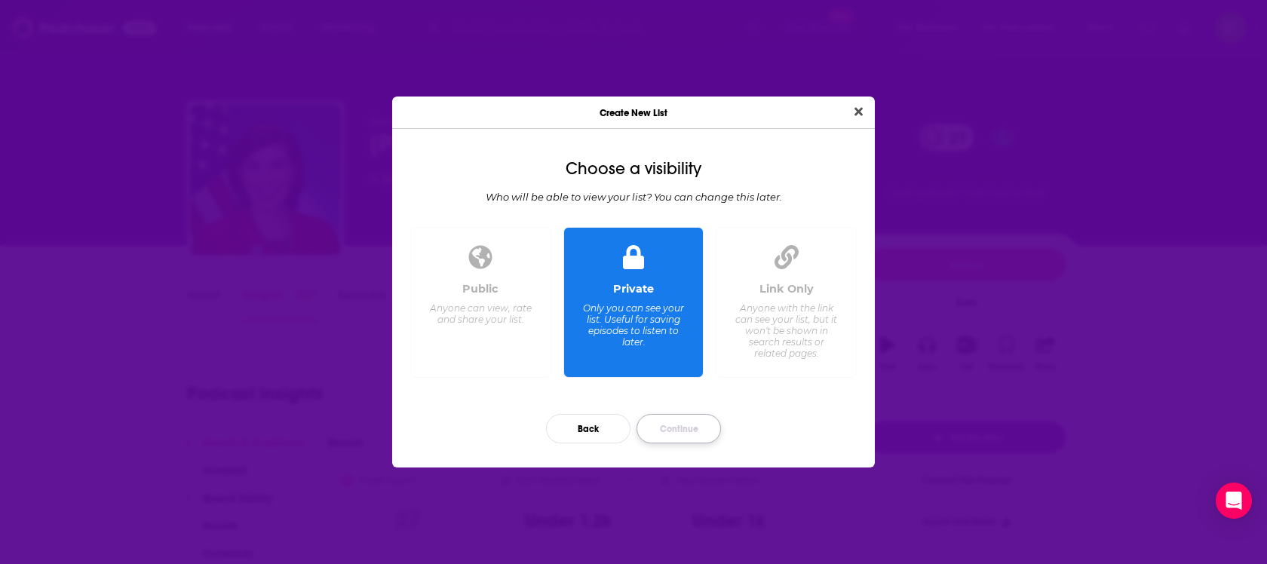
click at [679, 425] on button "Continue" at bounding box center [679, 428] width 84 height 29
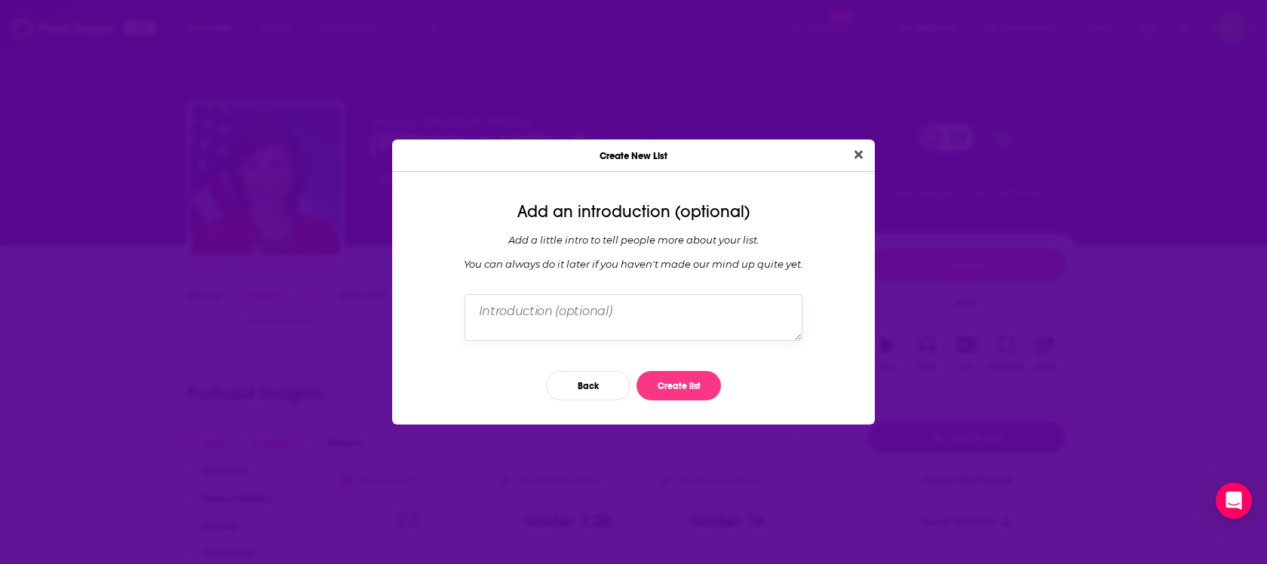
click at [680, 316] on textarea "Dialog" at bounding box center [634, 317] width 338 height 47
click at [693, 386] on button "Create list" at bounding box center [679, 385] width 84 height 29
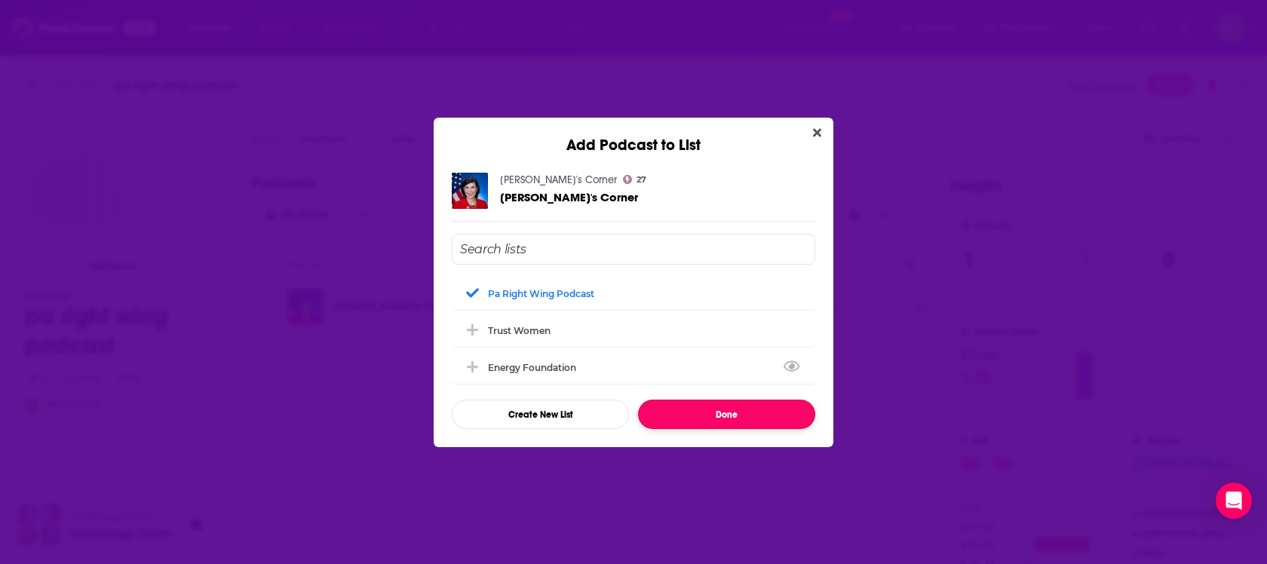
click at [743, 427] on button "Done" at bounding box center [726, 414] width 177 height 29
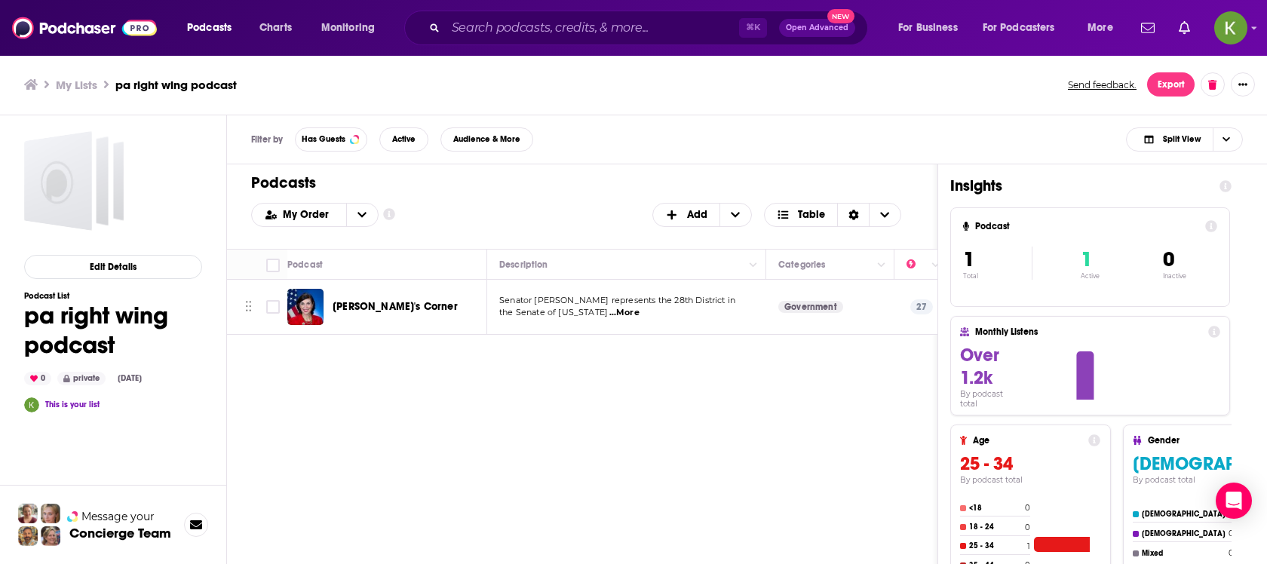
click at [537, 313] on span "the Senate of [US_STATE]" at bounding box center [553, 312] width 109 height 11
click at [413, 315] on div "[PERSON_NAME]'s Corner" at bounding box center [411, 307] width 157 height 36
click at [317, 309] on img "Kristin's Corner" at bounding box center [305, 307] width 36 height 36
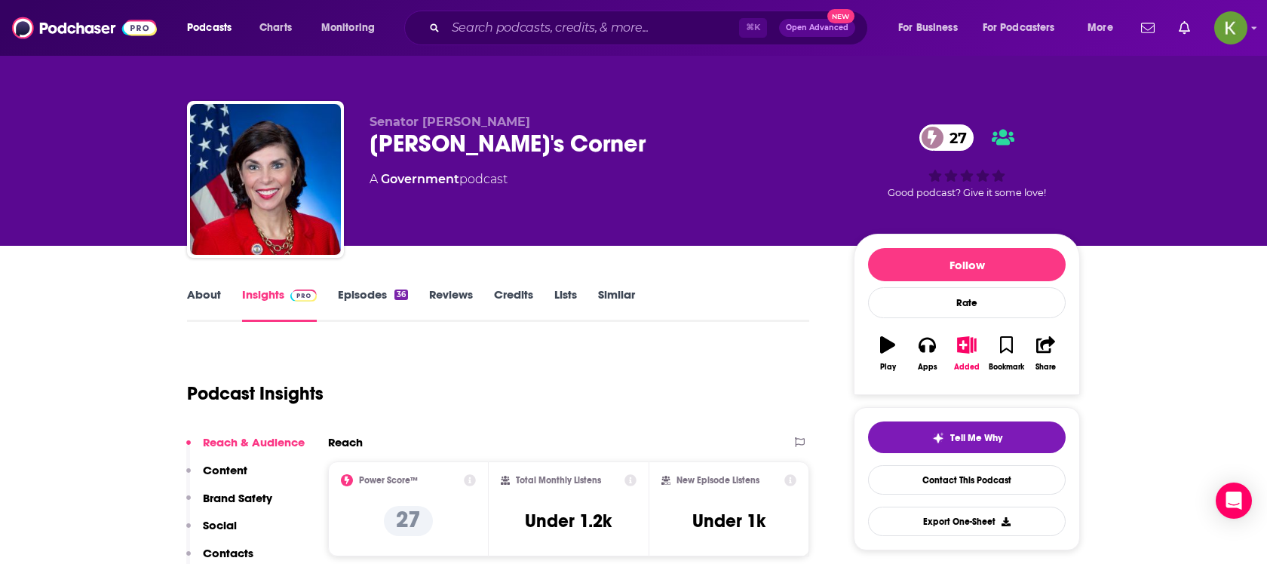
click at [627, 300] on link "Similar" at bounding box center [616, 304] width 37 height 35
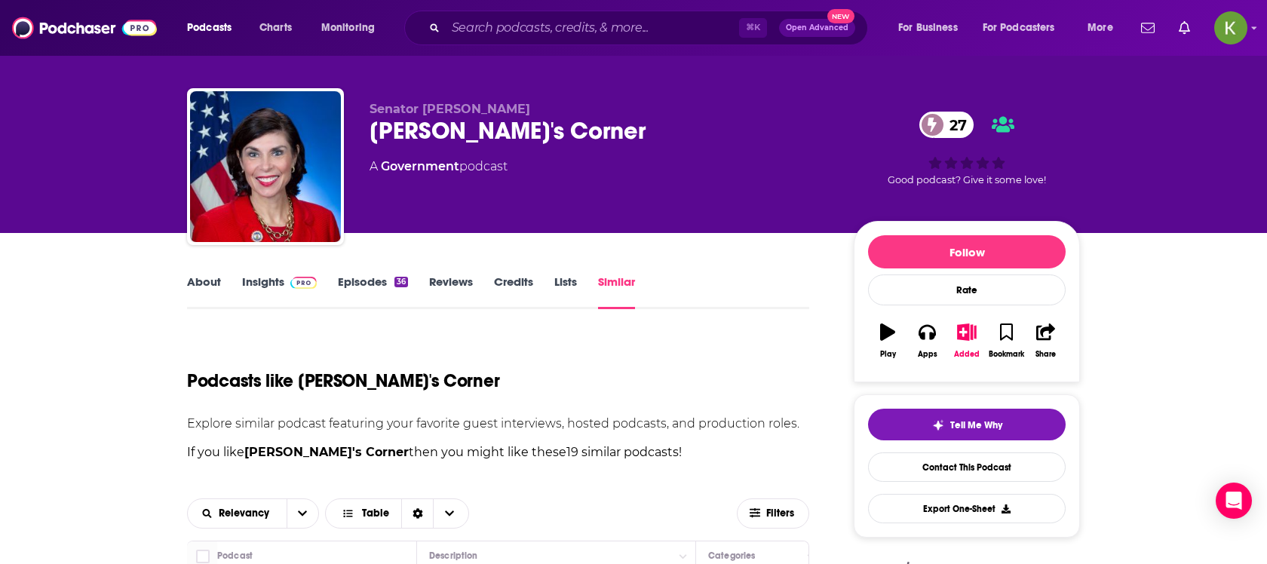
scroll to position [12, 0]
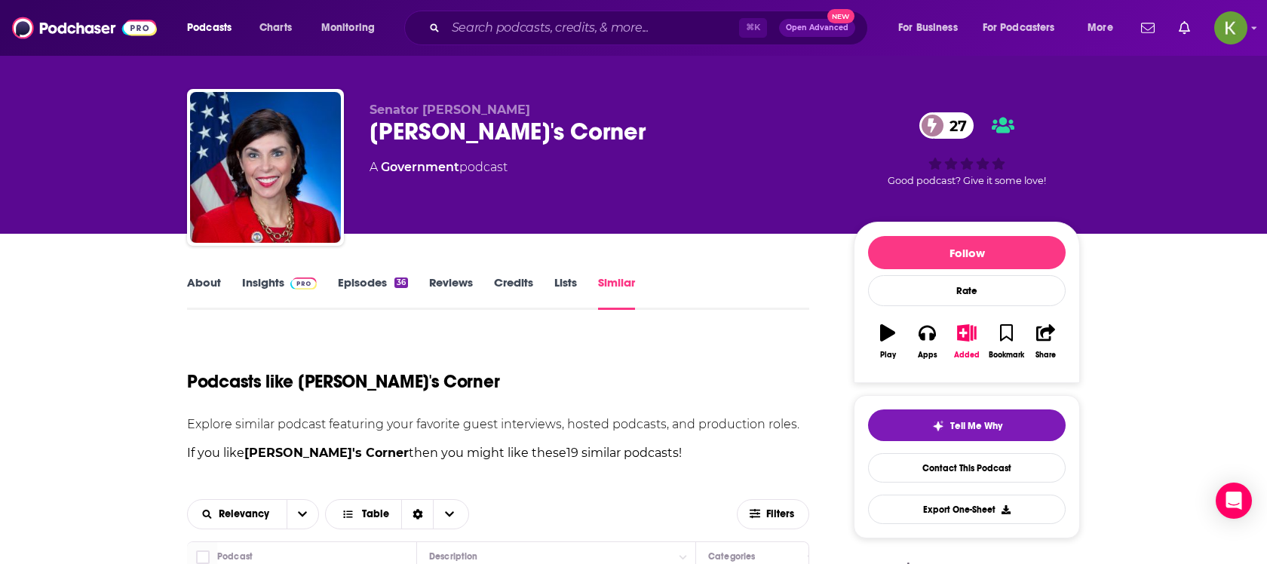
click at [217, 297] on link "About" at bounding box center [204, 292] width 34 height 35
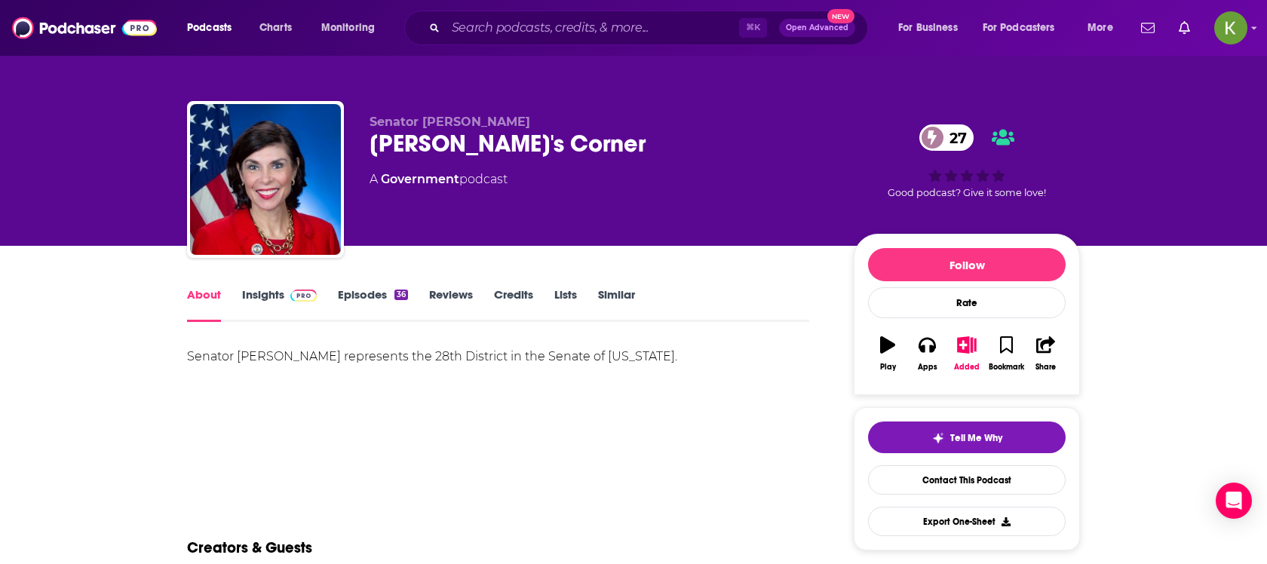
click at [280, 314] on link "Insights" at bounding box center [279, 304] width 75 height 35
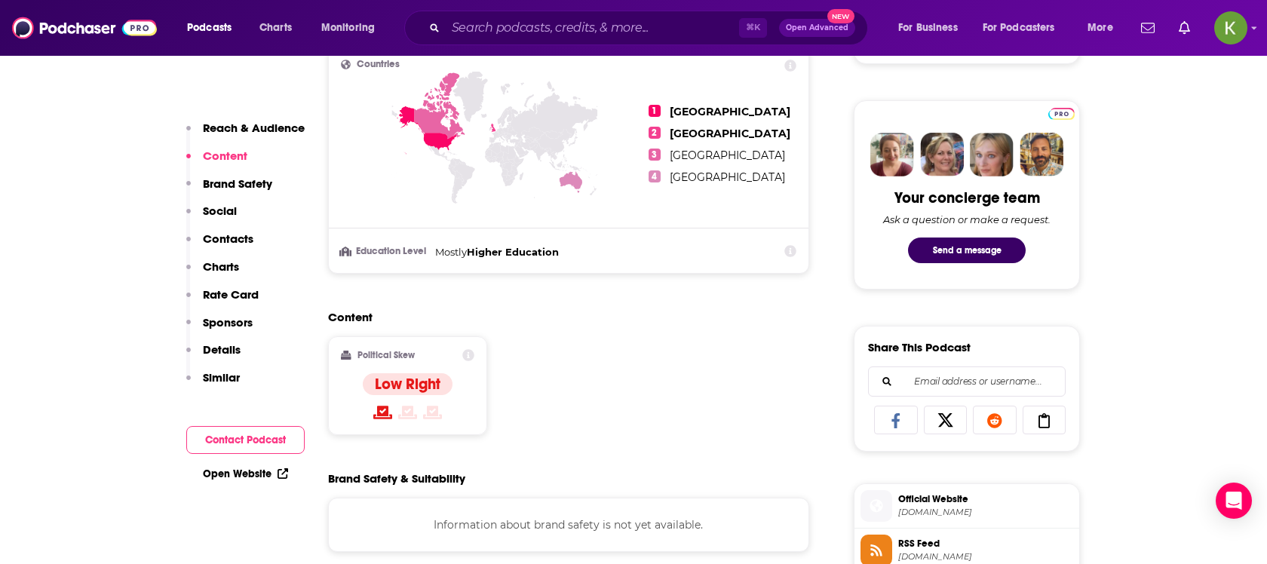
scroll to position [635, 0]
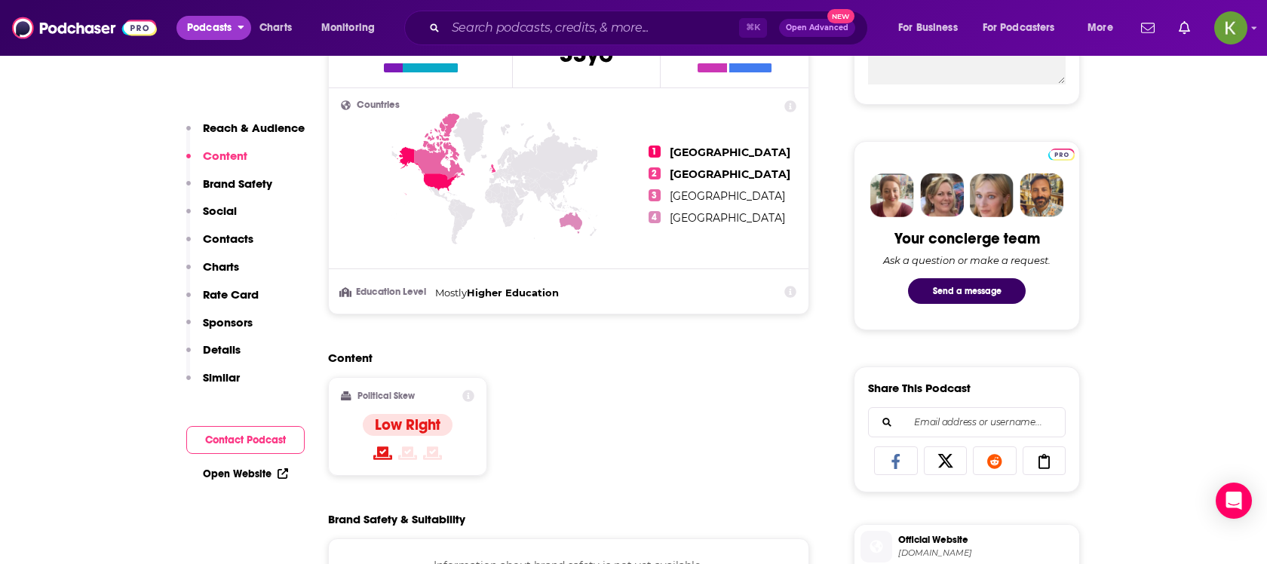
click at [217, 23] on span "Podcasts" at bounding box center [209, 27] width 45 height 21
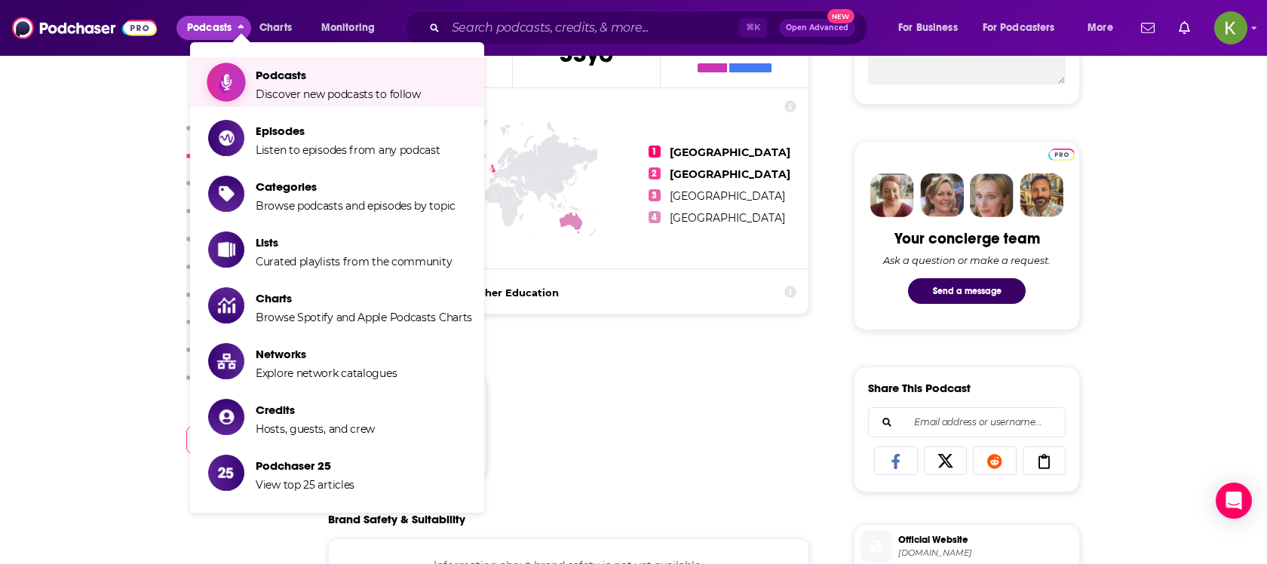
click at [240, 72] on span "Show item sub-menu" at bounding box center [226, 82] width 116 height 116
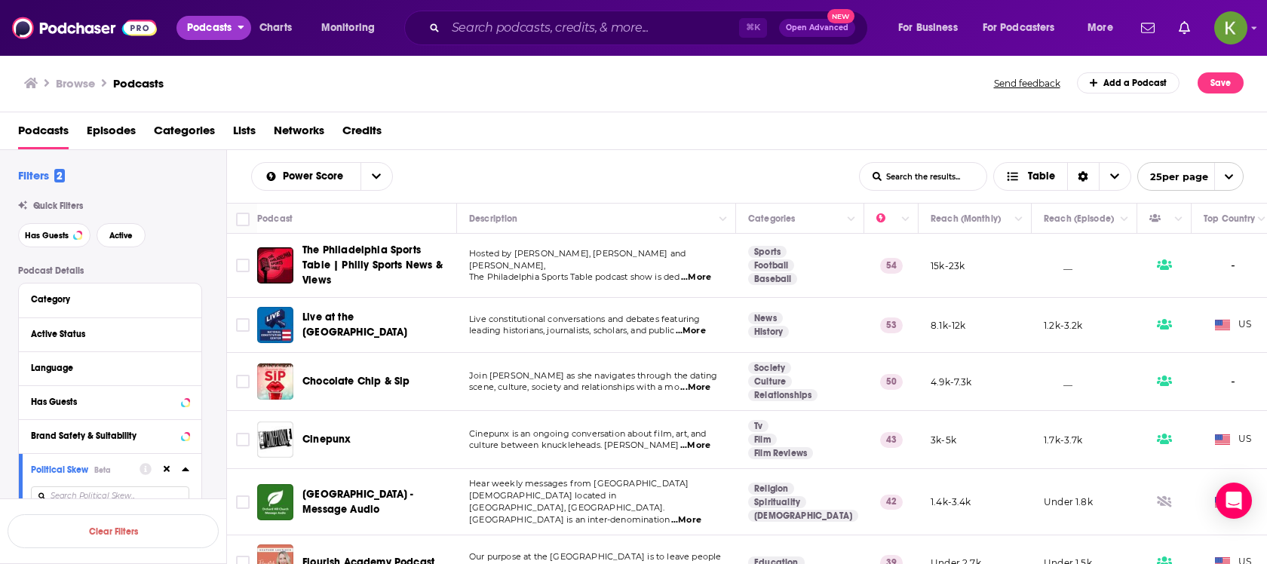
click at [213, 20] on span "Podcasts" at bounding box center [209, 27] width 45 height 21
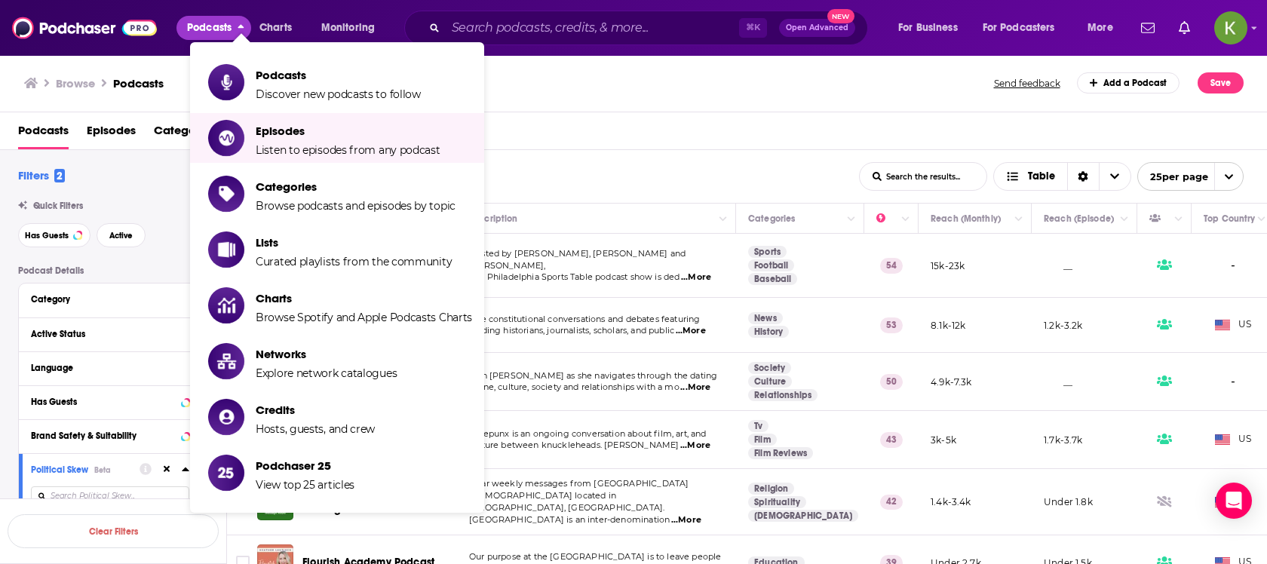
click at [521, 101] on span "Podcasts Discover new podcasts to follow Episodes Listen to episodes from any p…" at bounding box center [385, 282] width 294 height 480
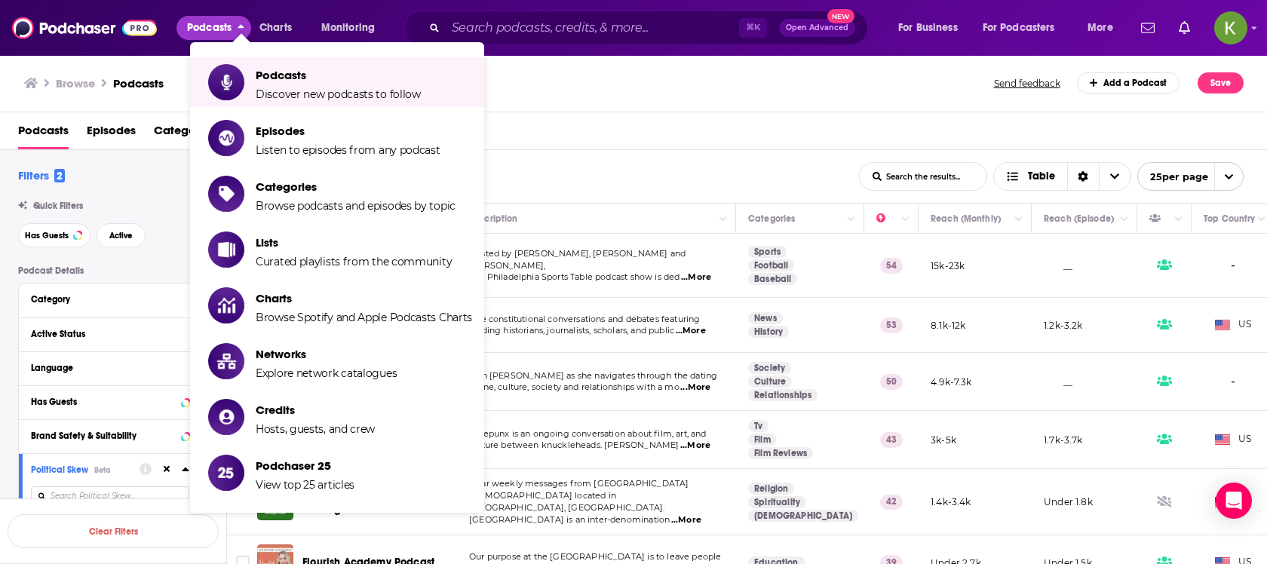
click at [238, 27] on button "Podcasts" at bounding box center [214, 28] width 75 height 24
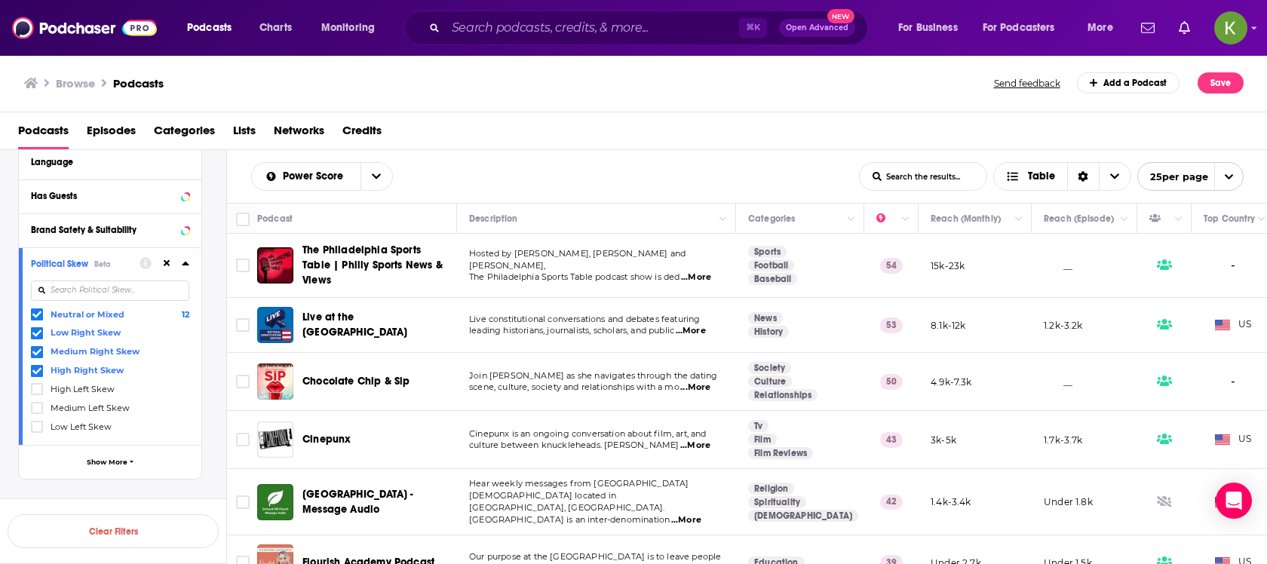
scroll to position [204, 0]
click at [33, 315] on icon at bounding box center [36, 316] width 9 height 7
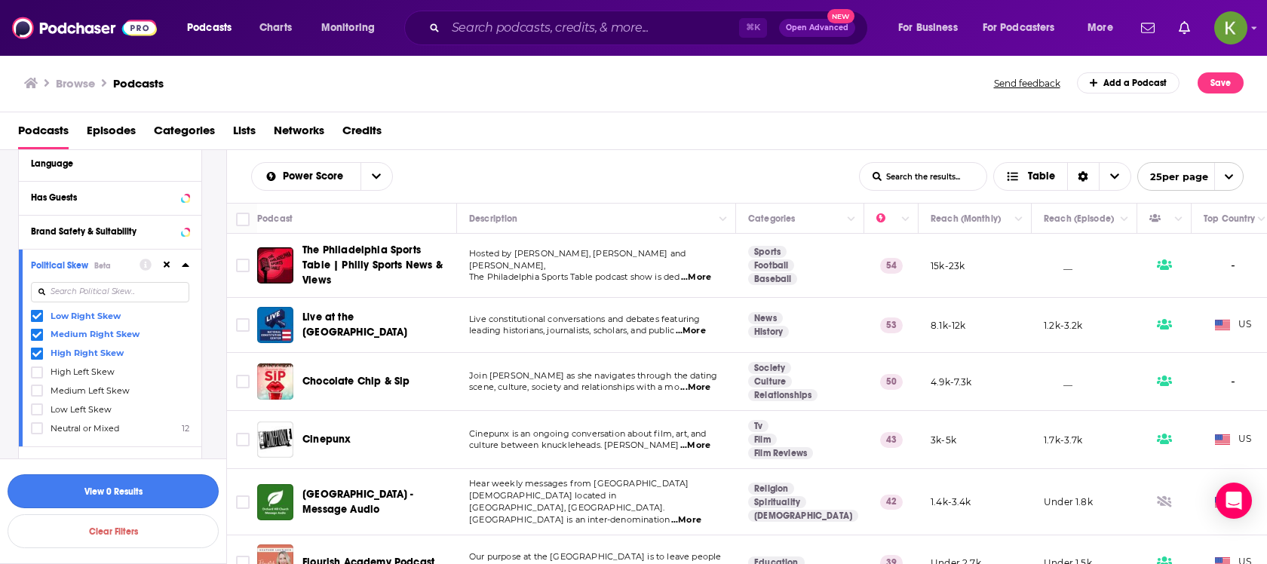
click at [203, 486] on button "View 0 Results" at bounding box center [113, 492] width 211 height 34
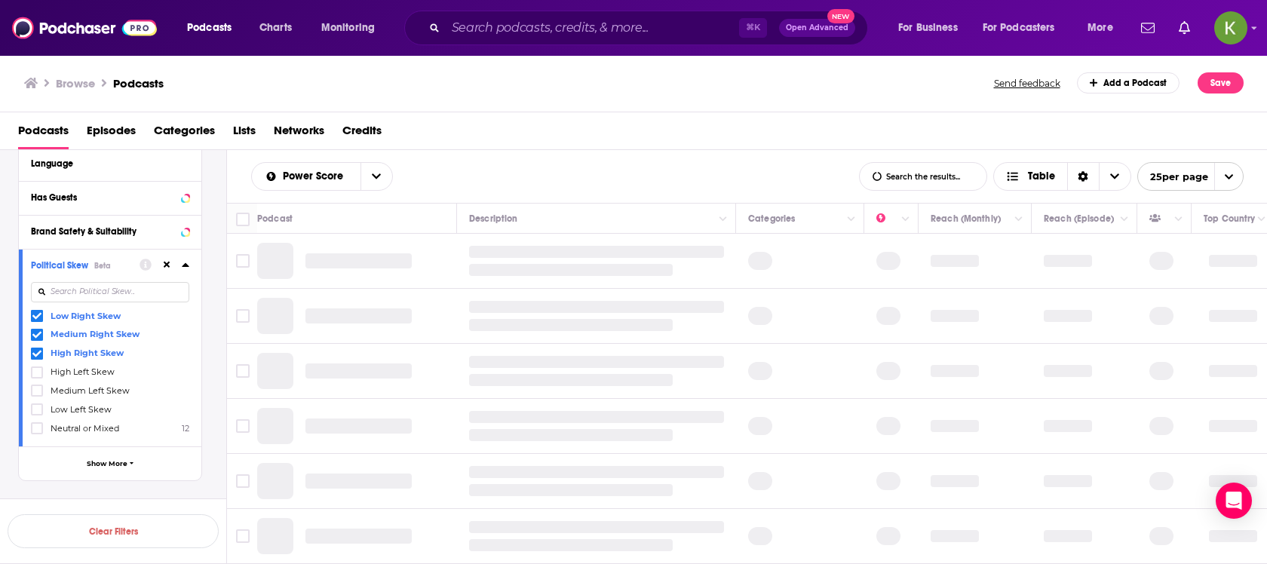
click at [183, 260] on icon at bounding box center [186, 265] width 8 height 12
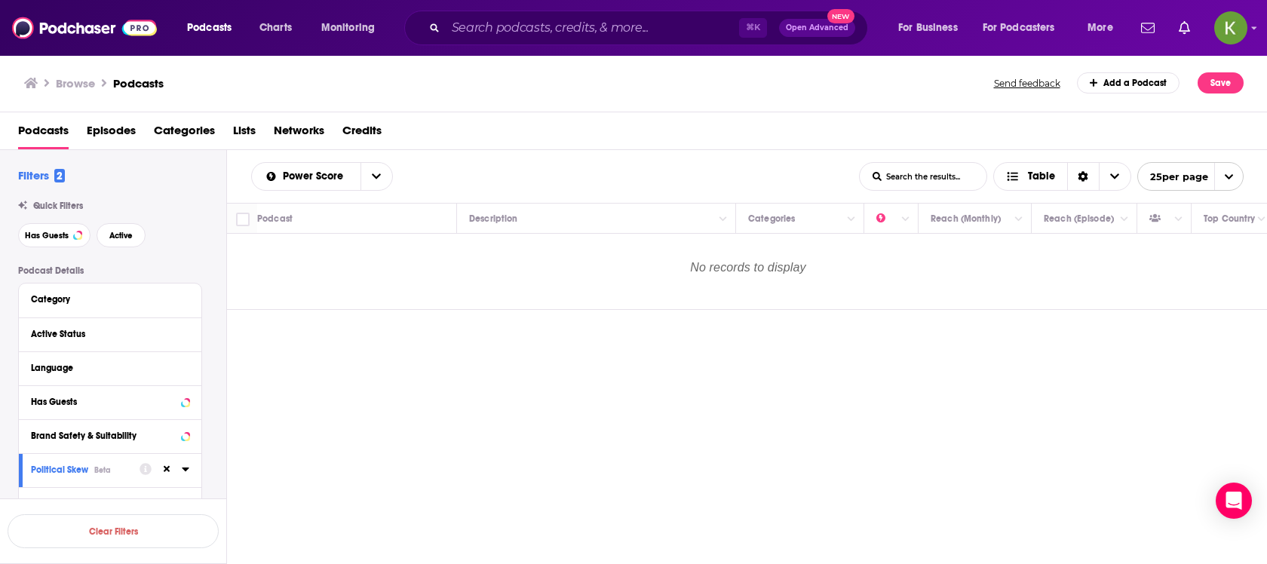
click at [38, 169] on h2 "Filters 2" at bounding box center [41, 175] width 47 height 14
click at [62, 178] on span "2" at bounding box center [59, 176] width 11 height 14
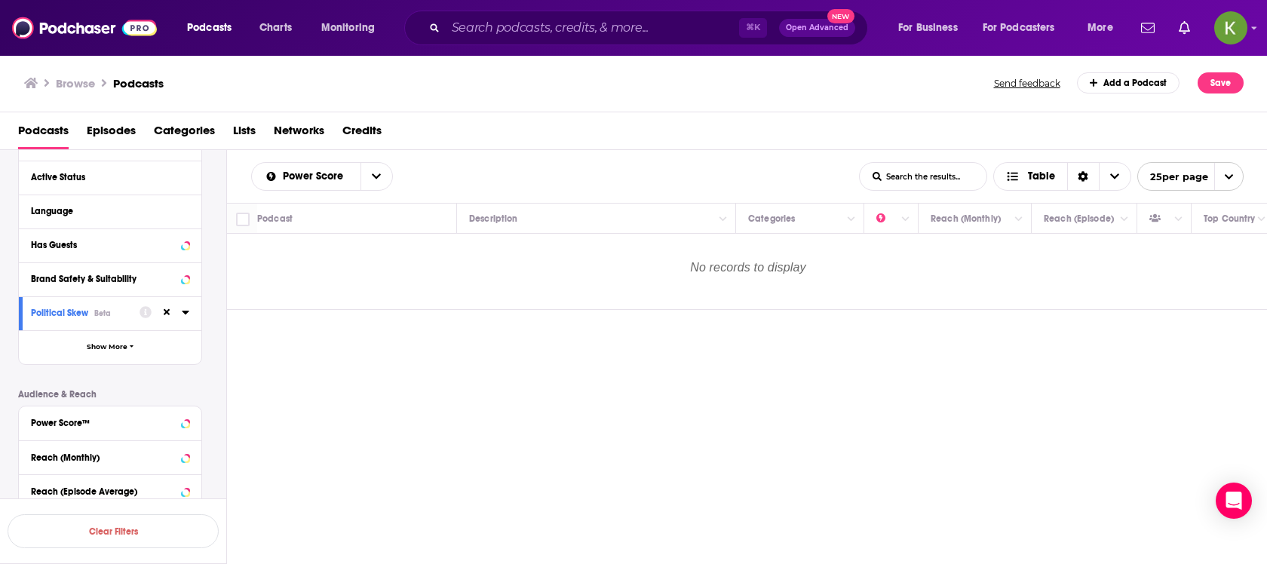
scroll to position [348, 0]
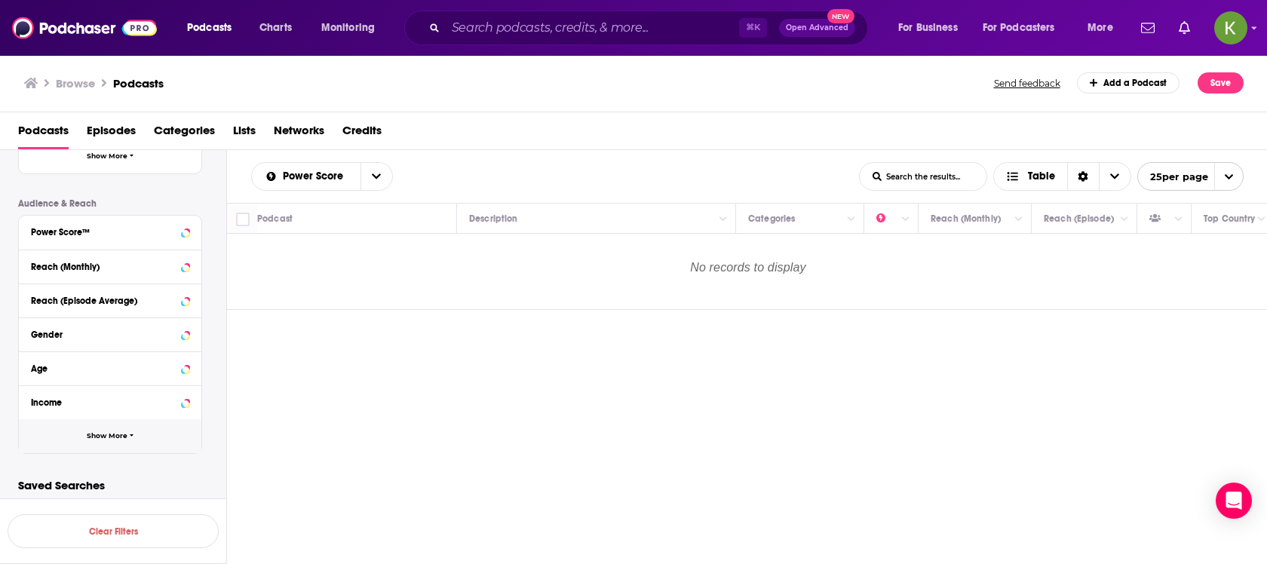
click at [122, 437] on span "Show More" at bounding box center [107, 436] width 41 height 8
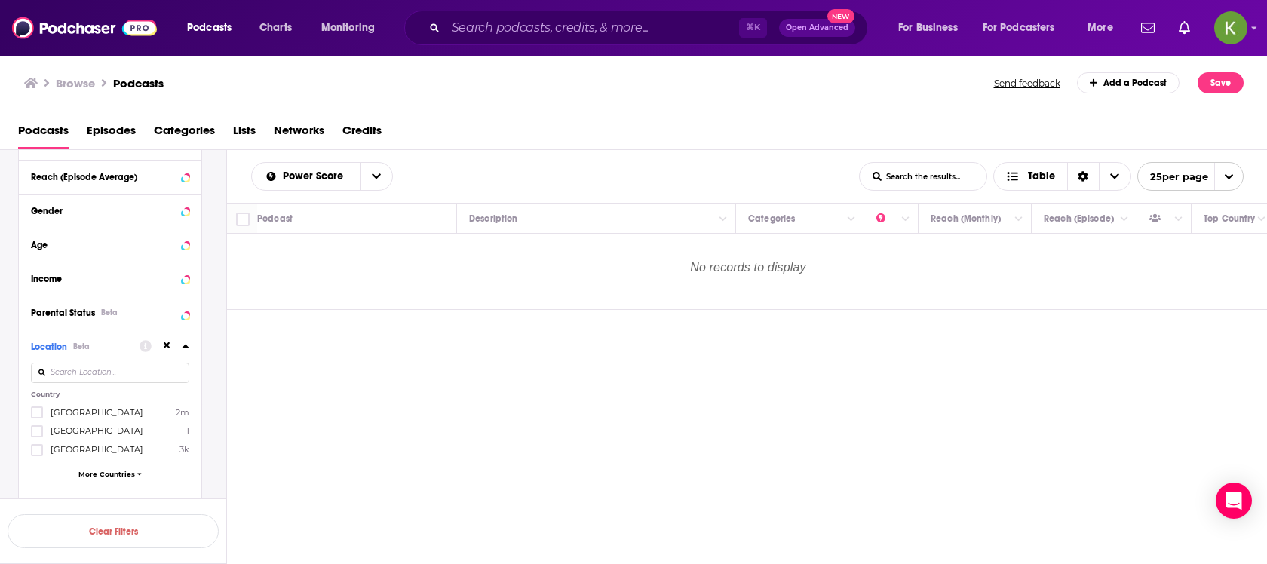
scroll to position [498, 0]
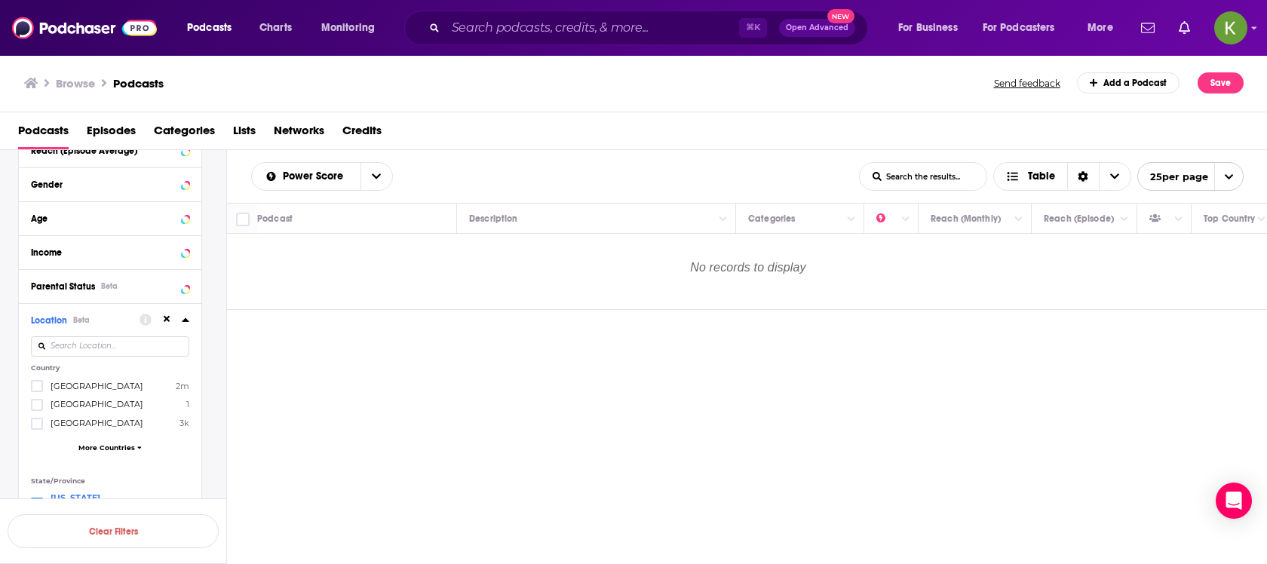
click at [127, 342] on input at bounding box center [110, 346] width 158 height 20
click at [168, 316] on icon at bounding box center [167, 319] width 7 height 7
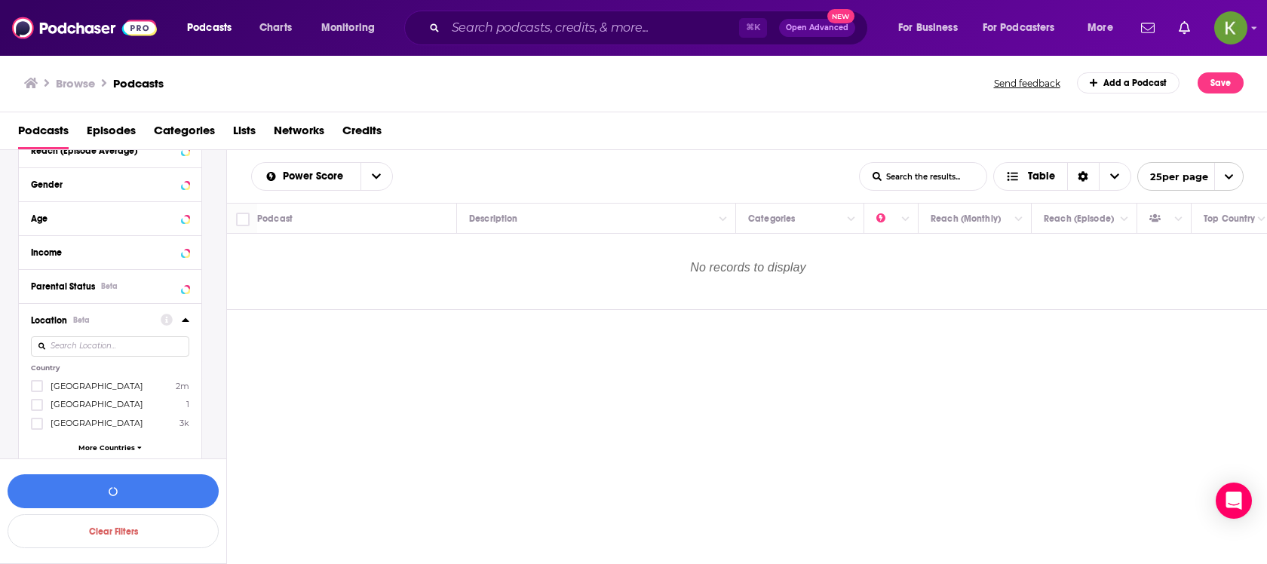
click at [149, 343] on input at bounding box center [110, 346] width 158 height 20
click at [81, 427] on span "[US_STATE] ([GEOGRAPHIC_DATA])" at bounding box center [113, 436] width 124 height 21
click at [37, 441] on input "multiSelectOption-pennsylvania-0" at bounding box center [37, 441] width 0 height 0
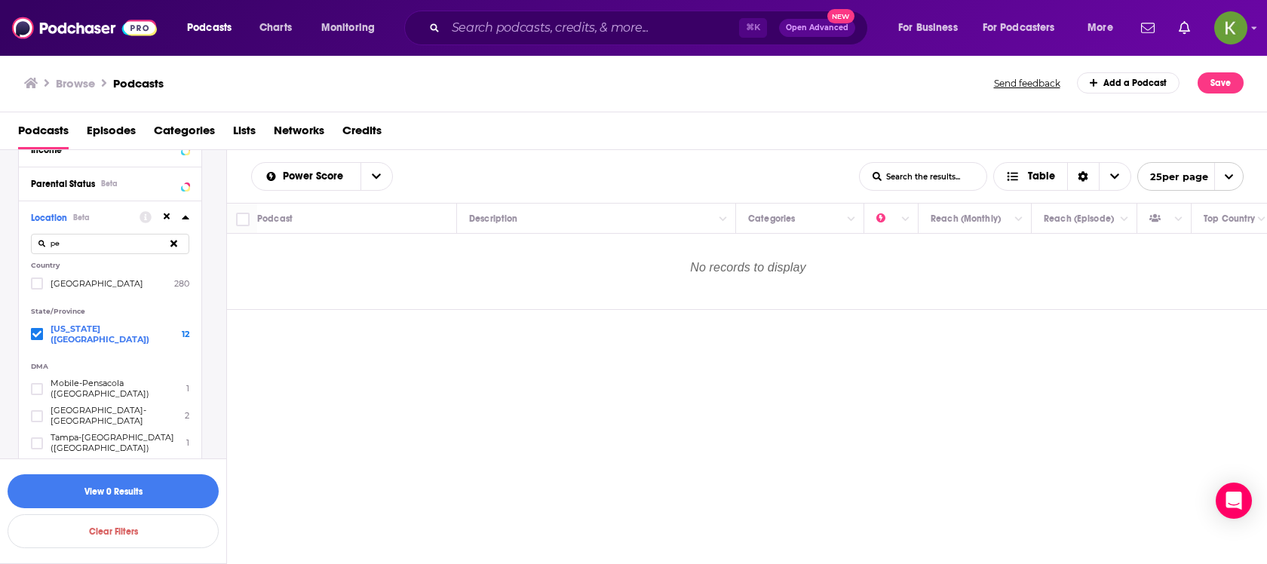
scroll to position [604, 0]
click at [155, 500] on button "View 0 Results" at bounding box center [113, 492] width 211 height 34
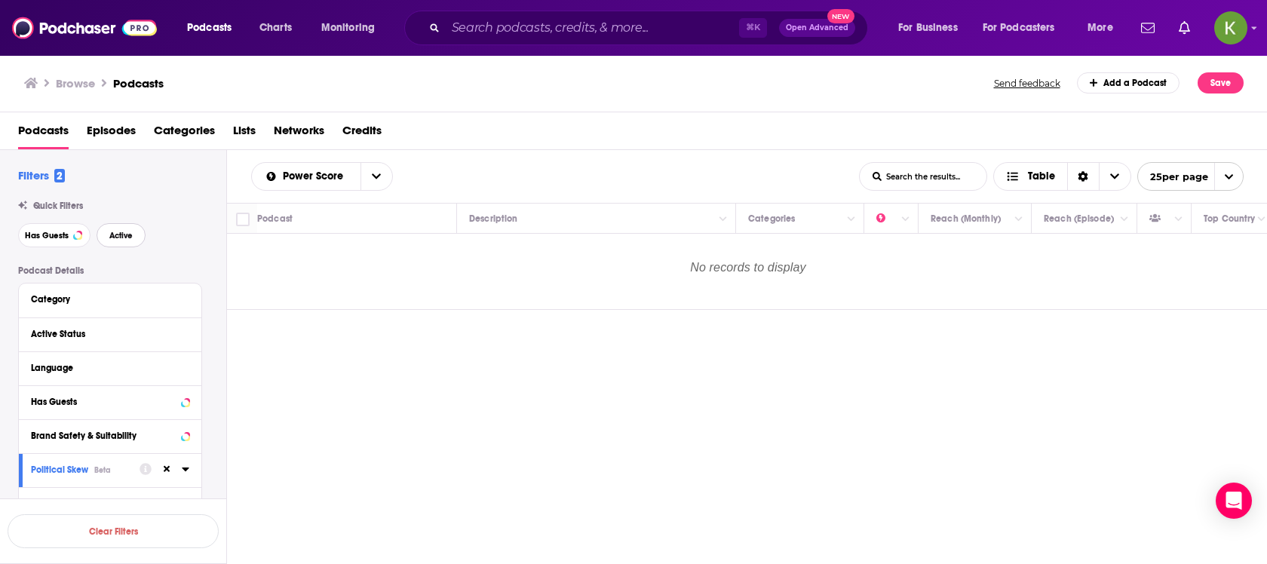
drag, startPoint x: 125, startPoint y: 229, endPoint x: 115, endPoint y: 247, distance: 20.6
click at [125, 229] on button "Active" at bounding box center [121, 235] width 49 height 24
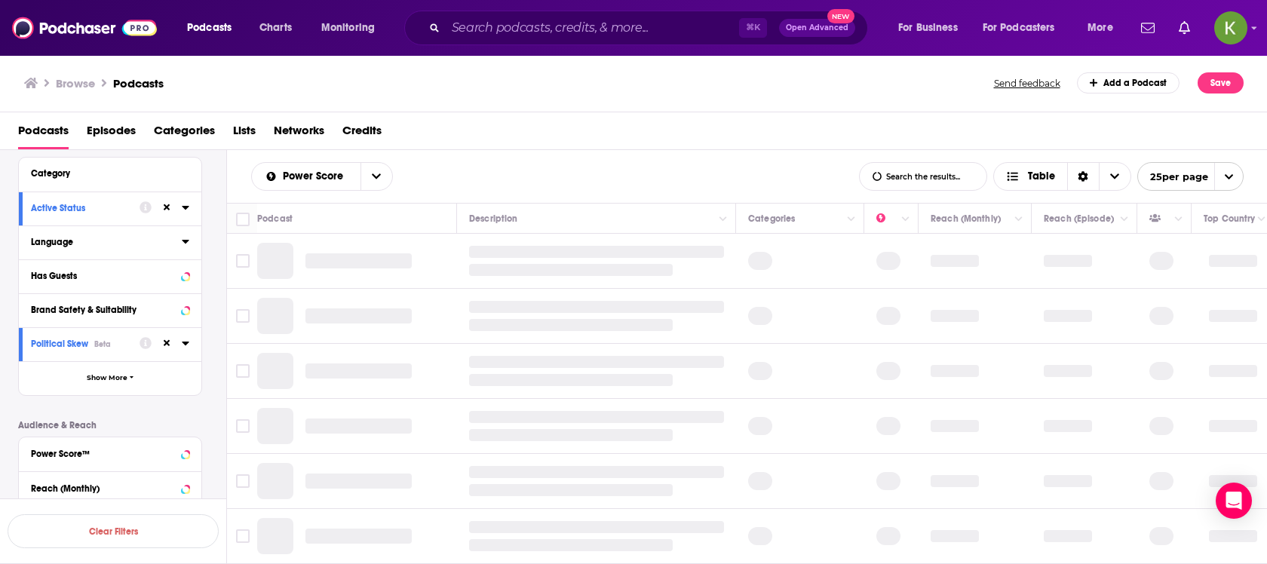
scroll to position [140, 0]
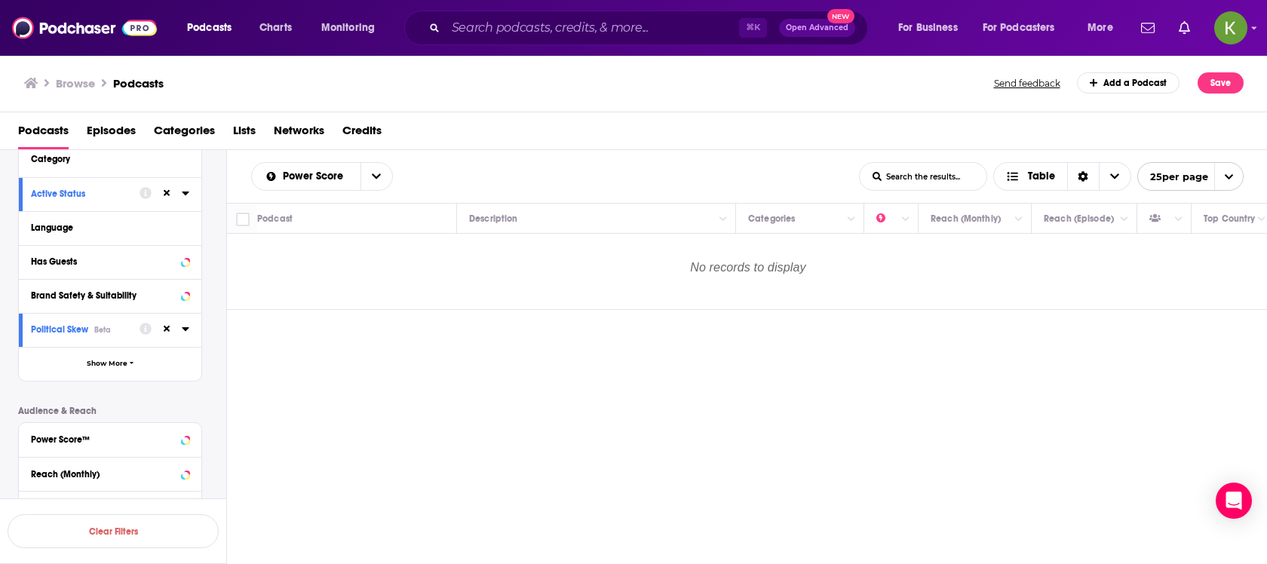
click at [179, 331] on div at bounding box center [165, 329] width 50 height 19
click at [183, 324] on icon at bounding box center [186, 329] width 8 height 12
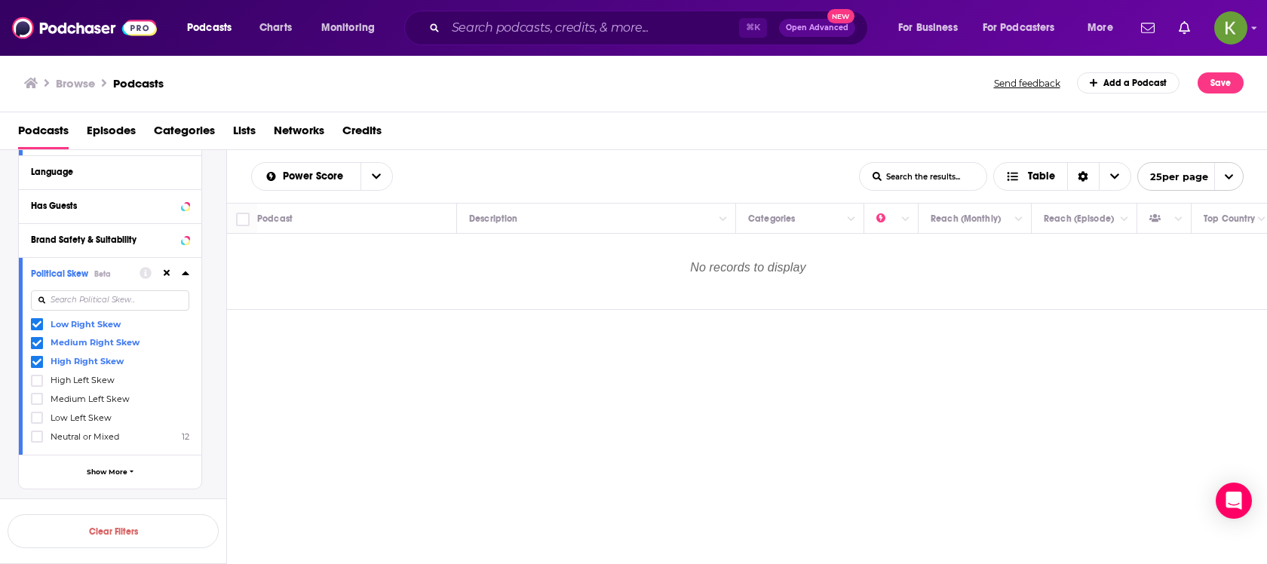
scroll to position [197, 0]
click at [183, 271] on icon at bounding box center [186, 272] width 8 height 12
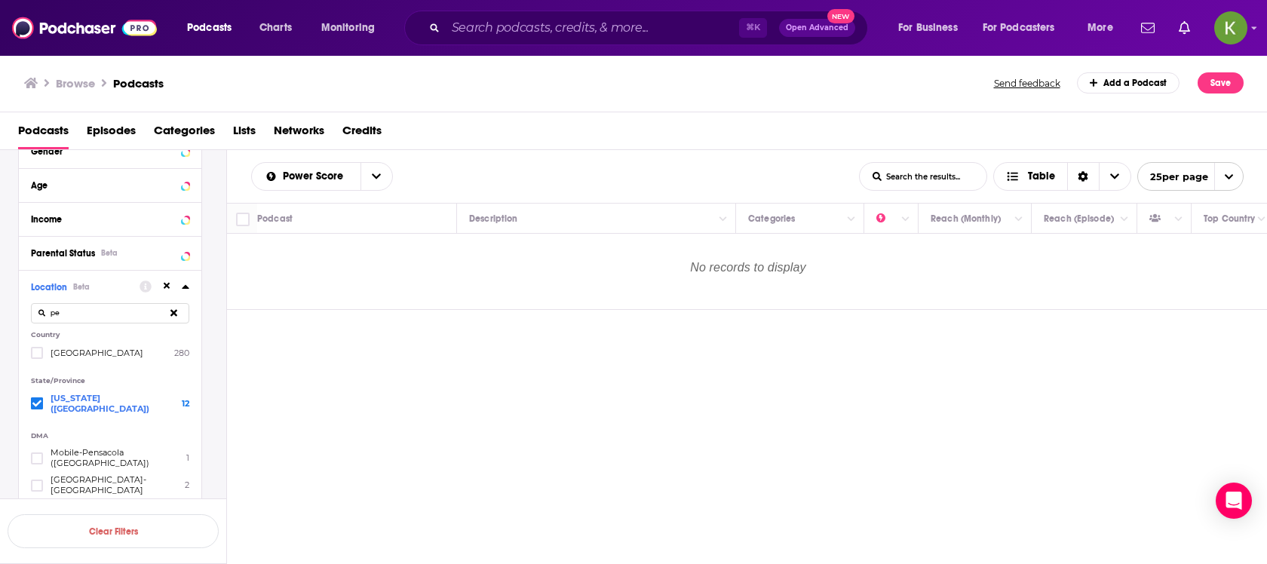
scroll to position [534, 0]
click at [36, 397] on icon at bounding box center [36, 400] width 9 height 7
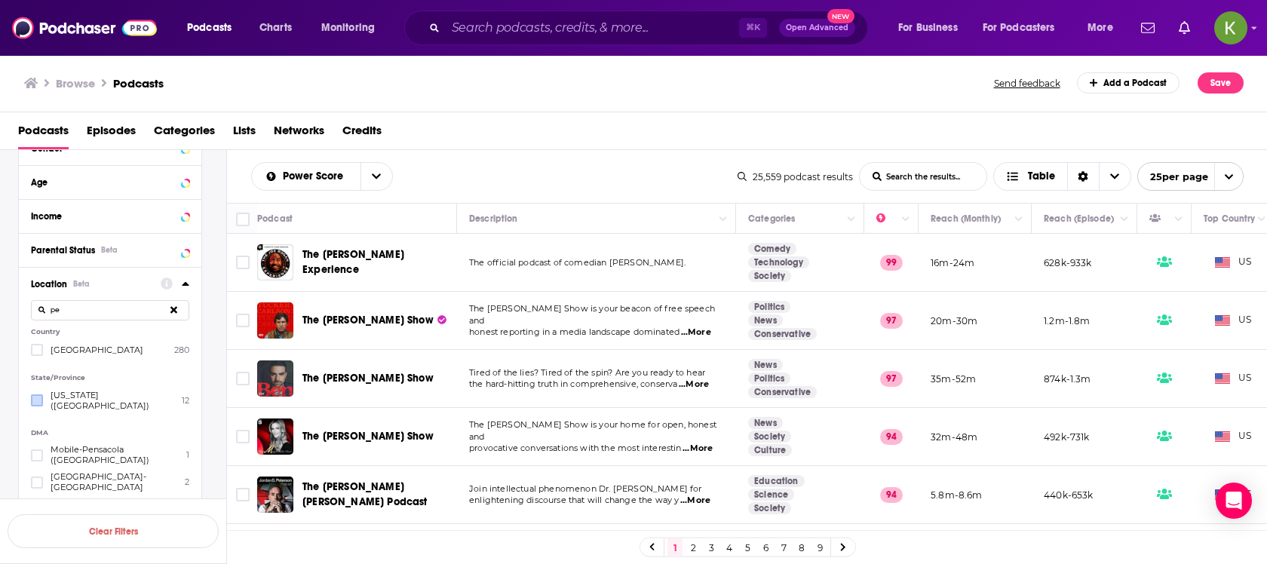
click at [131, 303] on input "pe" at bounding box center [110, 310] width 158 height 20
click at [122, 307] on input "pe" at bounding box center [110, 310] width 158 height 20
type input "p"
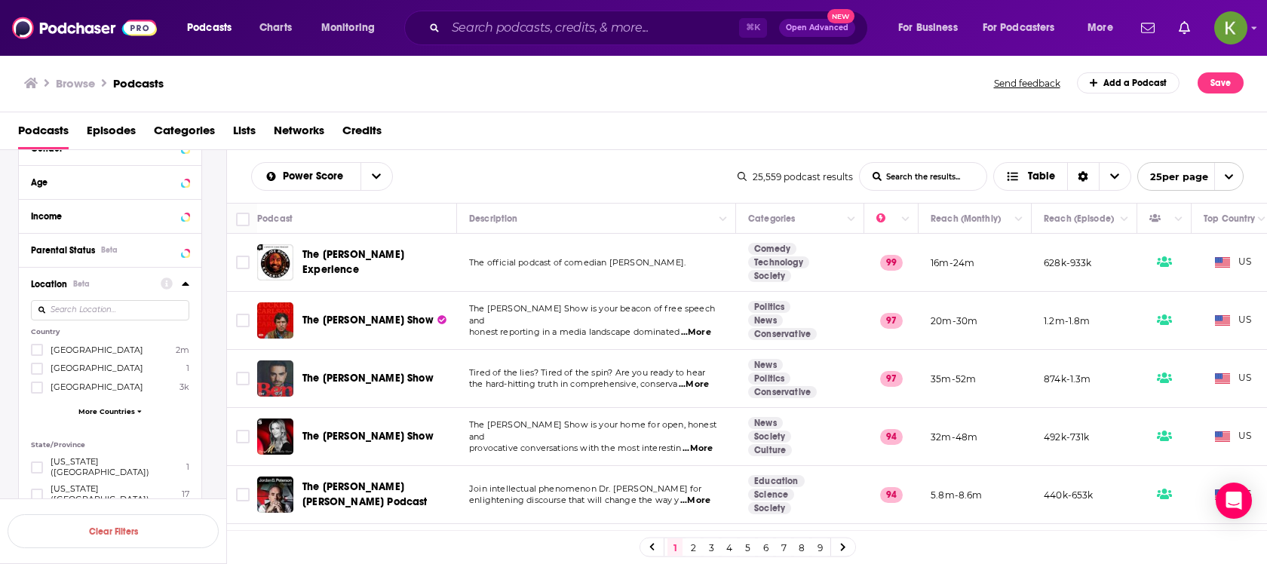
click at [456, 137] on div "Podcasts Episodes Categories Lists Networks Credits" at bounding box center [637, 133] width 1238 height 31
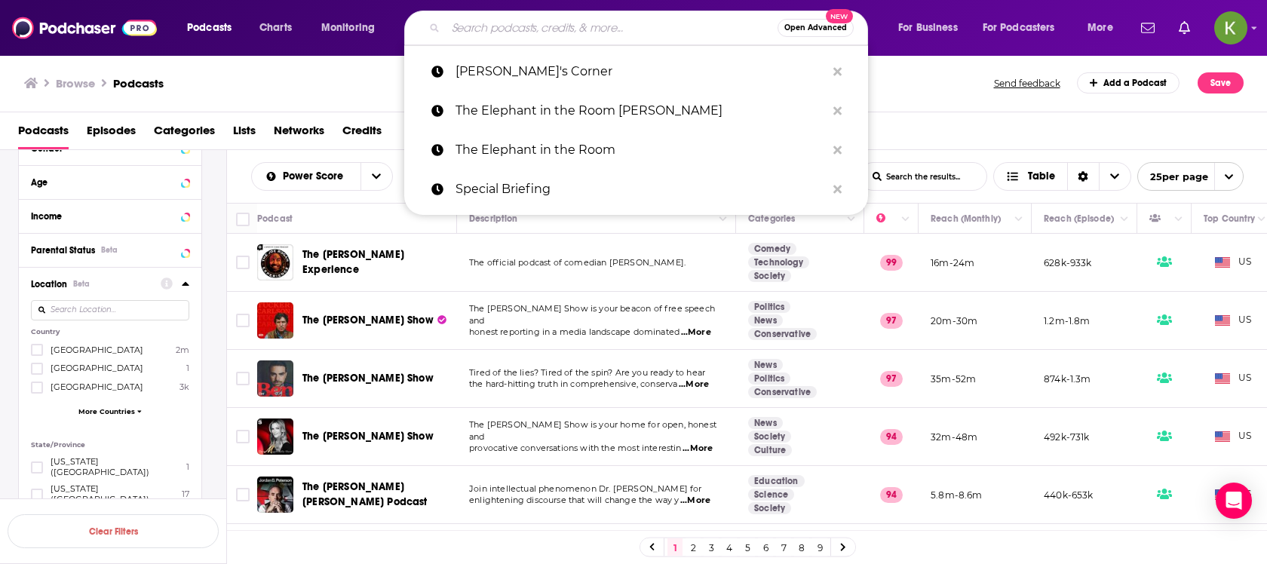
click at [521, 18] on input "Search podcasts, credits, & more..." at bounding box center [612, 28] width 332 height 24
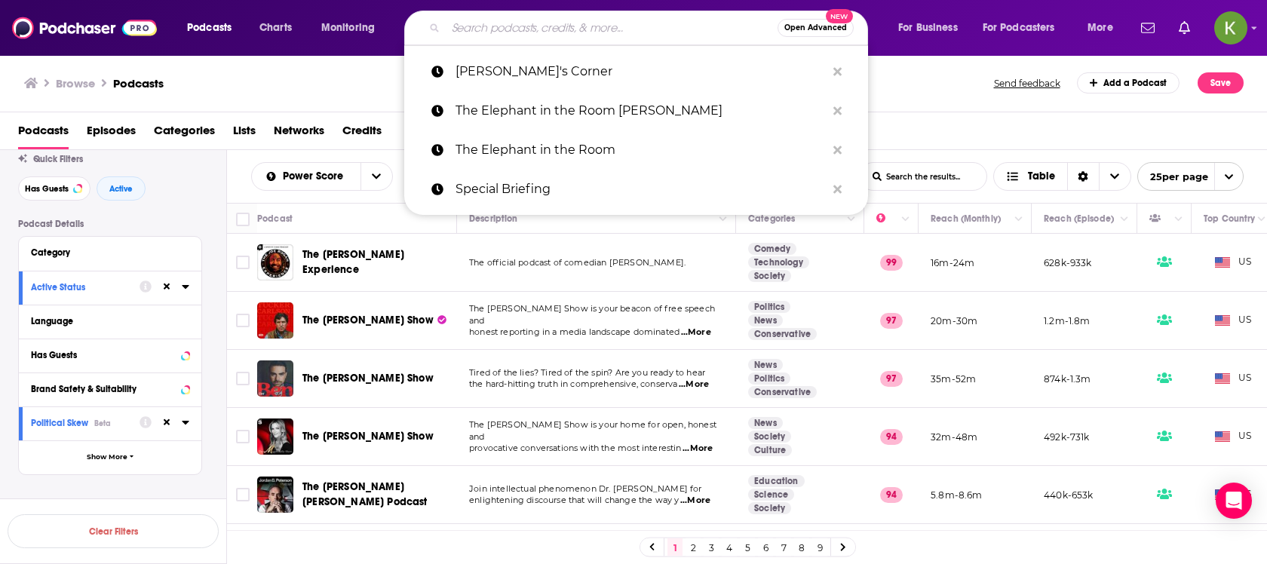
scroll to position [46, 0]
click at [185, 427] on icon at bounding box center [186, 423] width 8 height 12
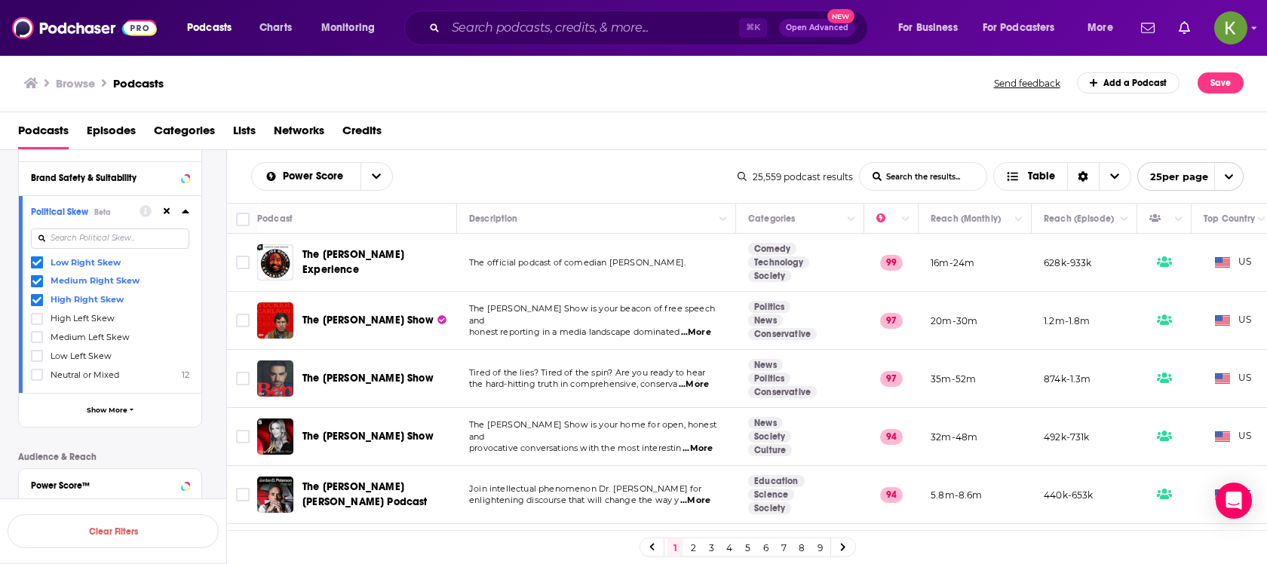
scroll to position [217, 0]
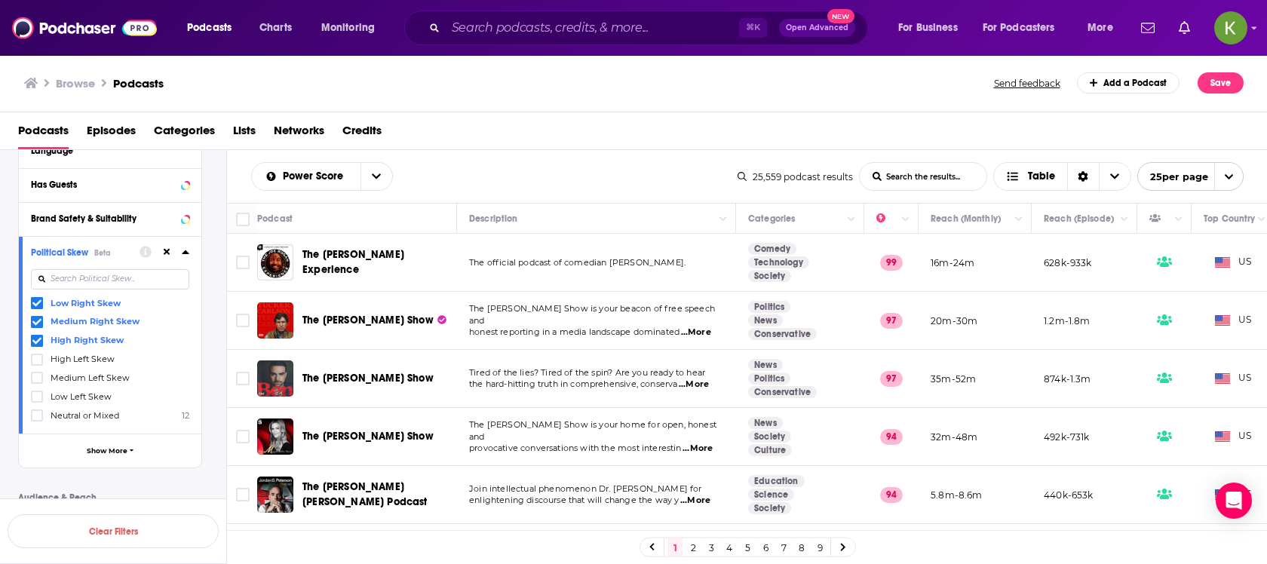
click at [57, 301] on span "Low Right Skew" at bounding box center [86, 303] width 70 height 11
click at [37, 306] on input "multiSelectOption-Low_Right-0" at bounding box center [37, 306] width 0 height 0
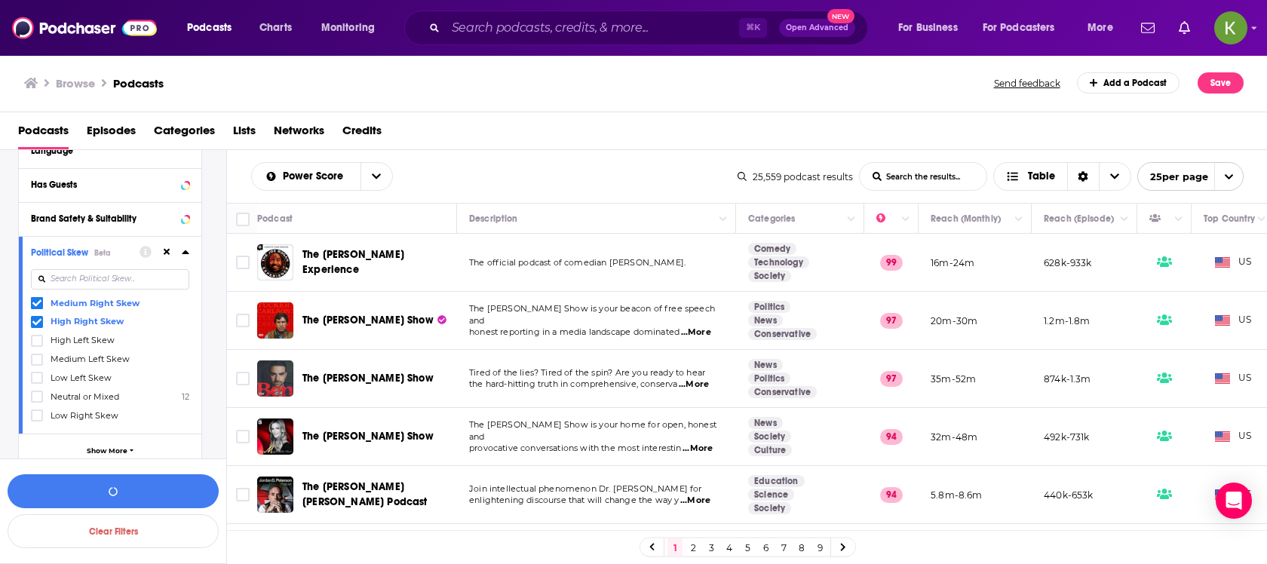
click at [33, 321] on icon at bounding box center [36, 321] width 9 height 7
click at [33, 303] on icon at bounding box center [36, 303] width 9 height 7
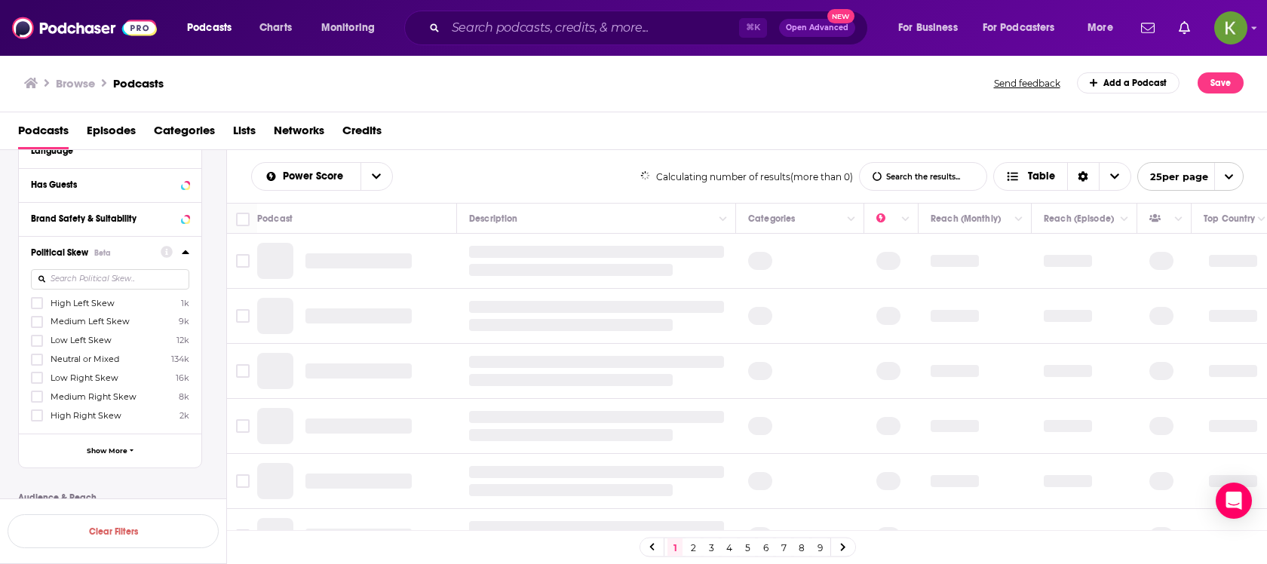
scroll to position [192, 0]
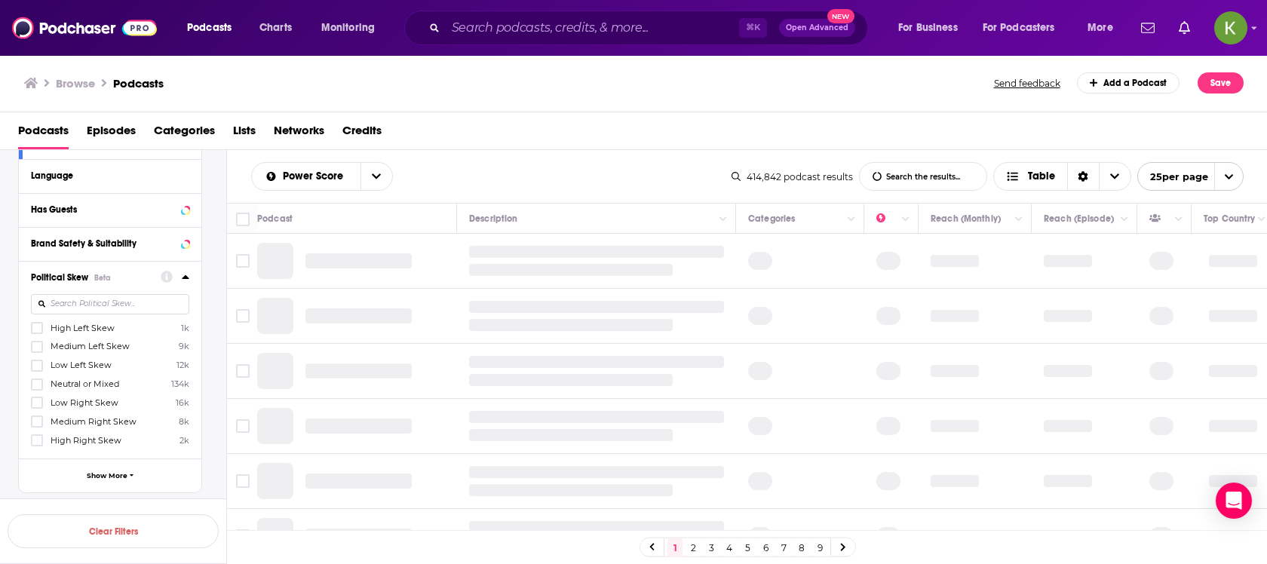
click at [183, 271] on icon at bounding box center [186, 277] width 8 height 12
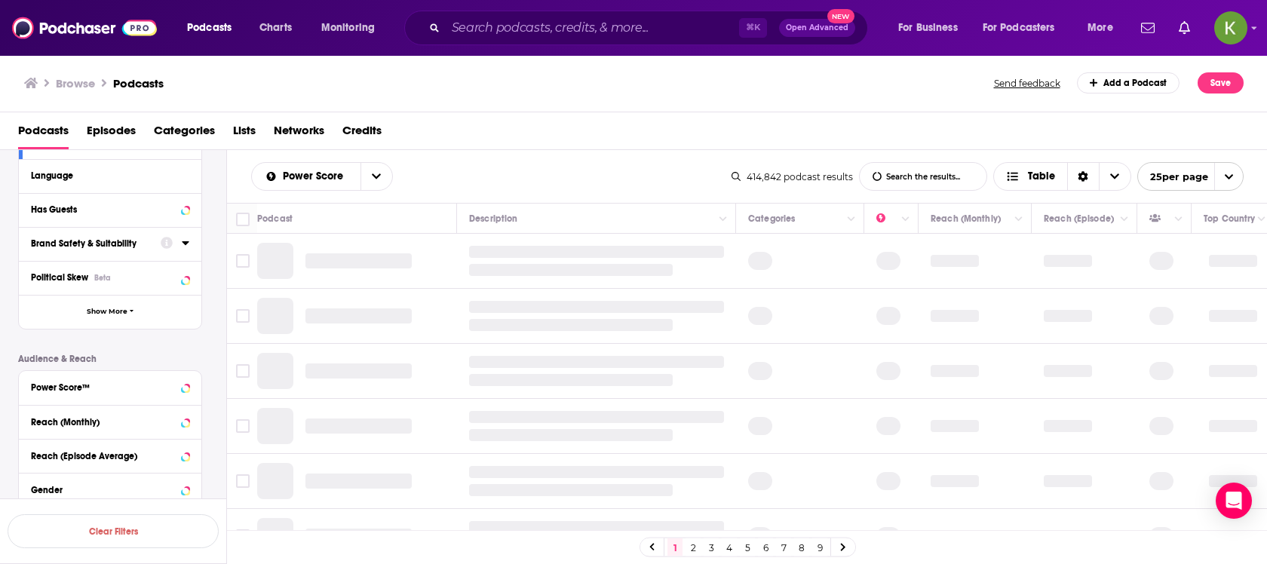
click at [148, 235] on button "Brand Safety & Suitability" at bounding box center [96, 243] width 130 height 19
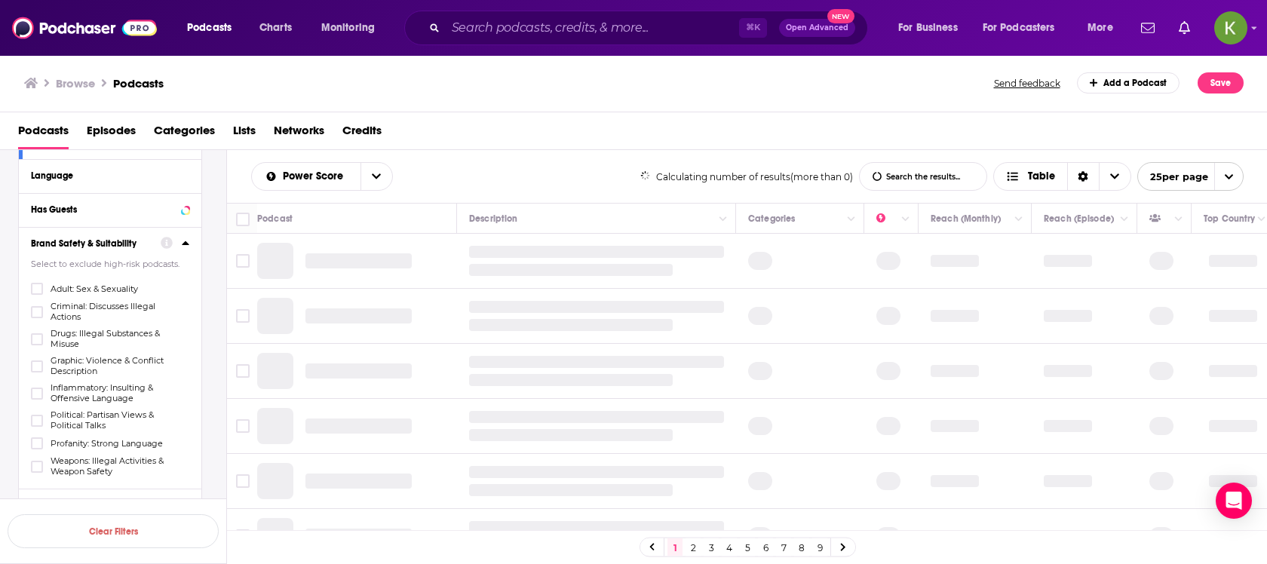
scroll to position [204, 0]
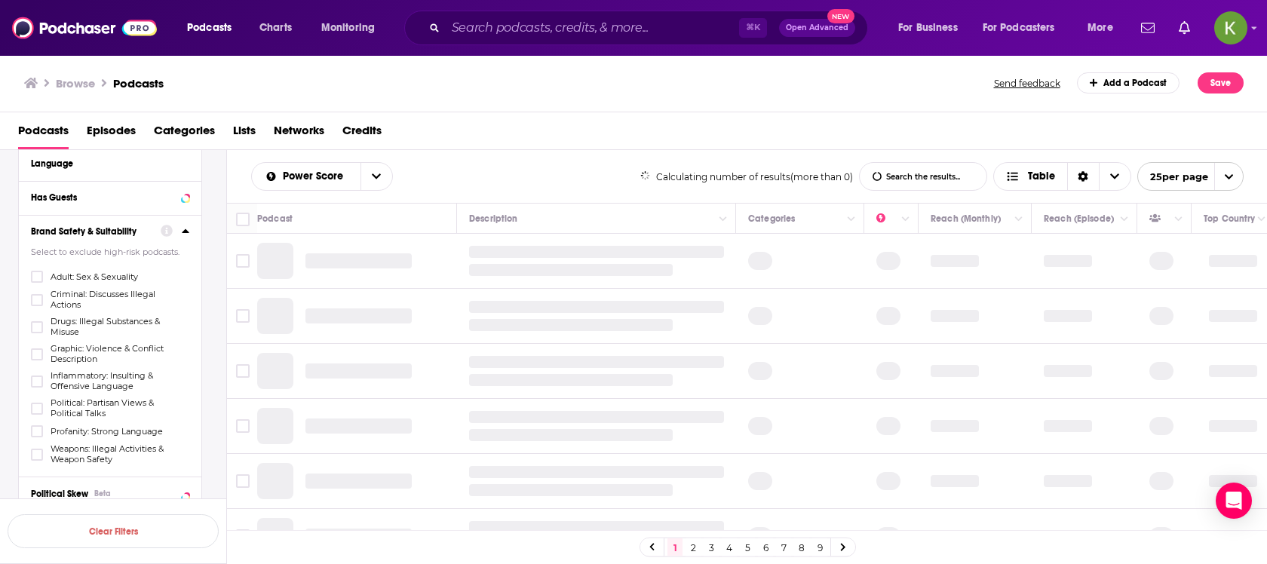
click at [186, 225] on icon at bounding box center [186, 231] width 8 height 12
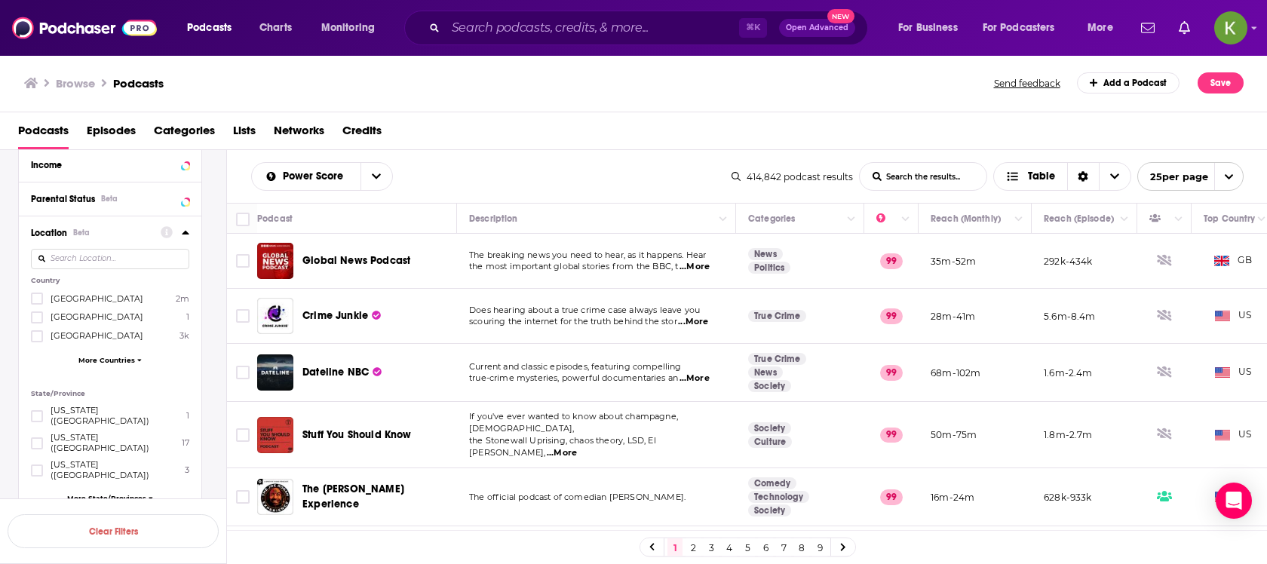
scroll to position [619, 0]
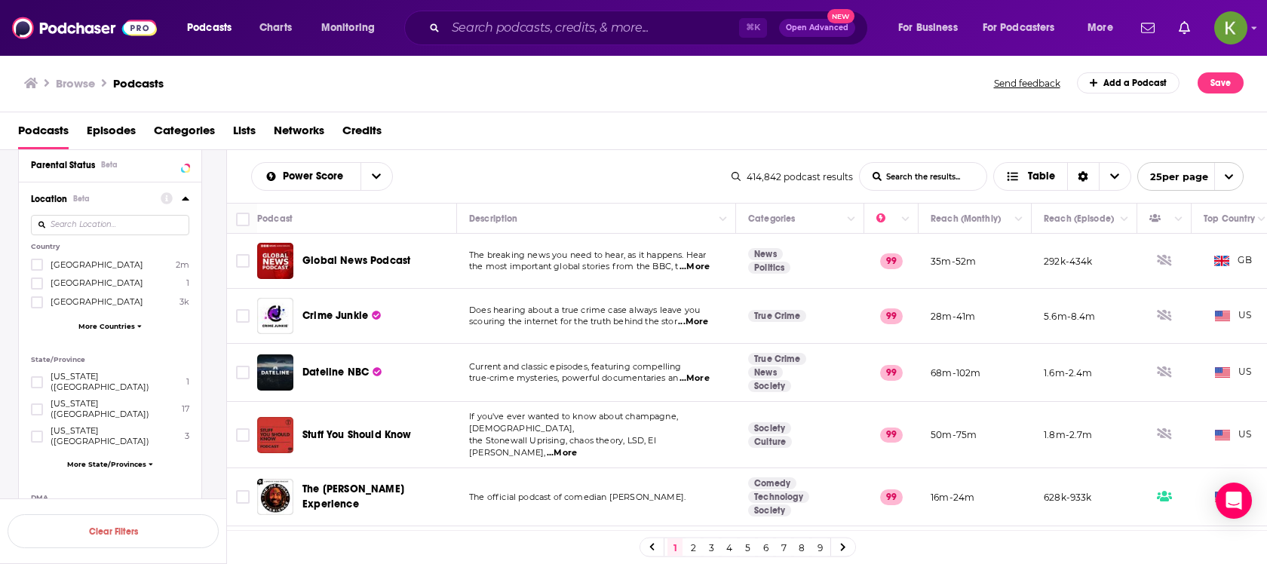
click at [135, 219] on input at bounding box center [110, 225] width 158 height 20
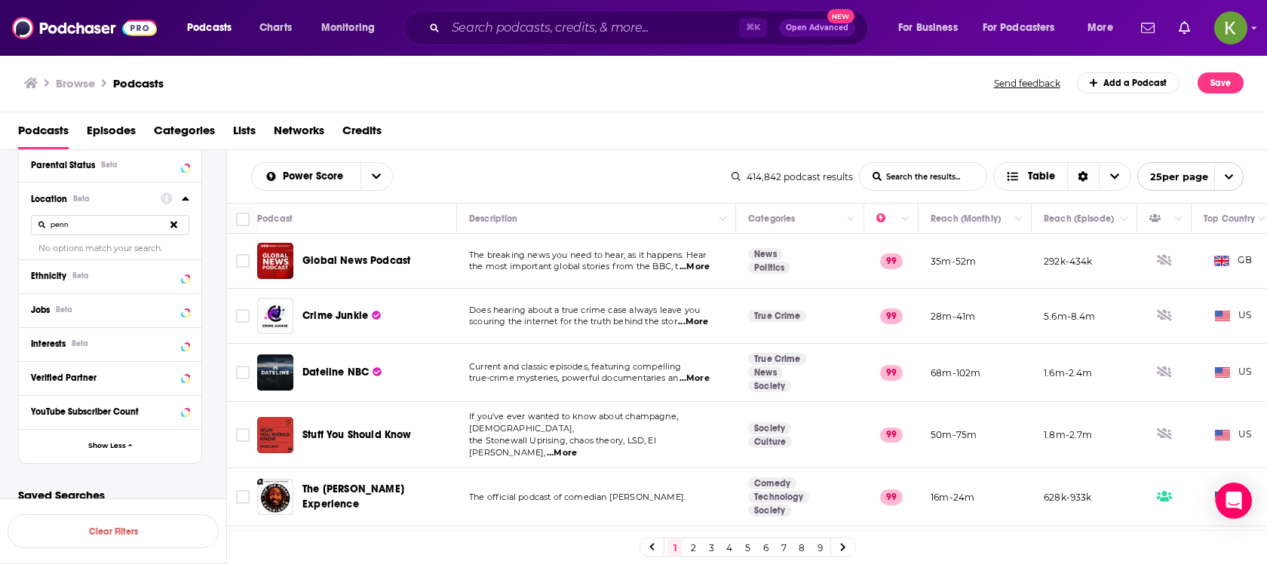
click at [108, 226] on input "penn" at bounding box center [110, 225] width 158 height 20
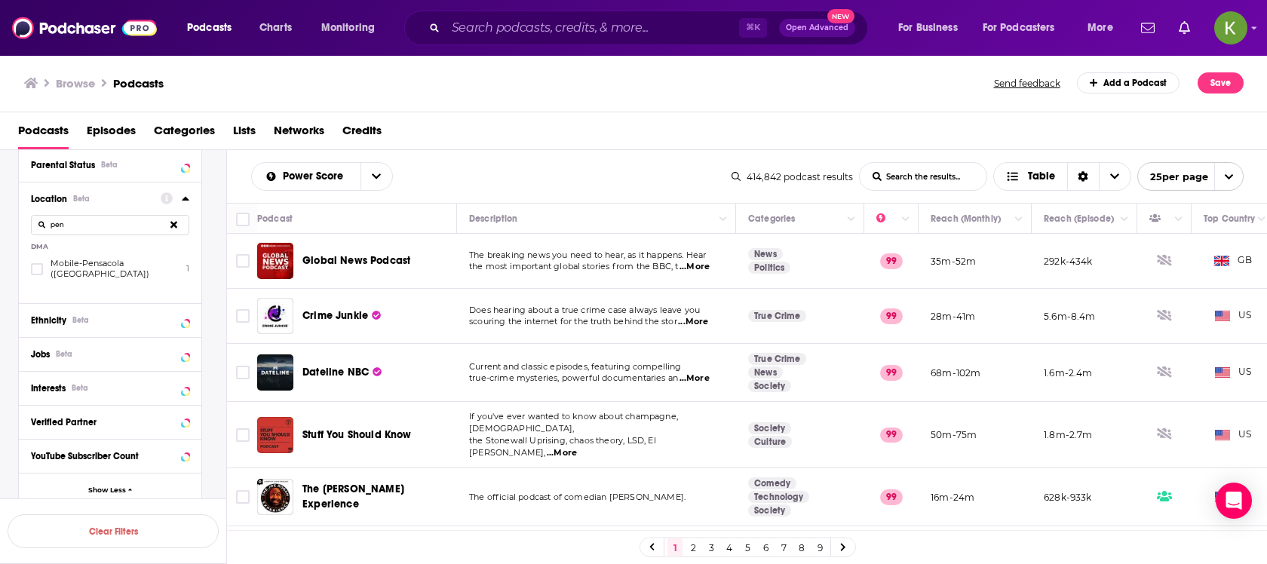
type input "penn"
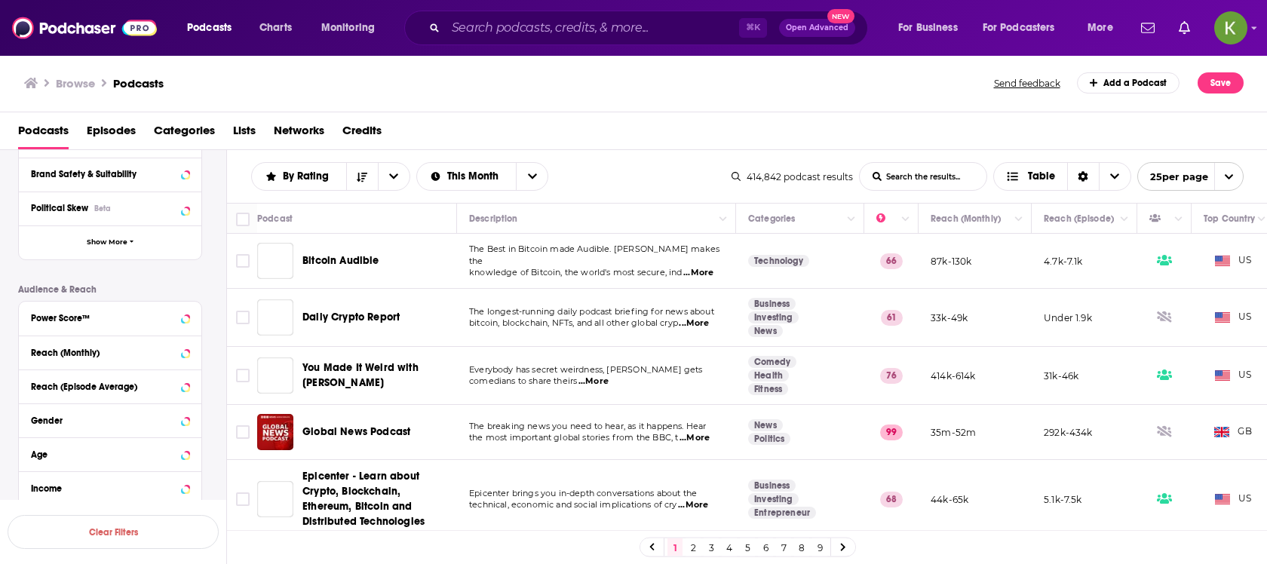
scroll to position [348, 0]
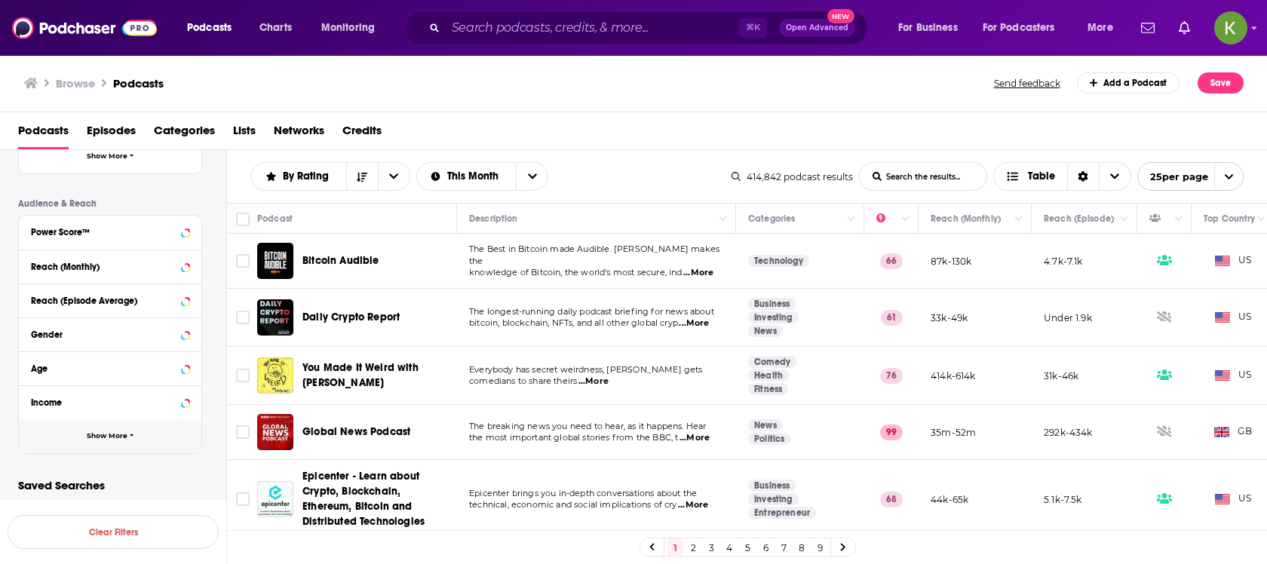
click at [79, 443] on button "Show More" at bounding box center [110, 436] width 183 height 34
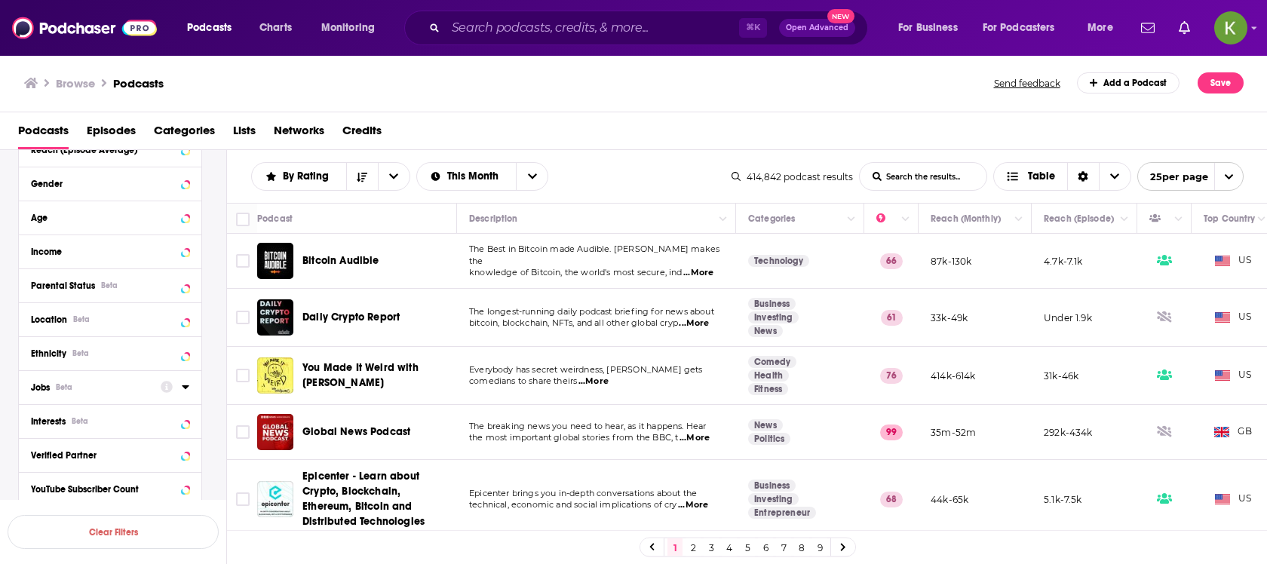
scroll to position [496, 0]
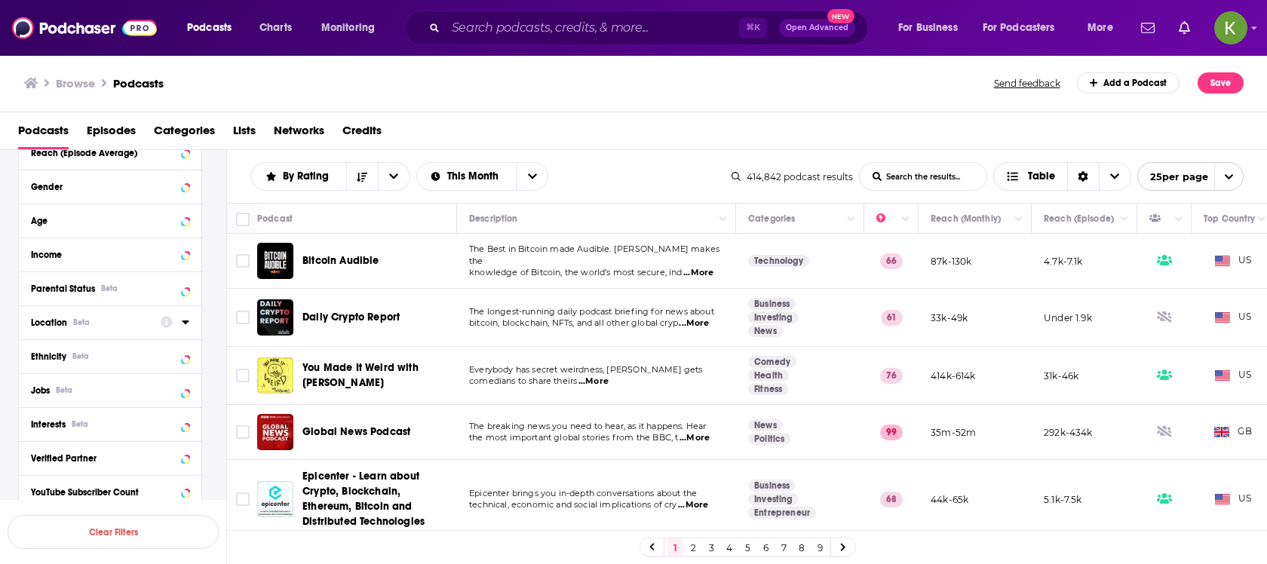
click at [123, 320] on div "Location Beta" at bounding box center [91, 323] width 120 height 11
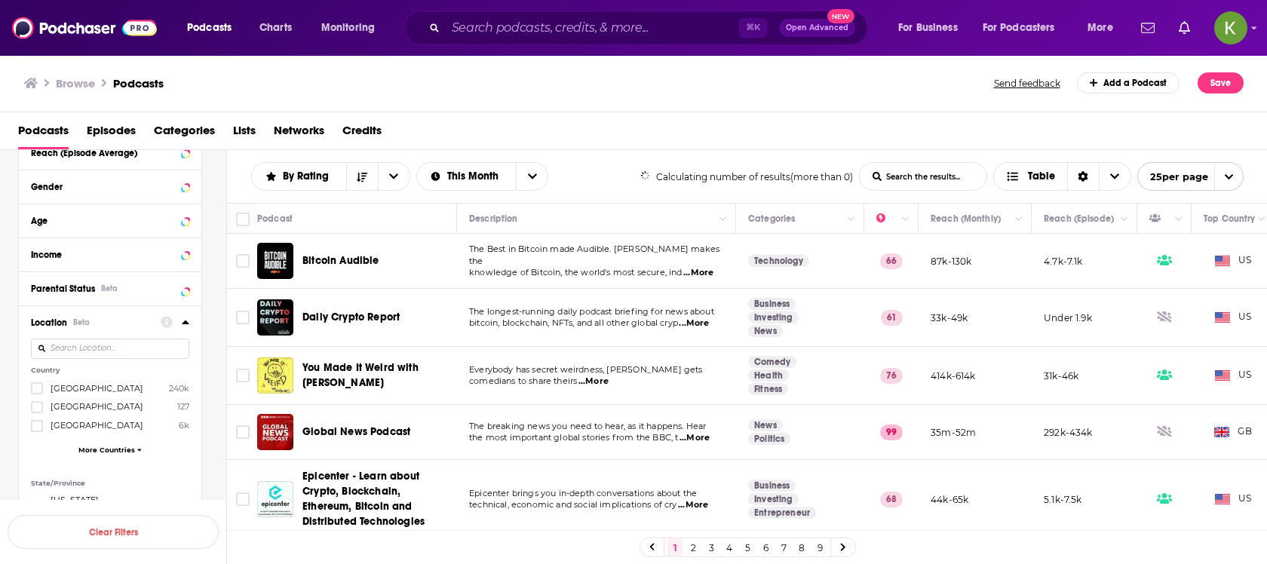
click at [134, 355] on input at bounding box center [110, 349] width 158 height 20
type input "pe"
click at [104, 433] on span "[US_STATE] ([GEOGRAPHIC_DATA])" at bounding box center [113, 438] width 124 height 21
click at [37, 444] on input "multiSelectOption-pennsylvania-0" at bounding box center [37, 444] width 0 height 0
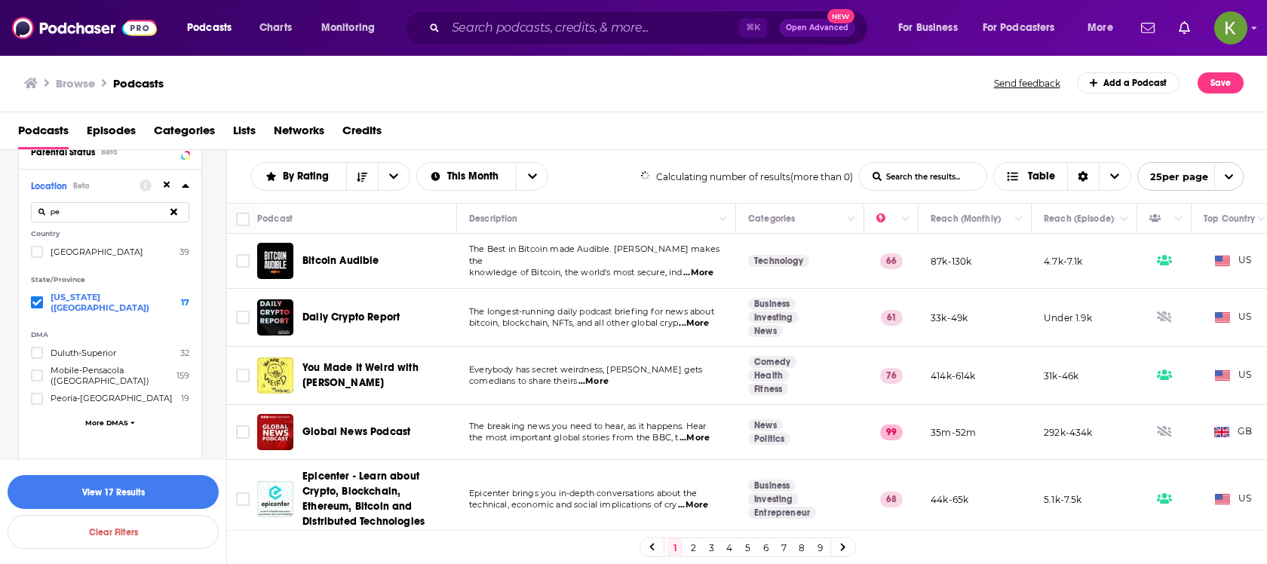
scroll to position [639, 0]
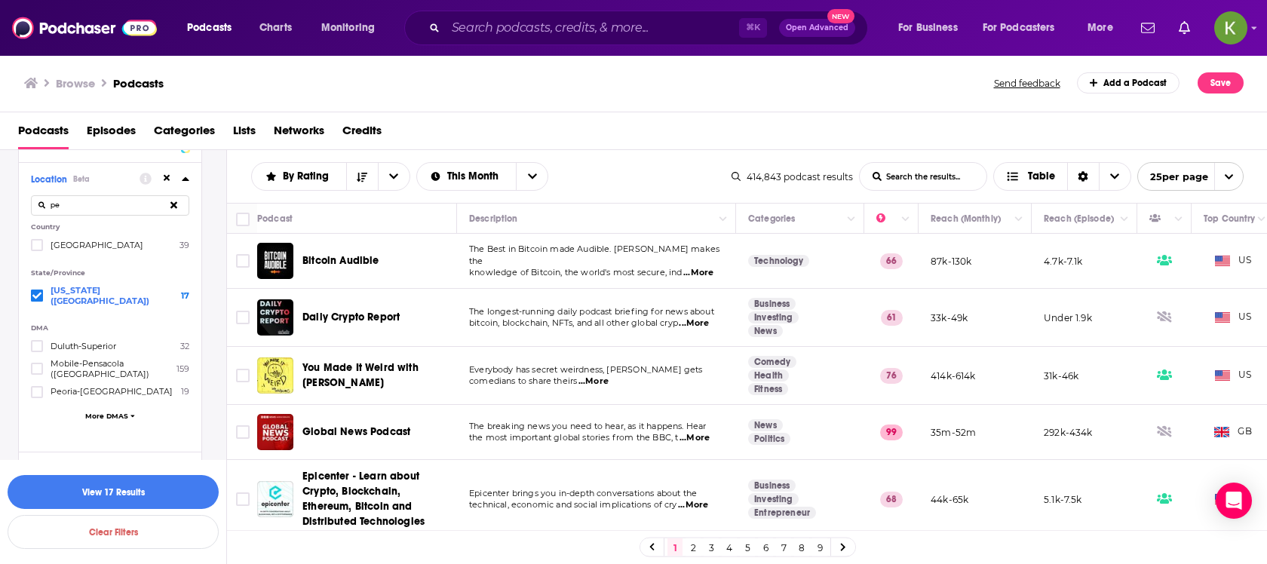
click at [140, 472] on div "Clear Filters View 17 Results" at bounding box center [113, 512] width 226 height 104
click at [137, 490] on button "View 17 Results" at bounding box center [113, 492] width 211 height 34
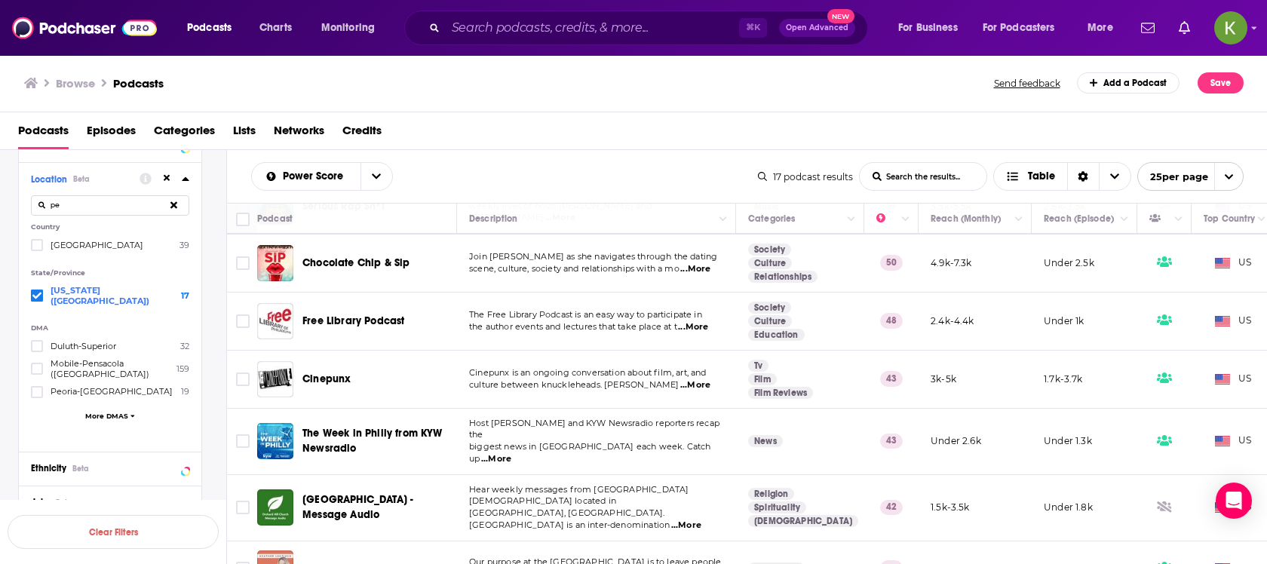
scroll to position [413, 3]
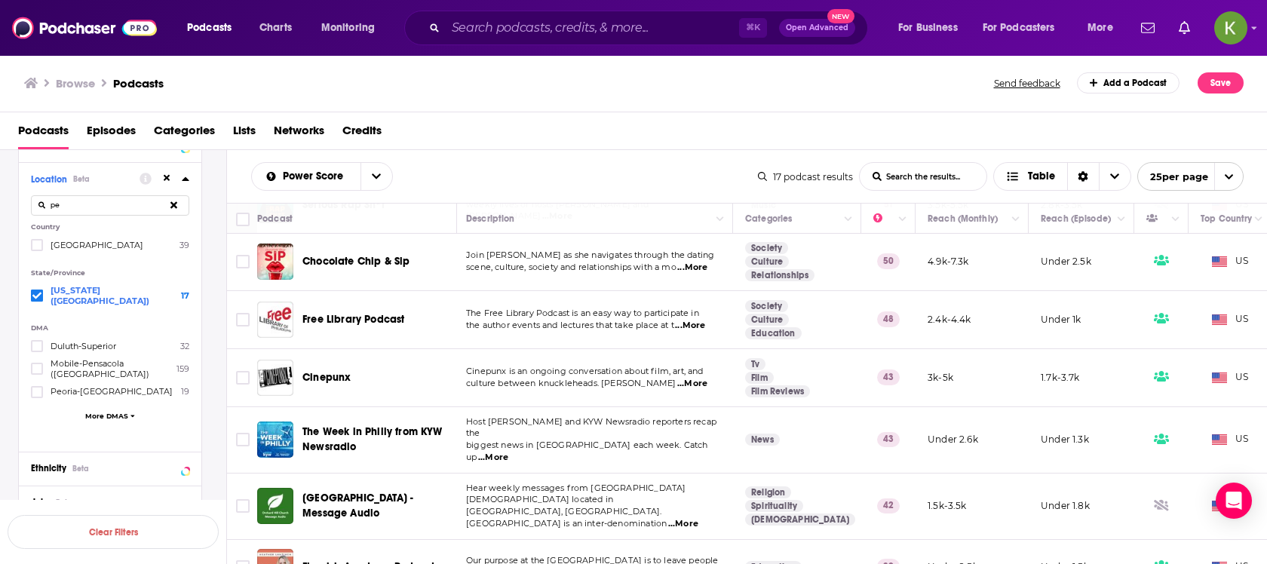
click at [699, 320] on span "...More" at bounding box center [690, 326] width 30 height 12
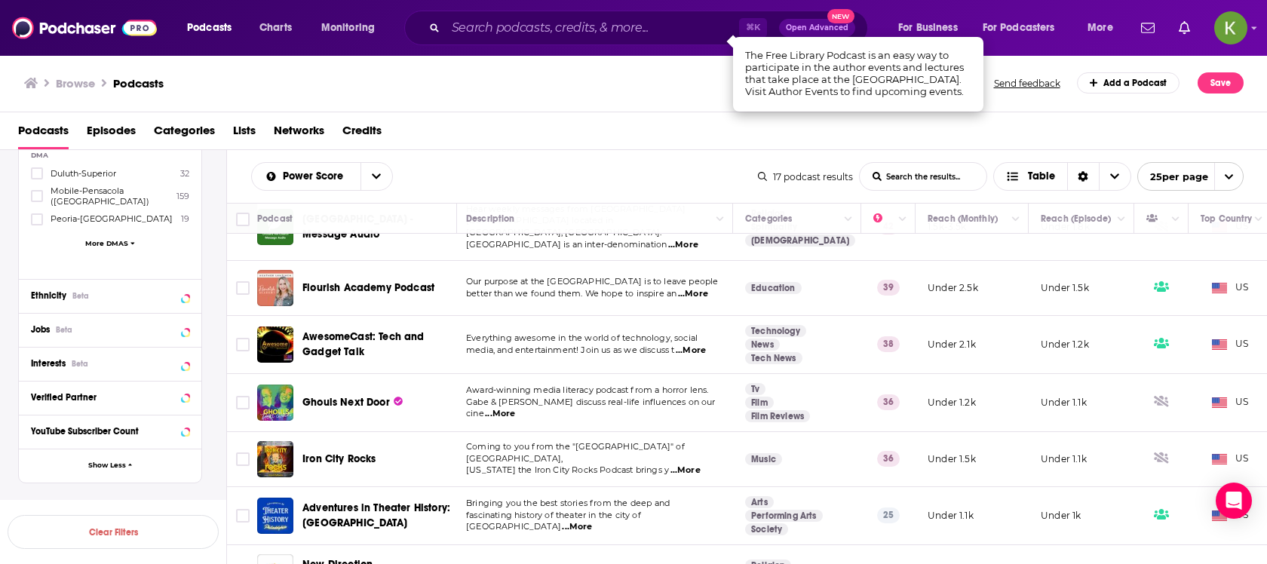
scroll to position [821, 0]
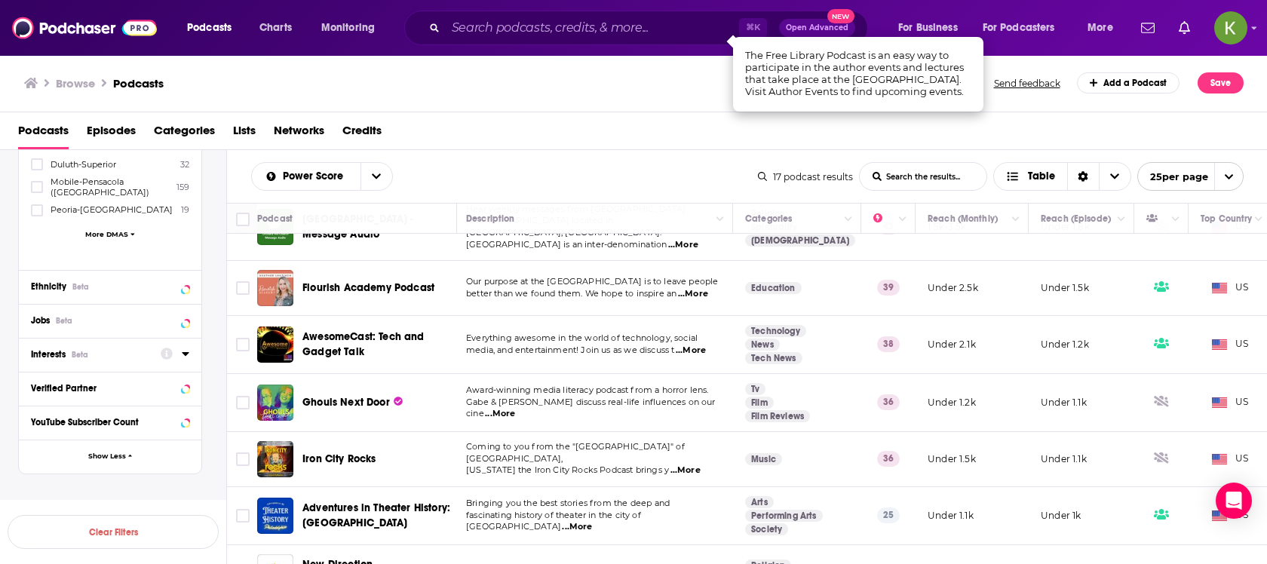
click at [186, 348] on icon at bounding box center [186, 354] width 8 height 12
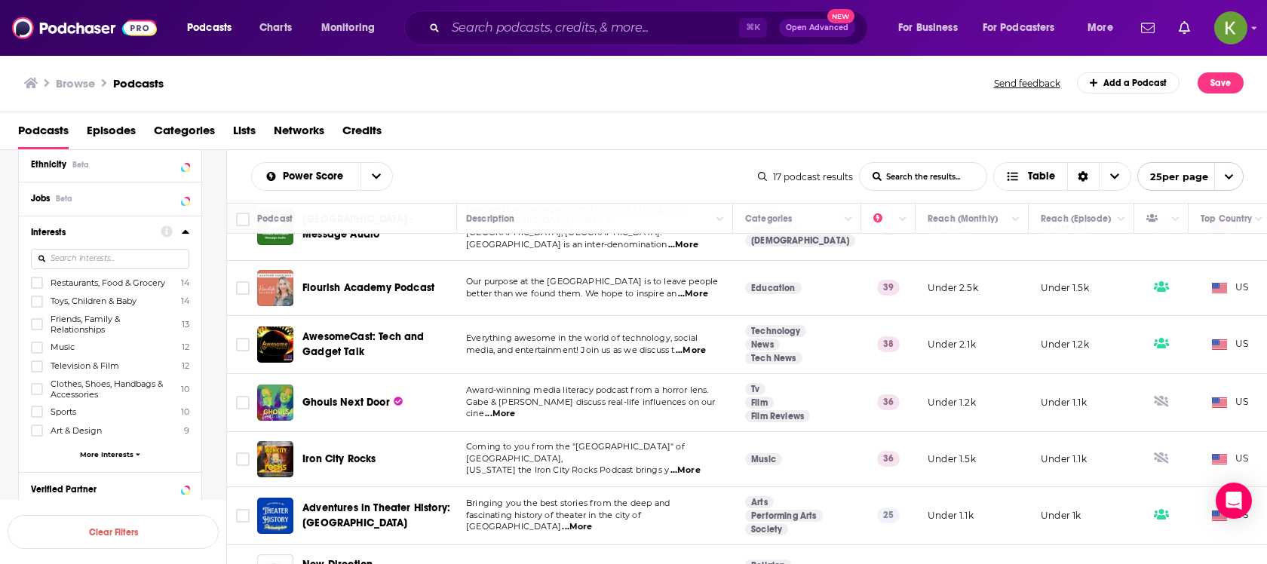
scroll to position [954, 0]
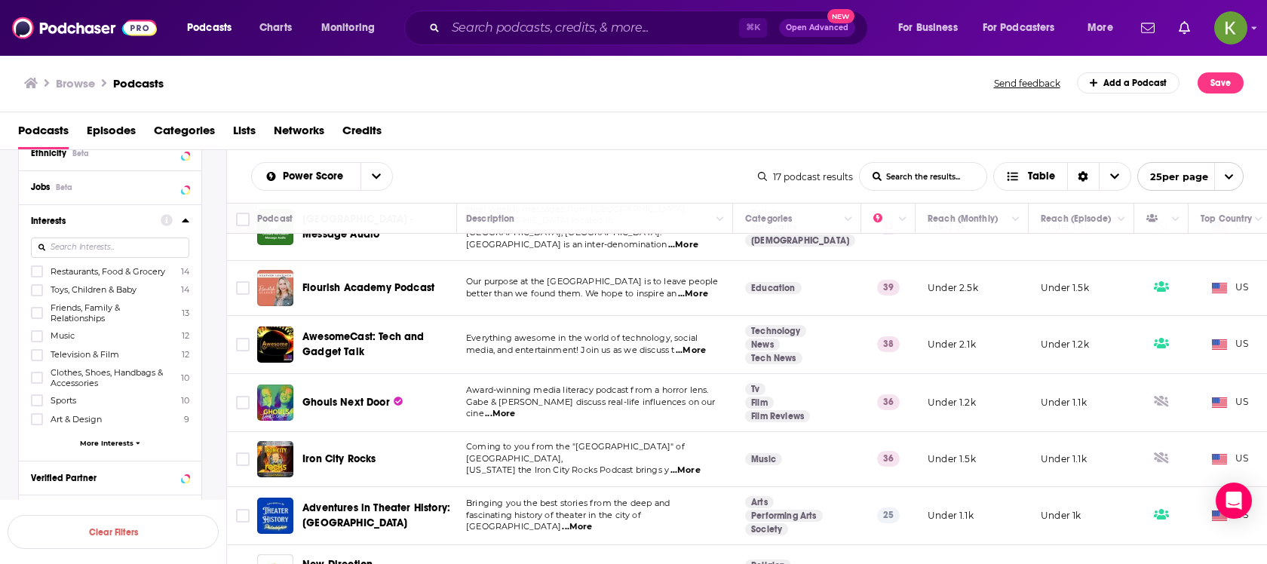
click at [129, 439] on span "More Interests" at bounding box center [107, 443] width 54 height 8
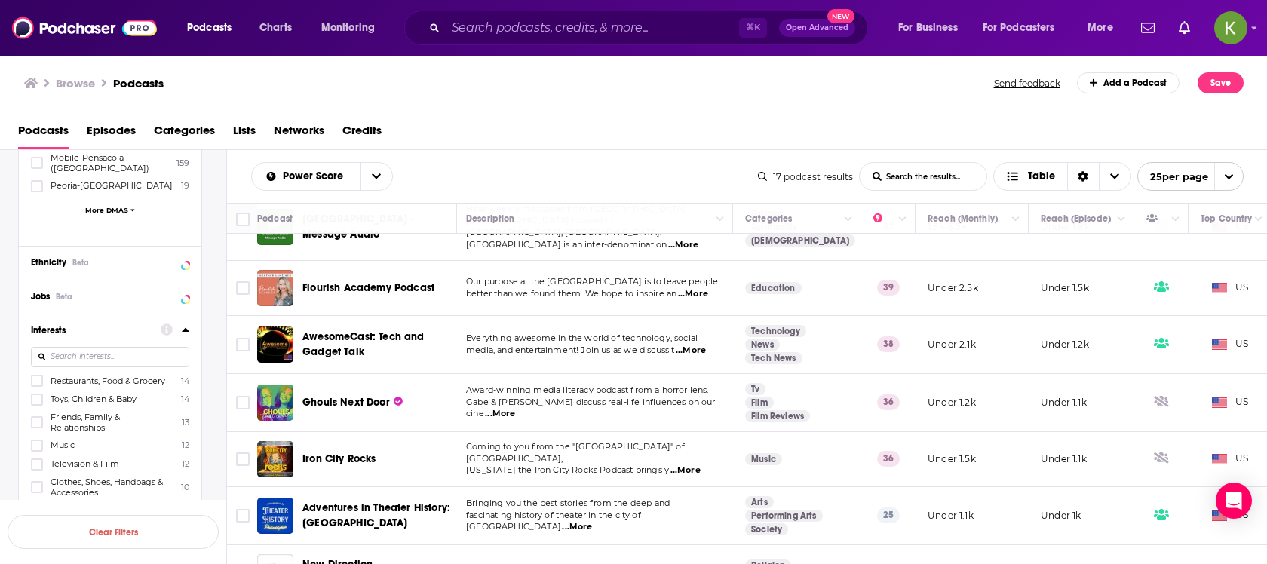
click at [187, 324] on icon at bounding box center [186, 330] width 8 height 12
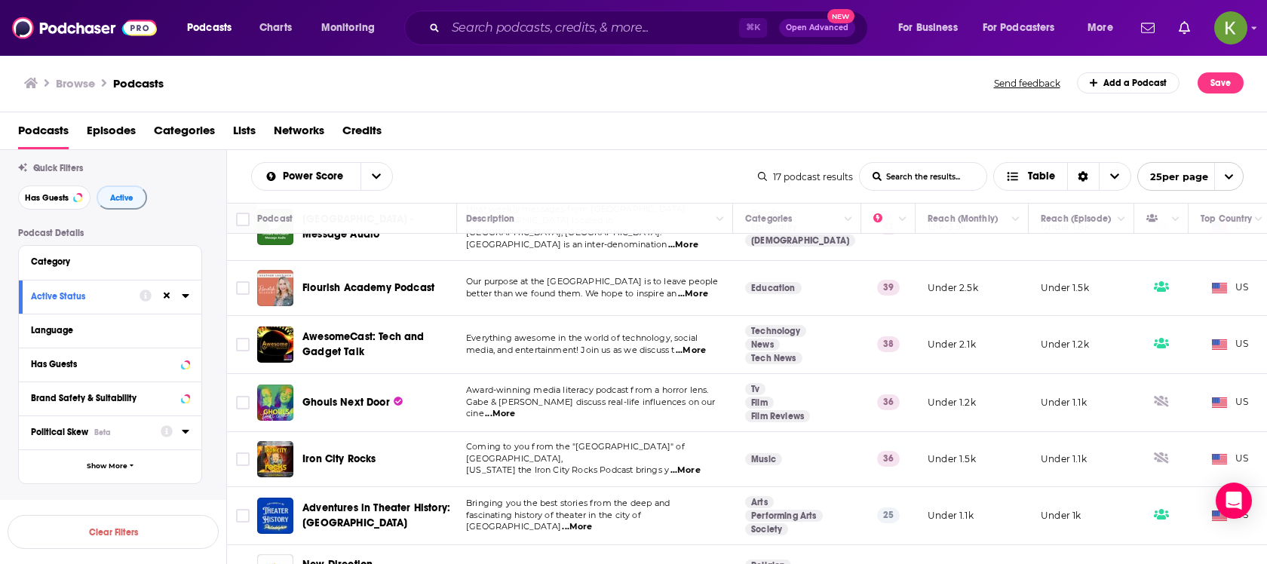
scroll to position [0, 0]
